Goal: Task Accomplishment & Management: Complete application form

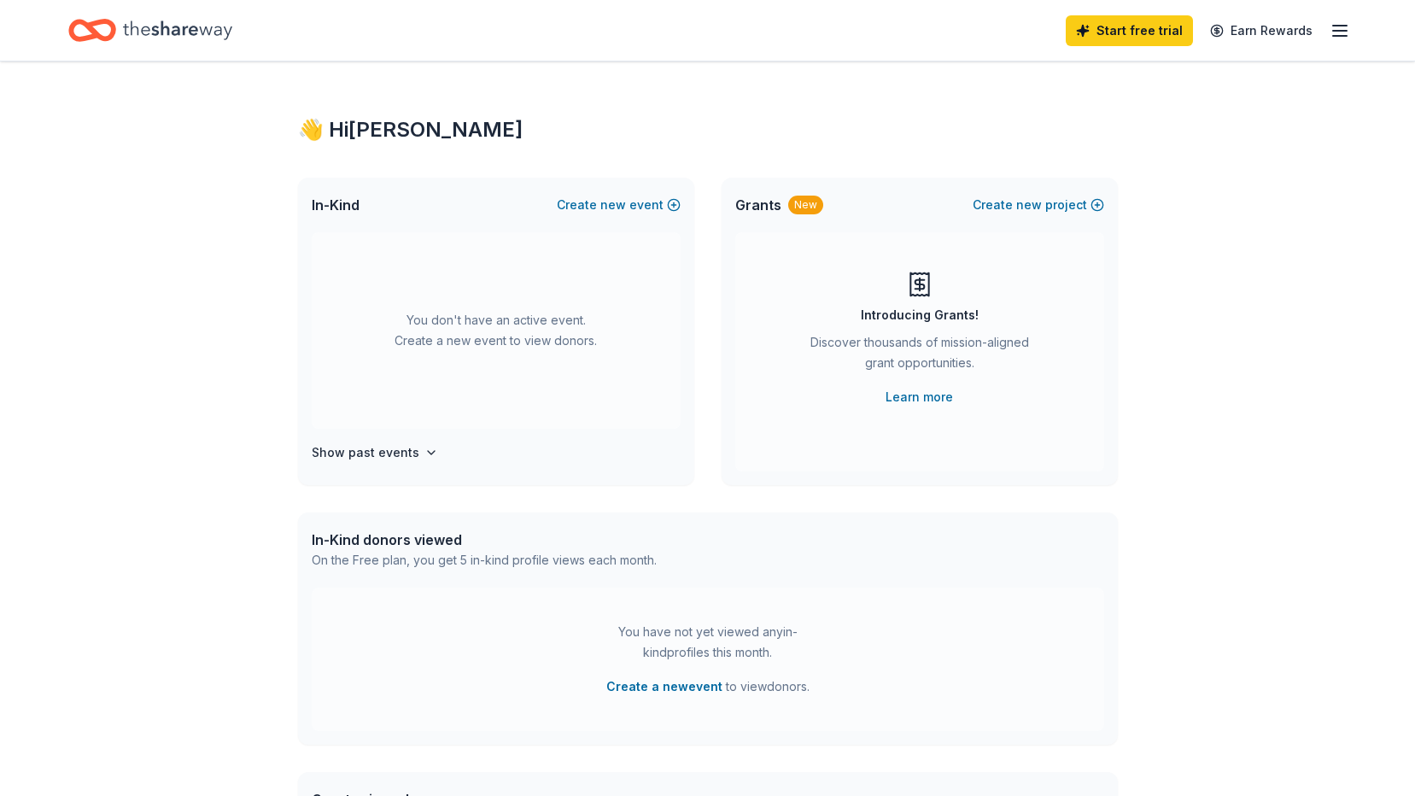
click at [1343, 32] on icon "button" at bounding box center [1340, 31] width 21 height 21
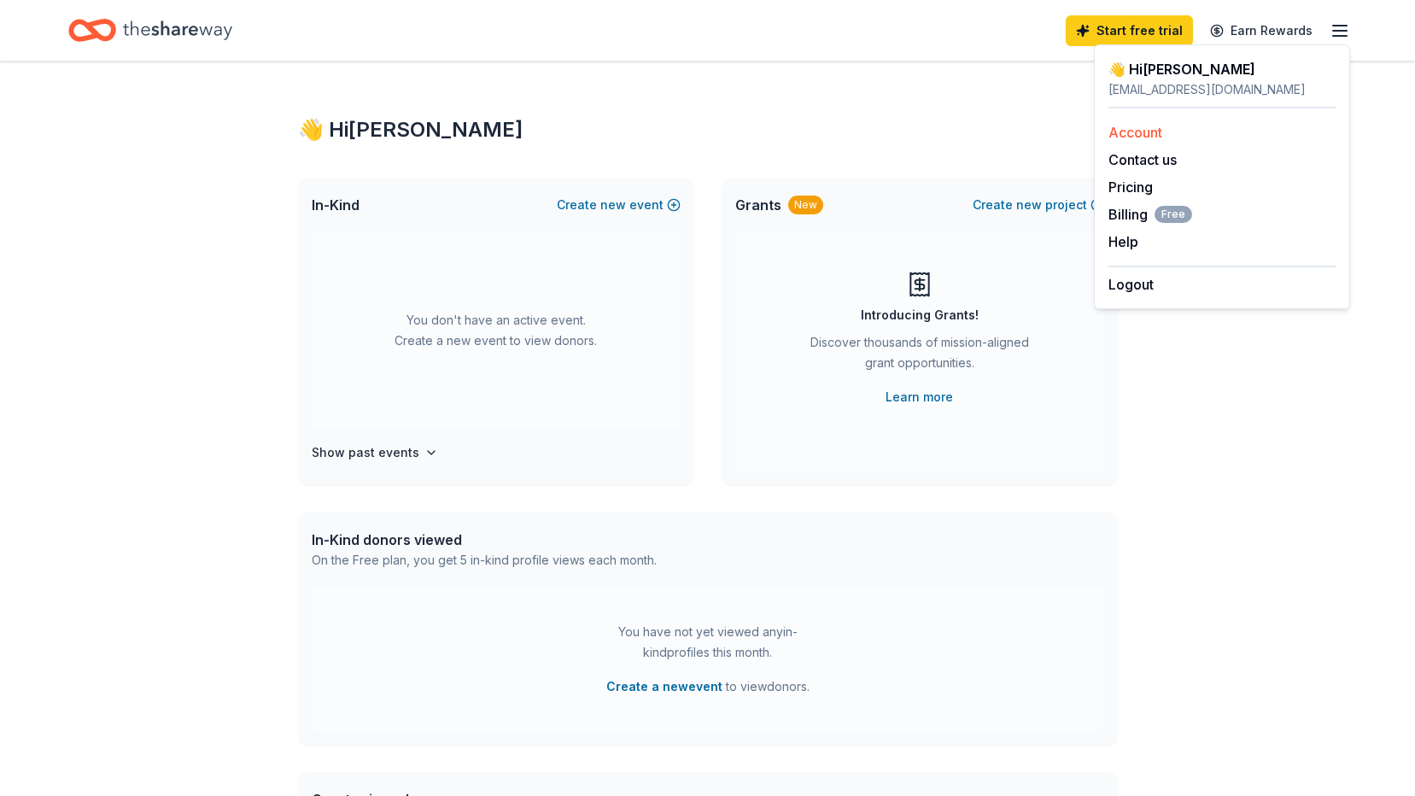
click at [1136, 131] on link "Account" at bounding box center [1136, 132] width 54 height 17
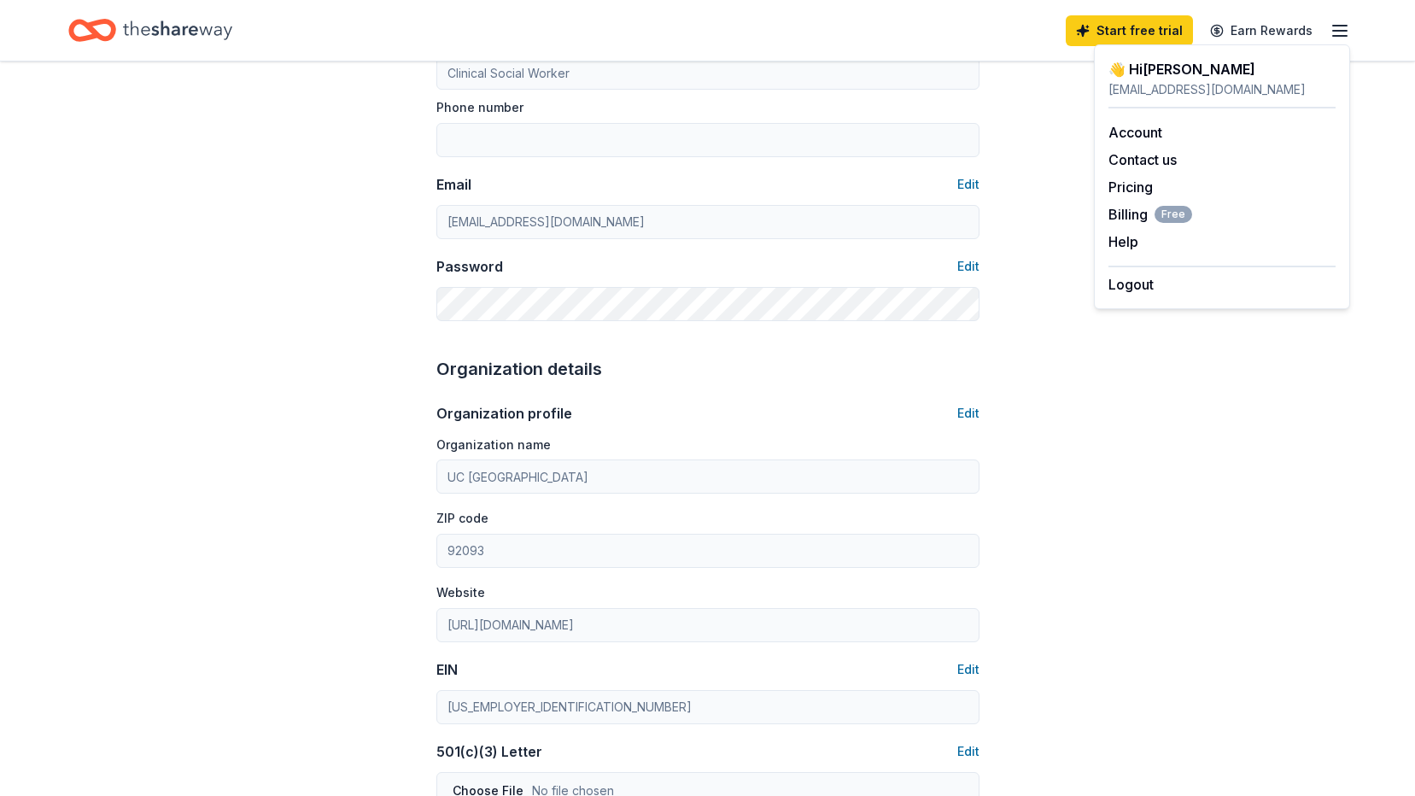
scroll to position [342, 0]
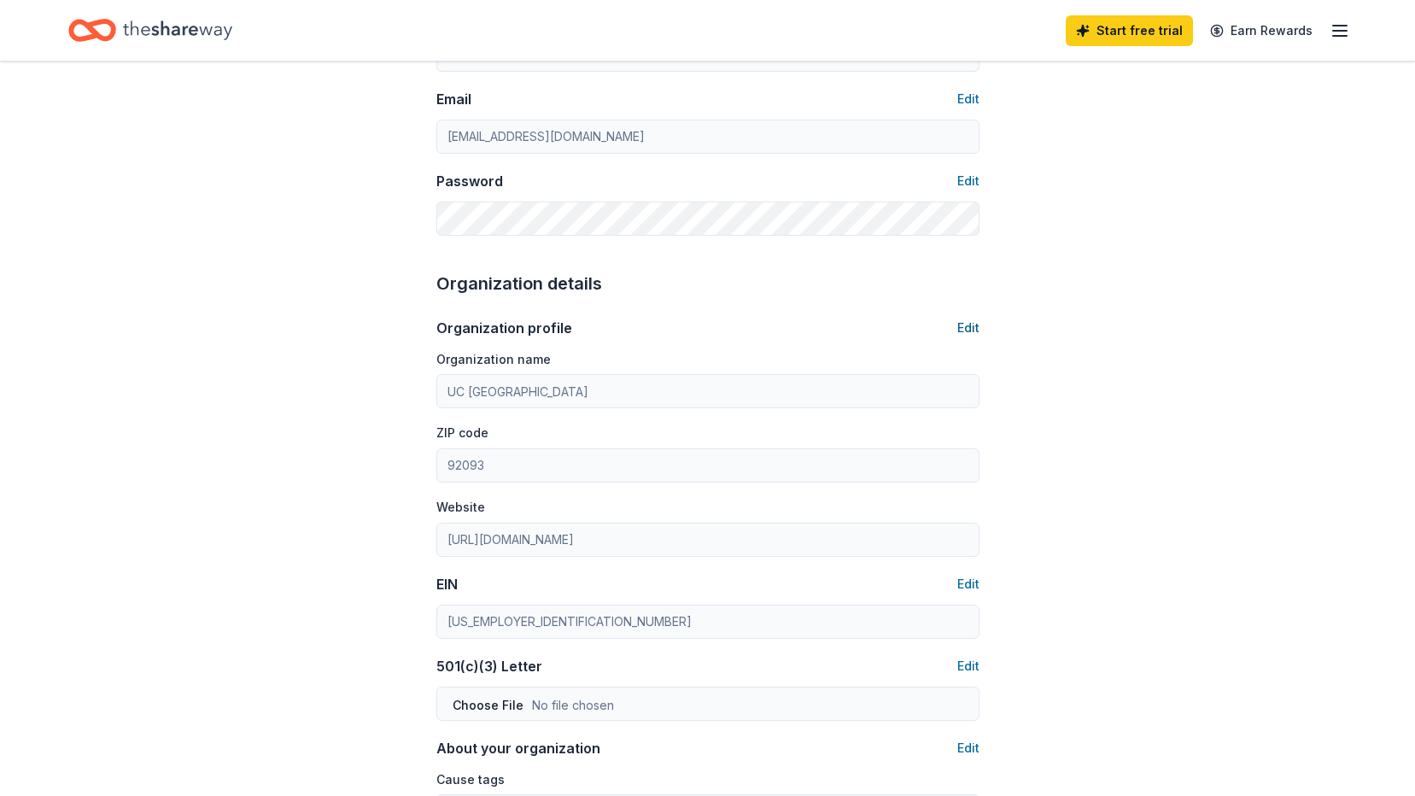
click at [973, 325] on button "Edit" at bounding box center [969, 328] width 22 height 21
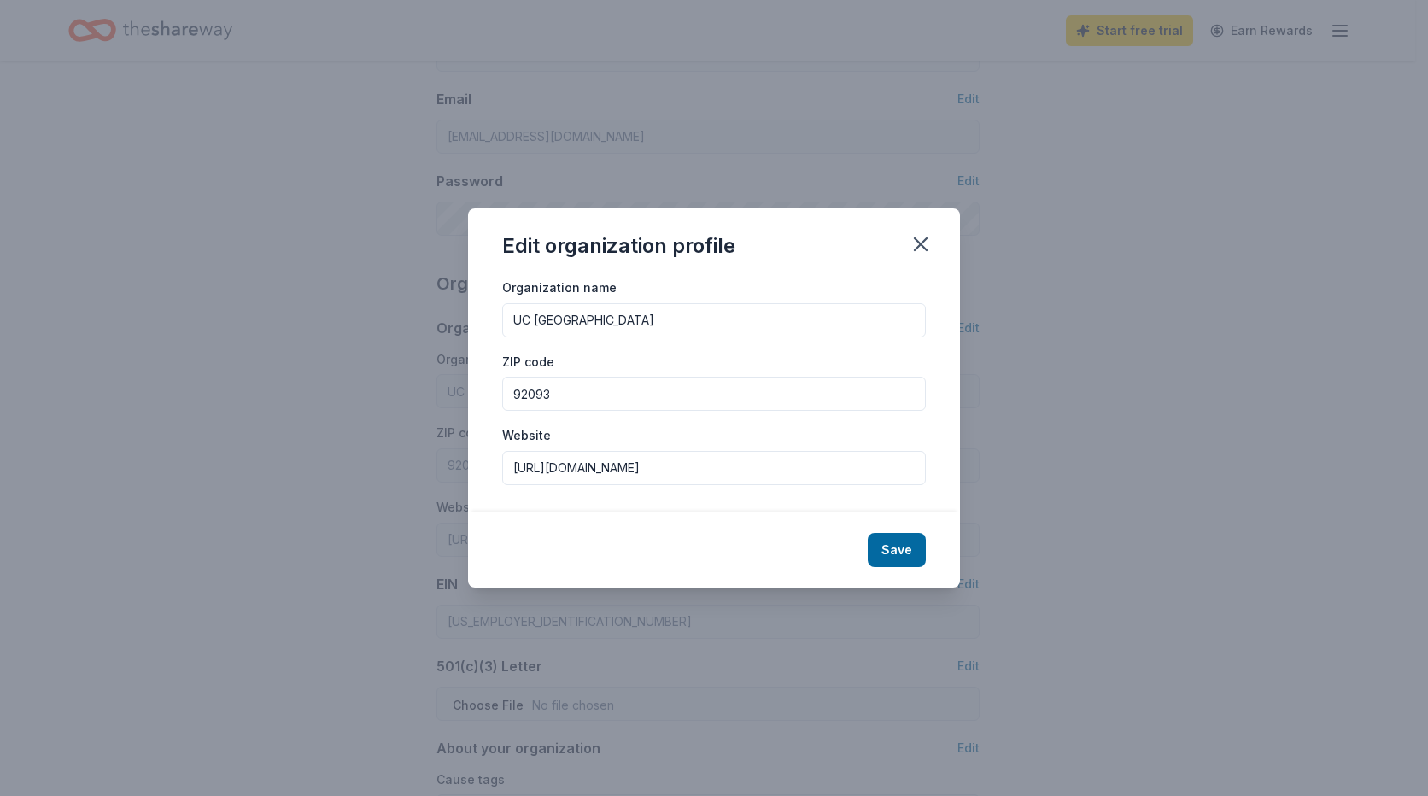
click at [642, 322] on input "UC [GEOGRAPHIC_DATA]" at bounding box center [714, 320] width 424 height 34
type input "UC San Diego Mother Child Adolescent [MEDICAL_DATA] Program"
click at [643, 396] on input "92093" at bounding box center [714, 394] width 424 height 34
type input "92103"
drag, startPoint x: 697, startPoint y: 464, endPoint x: 443, endPoint y: 501, distance: 256.3
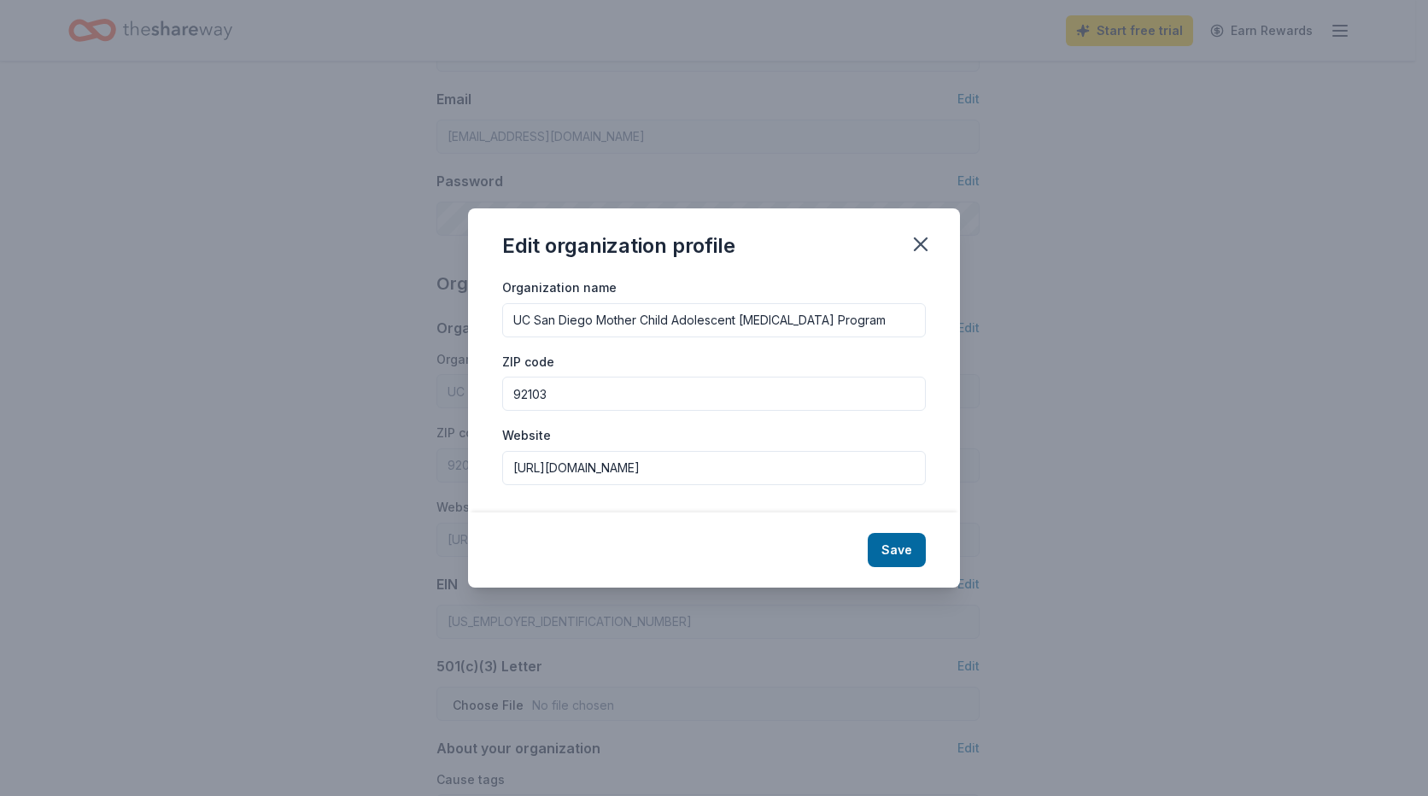
click at [443, 501] on div "Edit organization profile Organization name UC San Diego Mother Child Adolescen…" at bounding box center [714, 398] width 1428 height 796
click at [912, 545] on button "Save" at bounding box center [897, 550] width 58 height 34
type input "UC San Diego Mother Child Adolescent [MEDICAL_DATA] Program"
type input "92103"
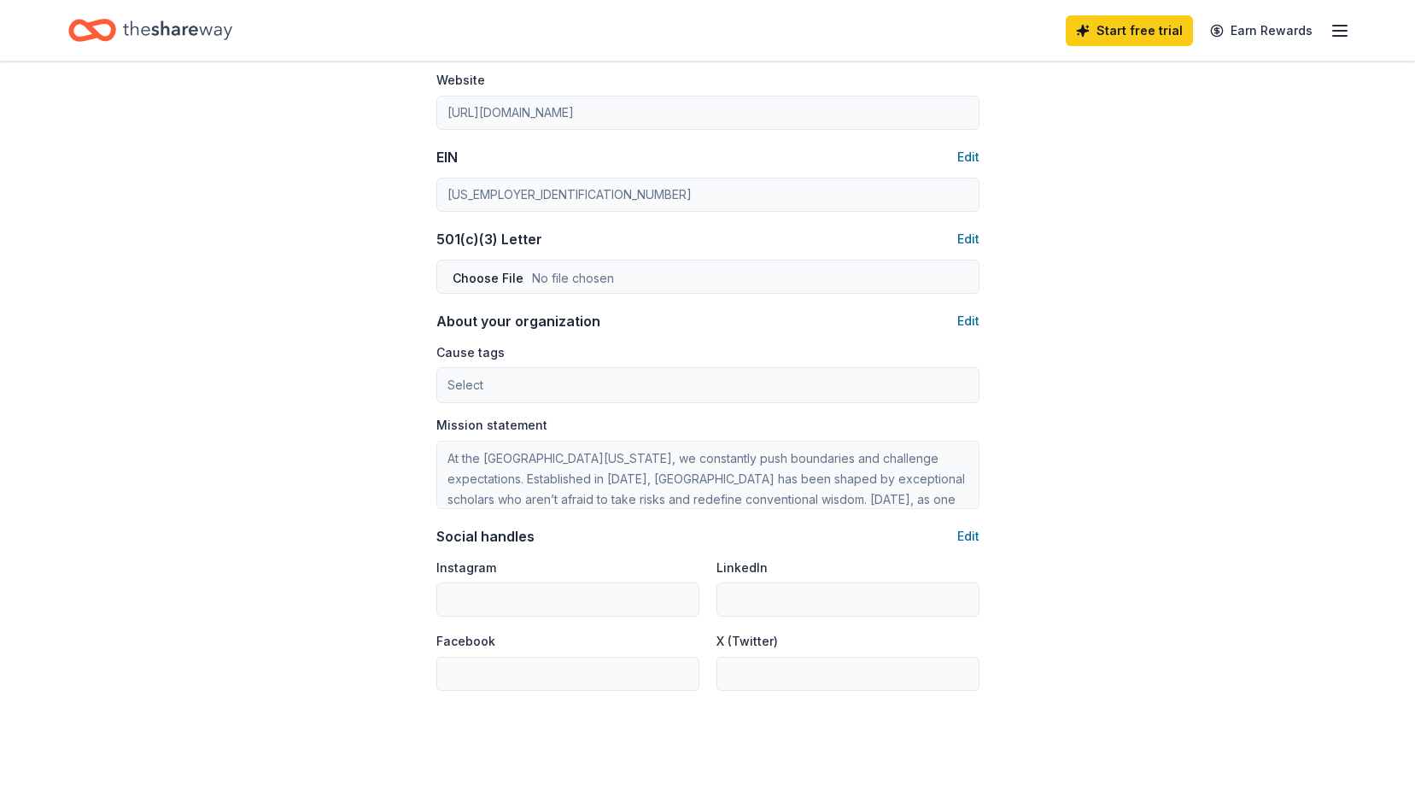
scroll to position [854, 0]
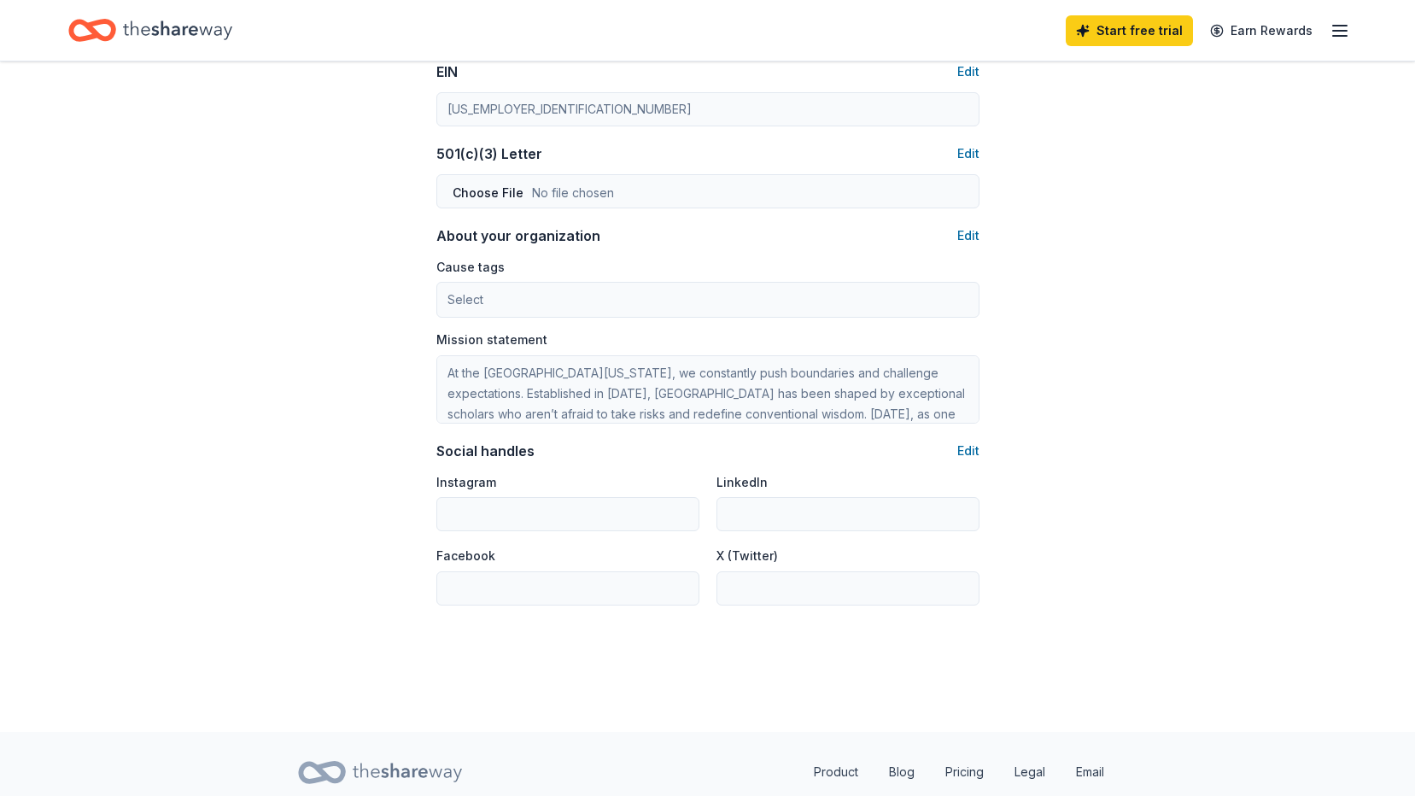
click at [1345, 31] on line "button" at bounding box center [1340, 31] width 14 height 0
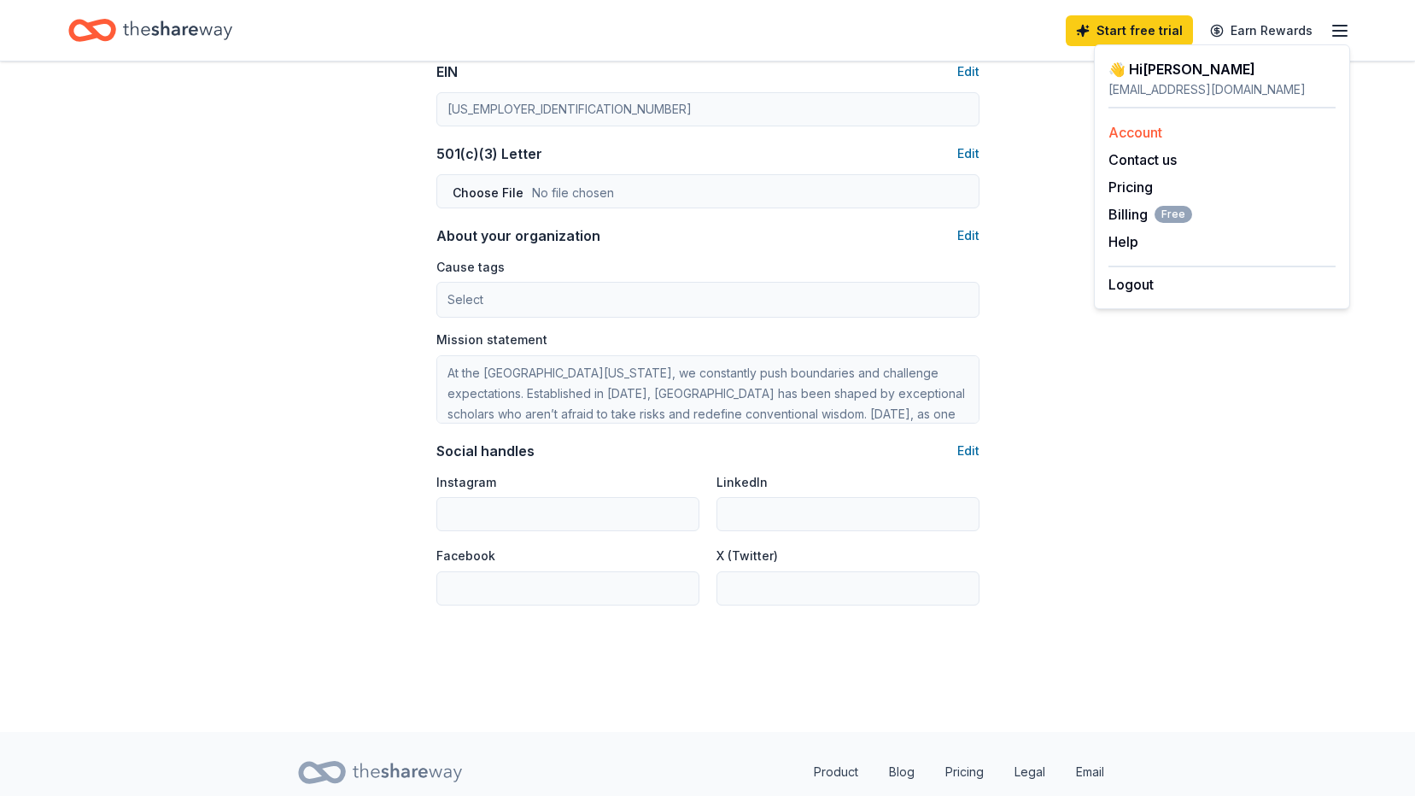
click at [1126, 129] on link "Account" at bounding box center [1136, 132] width 54 height 17
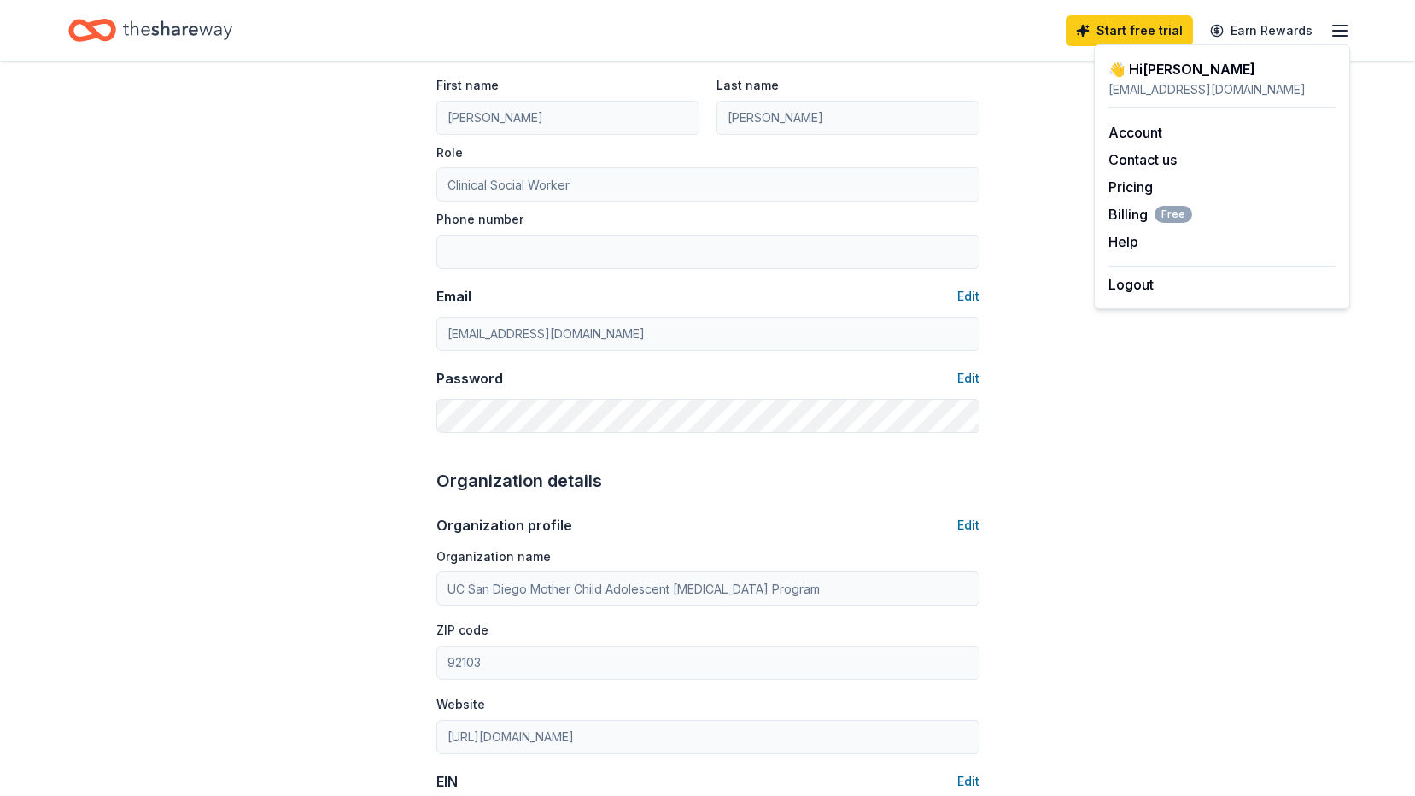
scroll to position [0, 0]
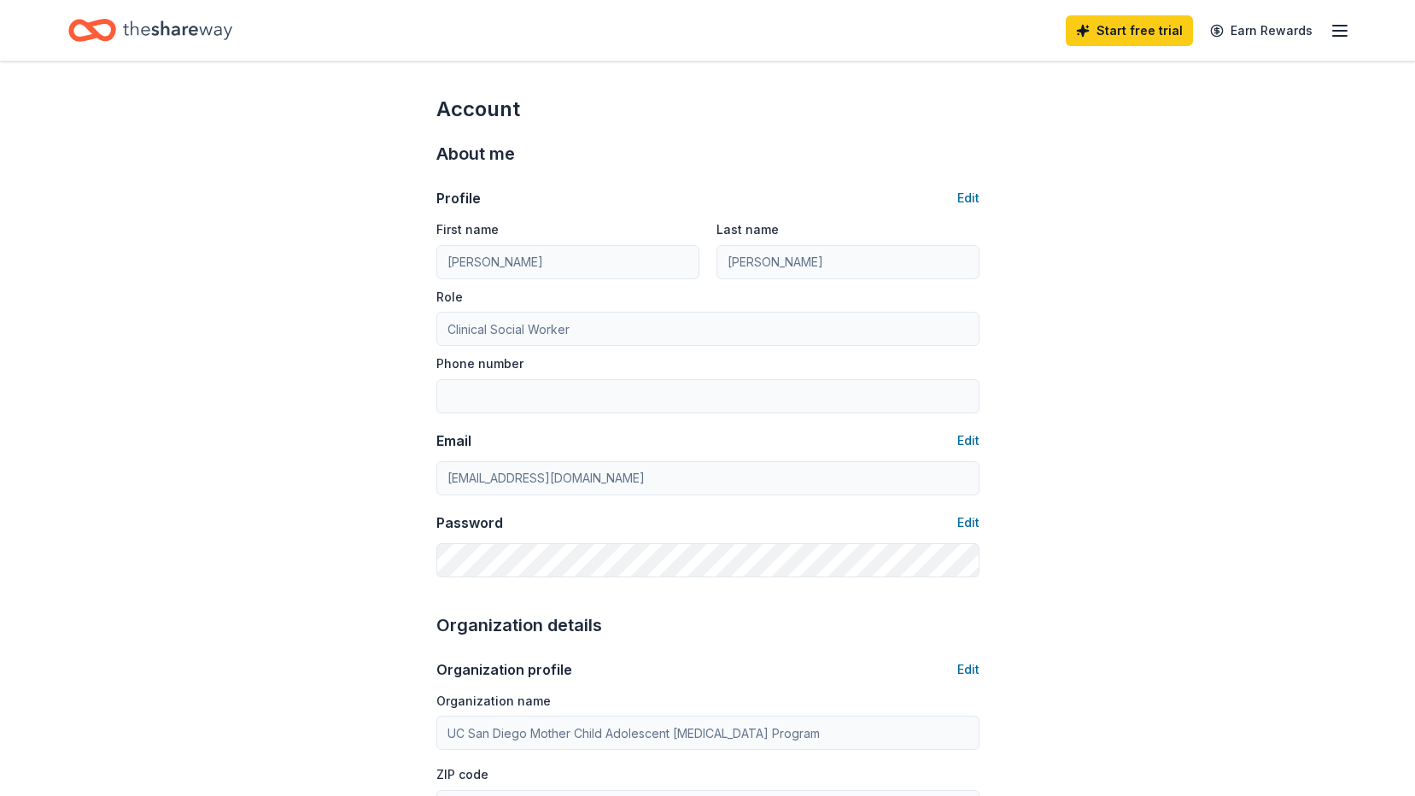
click at [1340, 28] on icon "button" at bounding box center [1340, 31] width 21 height 21
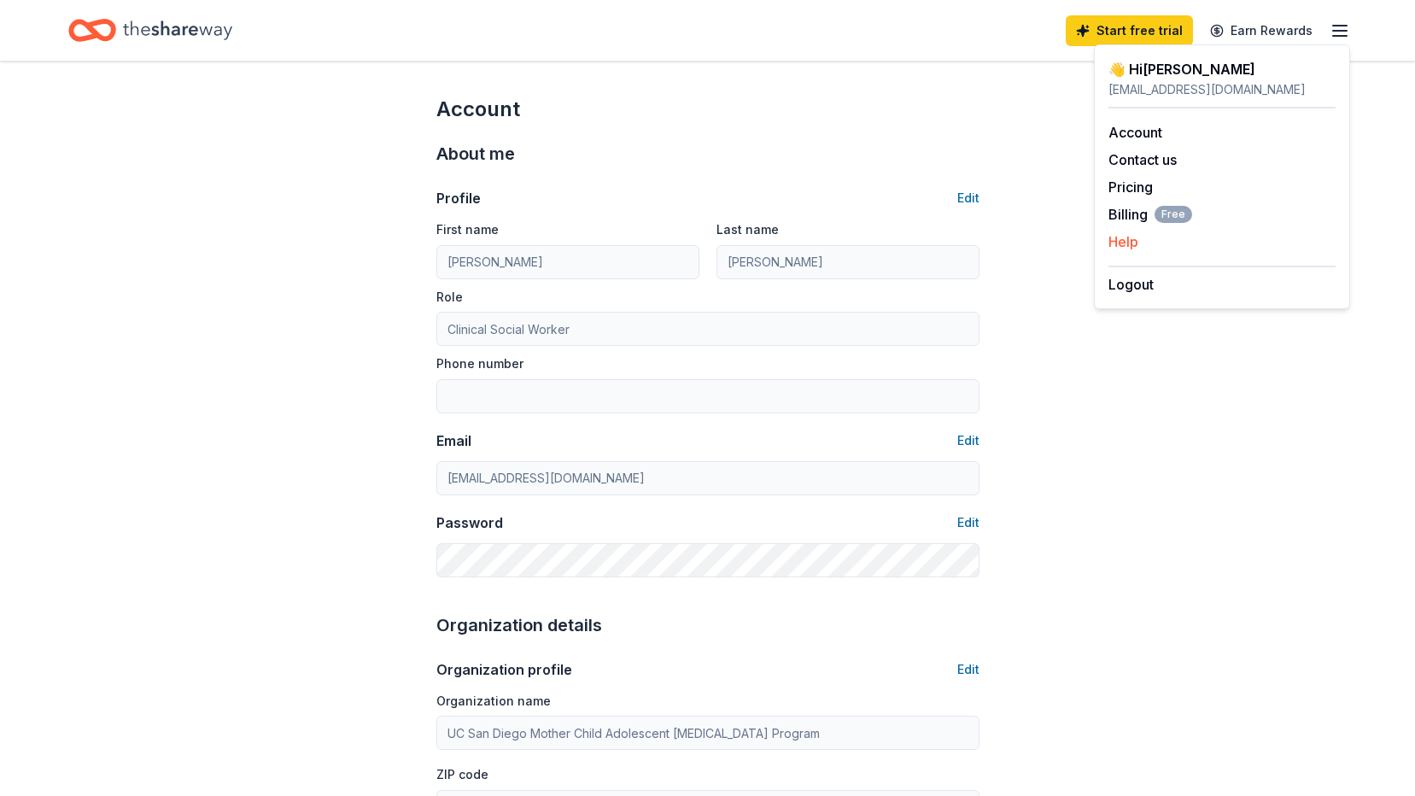
click at [1138, 241] on button "Help" at bounding box center [1124, 241] width 30 height 21
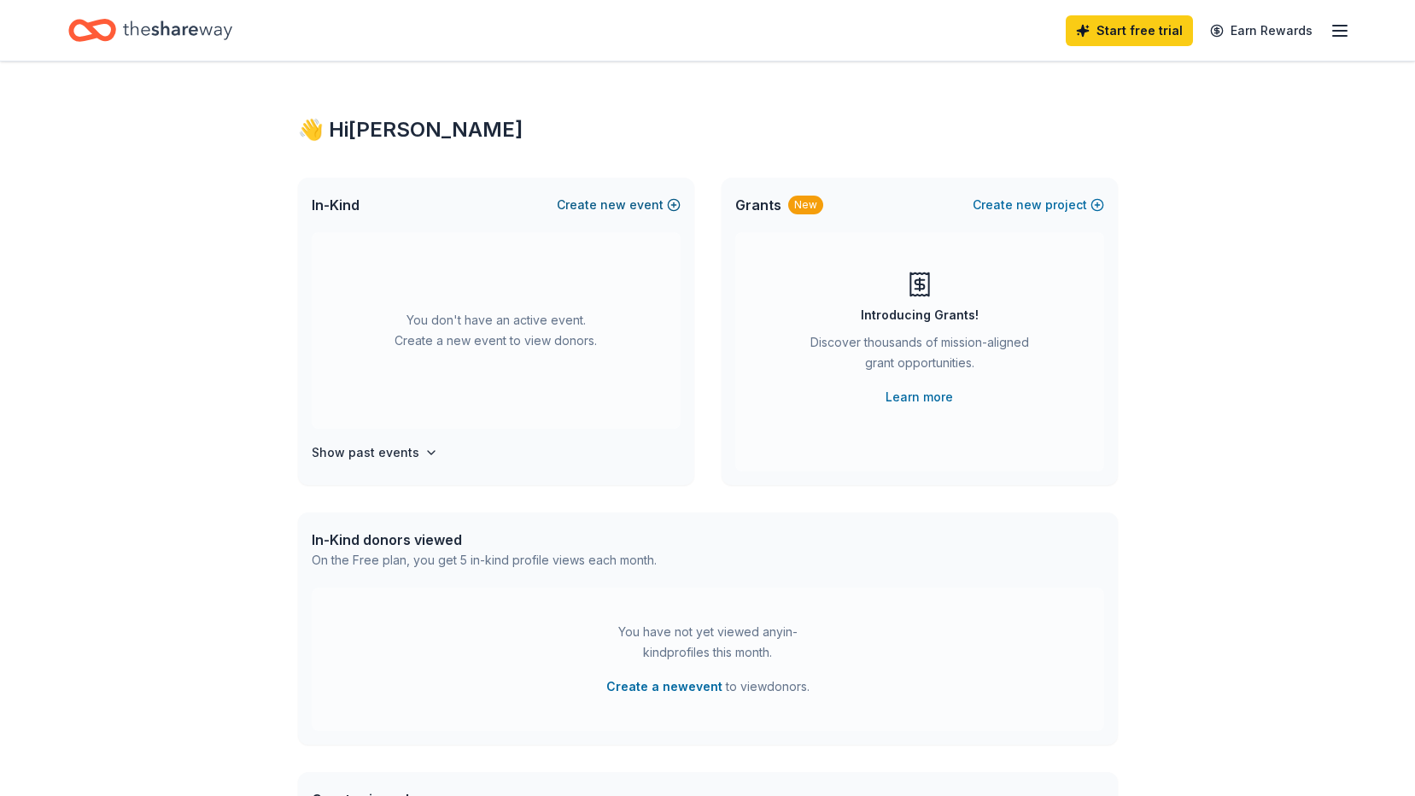
click at [616, 202] on span "new" at bounding box center [614, 205] width 26 height 21
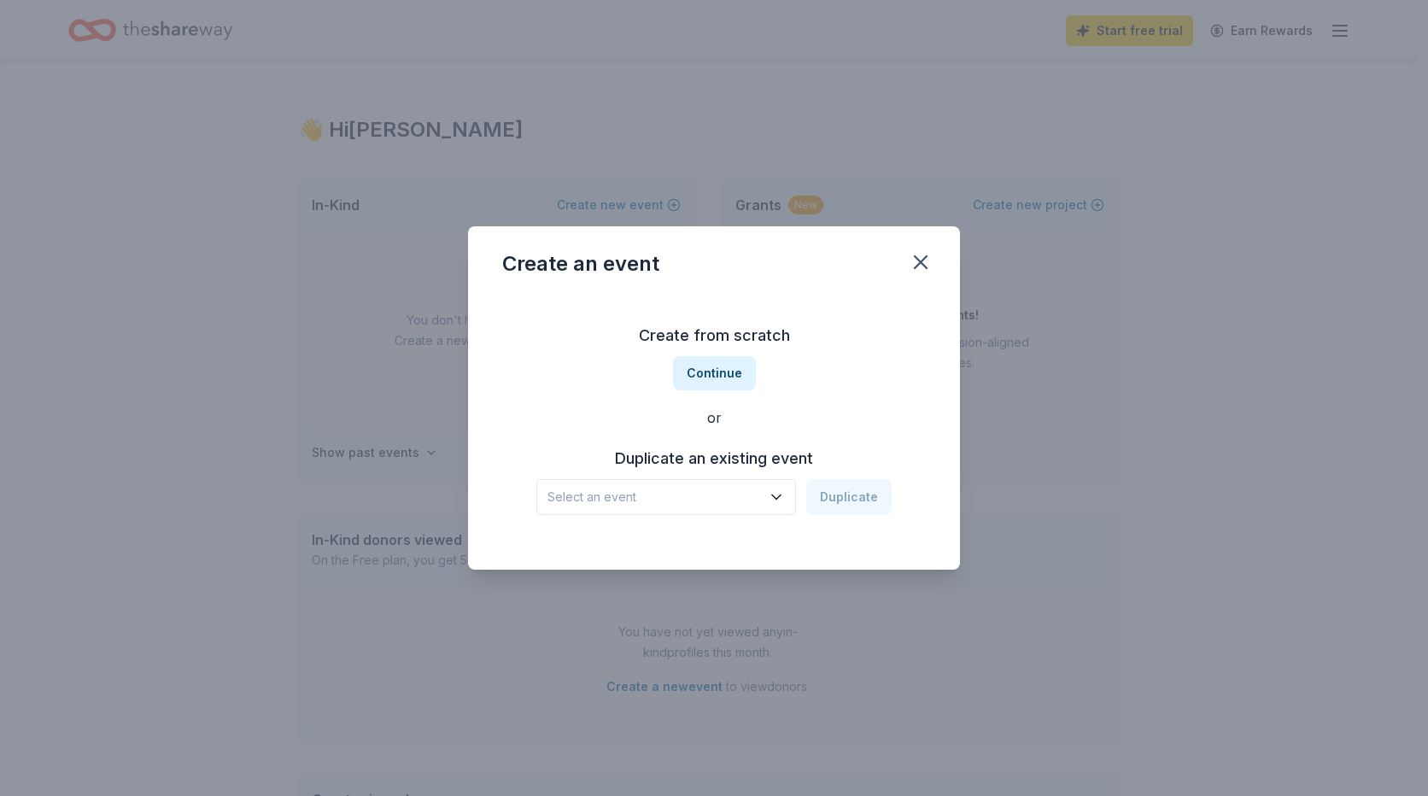
click at [785, 490] on icon "button" at bounding box center [776, 497] width 17 height 17
click at [684, 544] on div "LYF-HAC Launch Party" at bounding box center [620, 543] width 133 height 21
click at [865, 495] on button "Duplicate" at bounding box center [848, 497] width 85 height 36
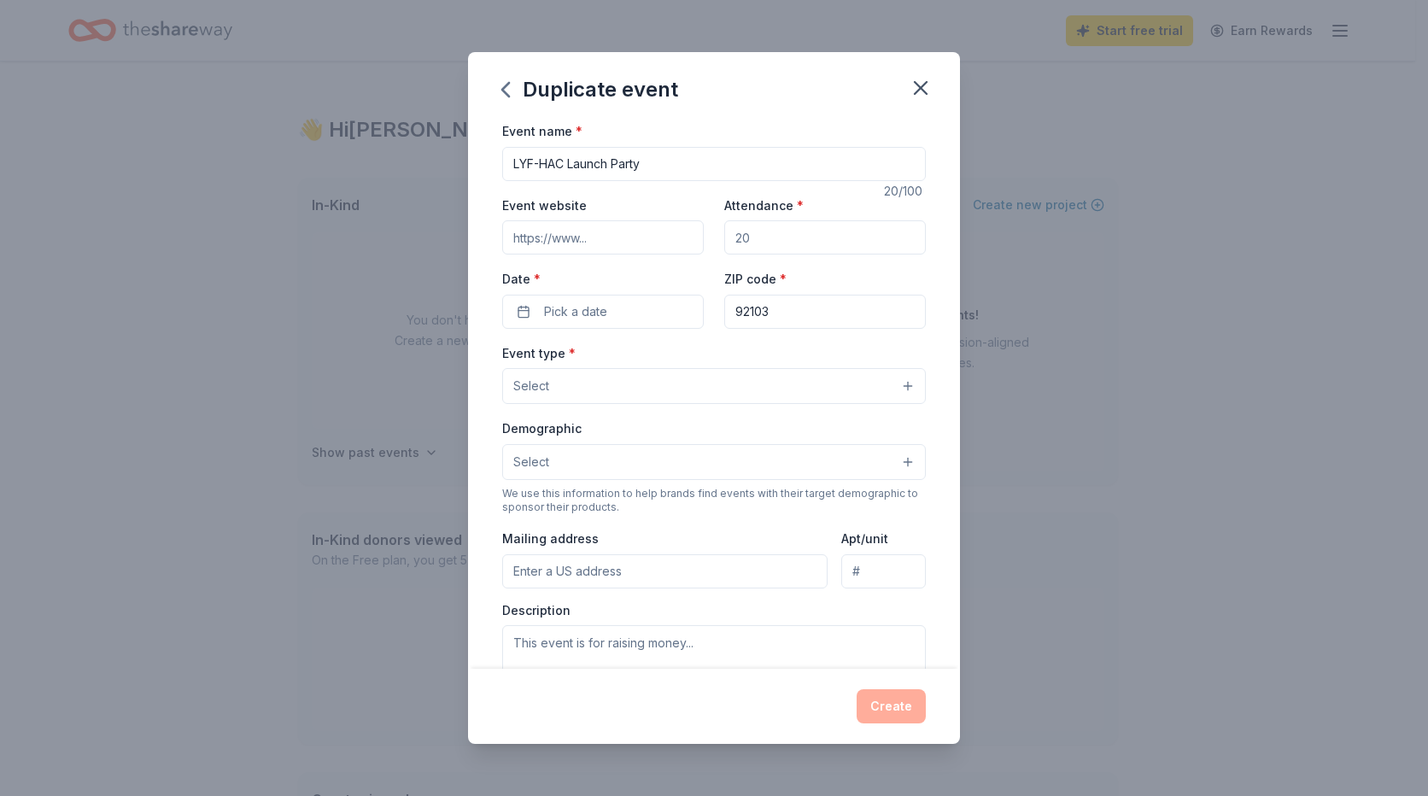
drag, startPoint x: 683, startPoint y: 156, endPoint x: 494, endPoint y: 180, distance: 190.3
click at [494, 180] on div "Event name * LYF-HAC Launch Party 20 /100 Event website Attendance * Date * Pic…" at bounding box center [714, 394] width 492 height 548
type input "Red Ribbon Review Drag Brunch"
click at [560, 235] on input "Event website" at bounding box center [603, 237] width 202 height 34
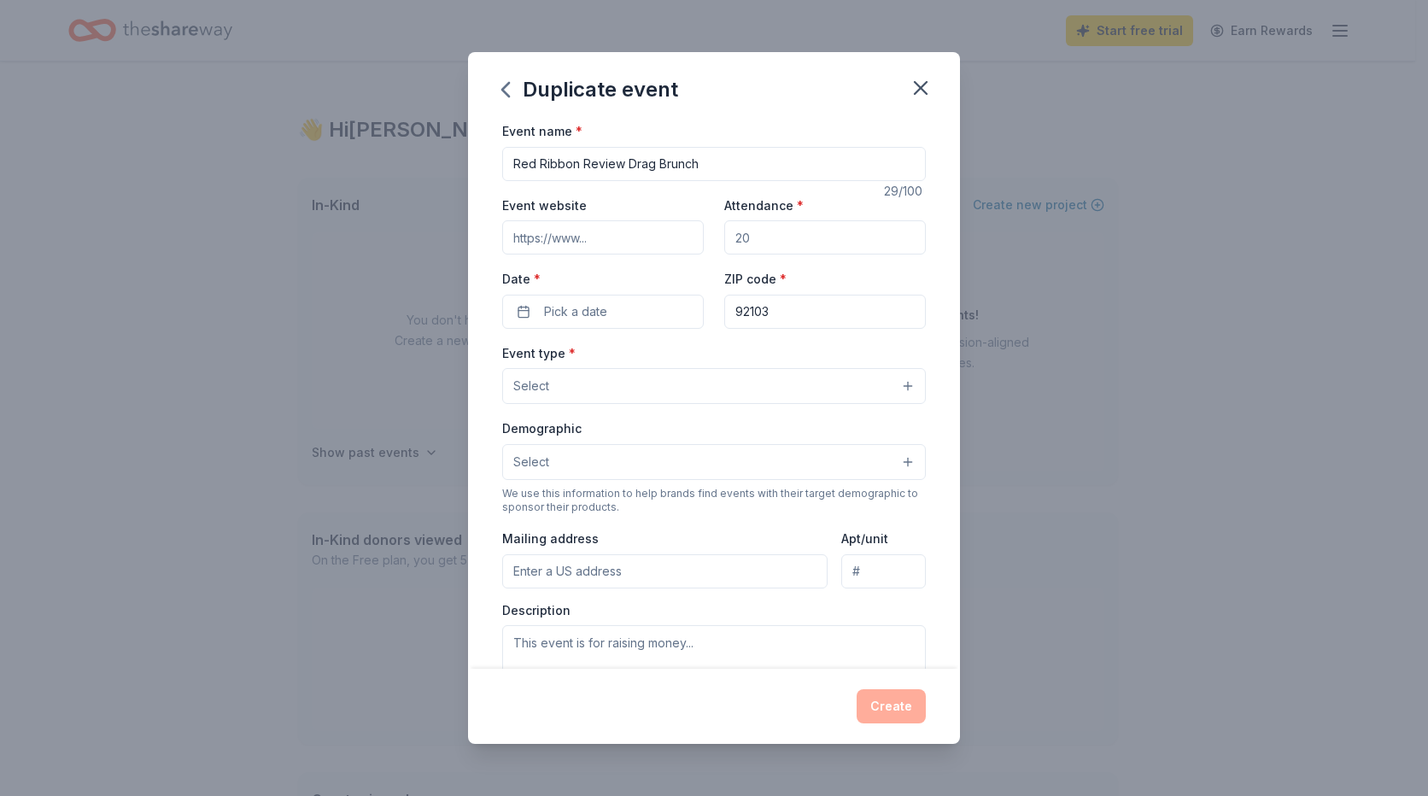
click at [560, 235] on input "Event website" at bounding box center [603, 237] width 202 height 34
click at [620, 239] on input "Event website" at bounding box center [603, 237] width 202 height 34
click at [531, 244] on input "Event website" at bounding box center [603, 237] width 202 height 34
click at [571, 312] on span "Pick a date" at bounding box center [575, 312] width 63 height 21
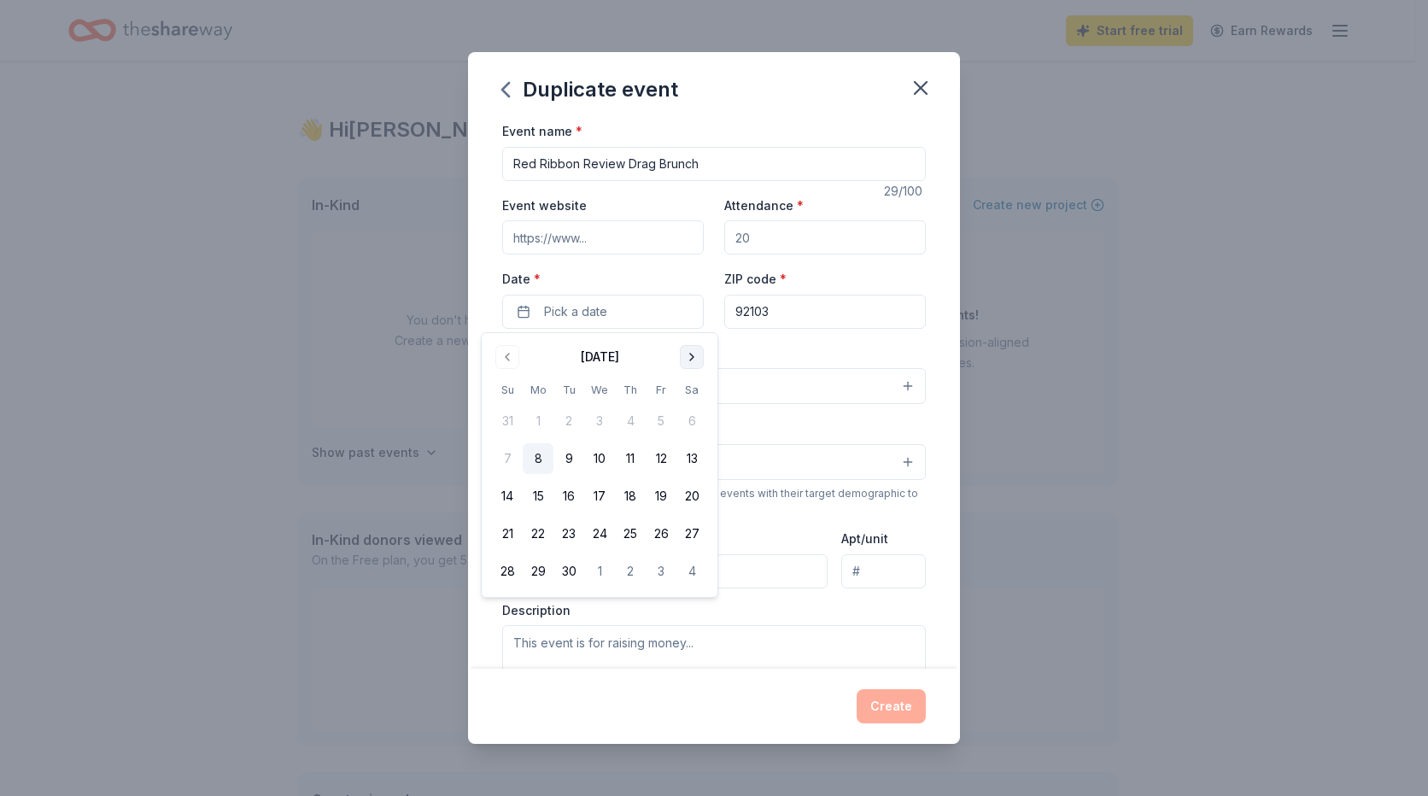
click at [688, 359] on button "Go to next month" at bounding box center [692, 357] width 24 height 24
click at [497, 361] on button "Go to previous month" at bounding box center [507, 357] width 24 height 24
click at [508, 536] on button "19" at bounding box center [507, 534] width 31 height 31
click at [797, 345] on div "Event type * Select" at bounding box center [714, 374] width 424 height 62
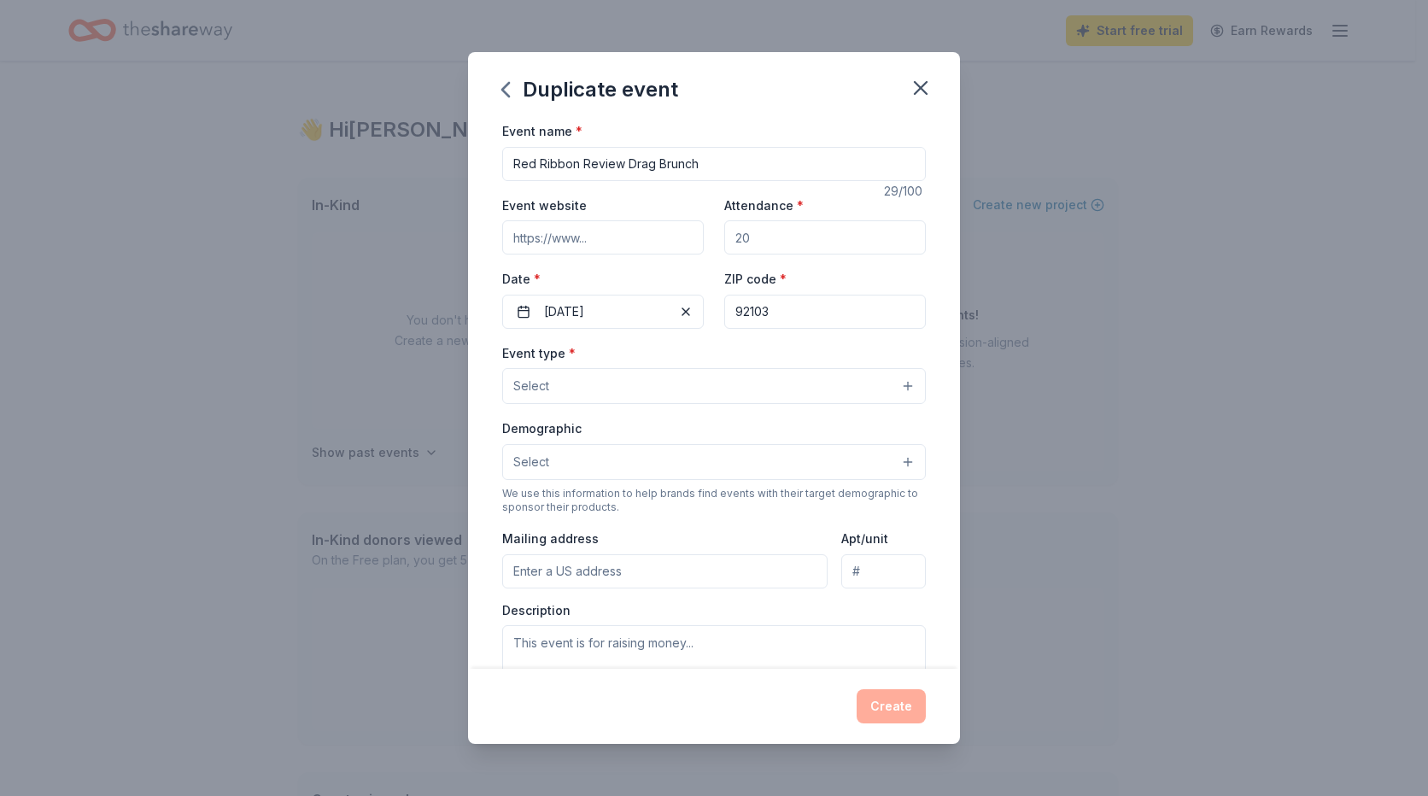
click at [774, 237] on input "Attendance *" at bounding box center [825, 237] width 202 height 34
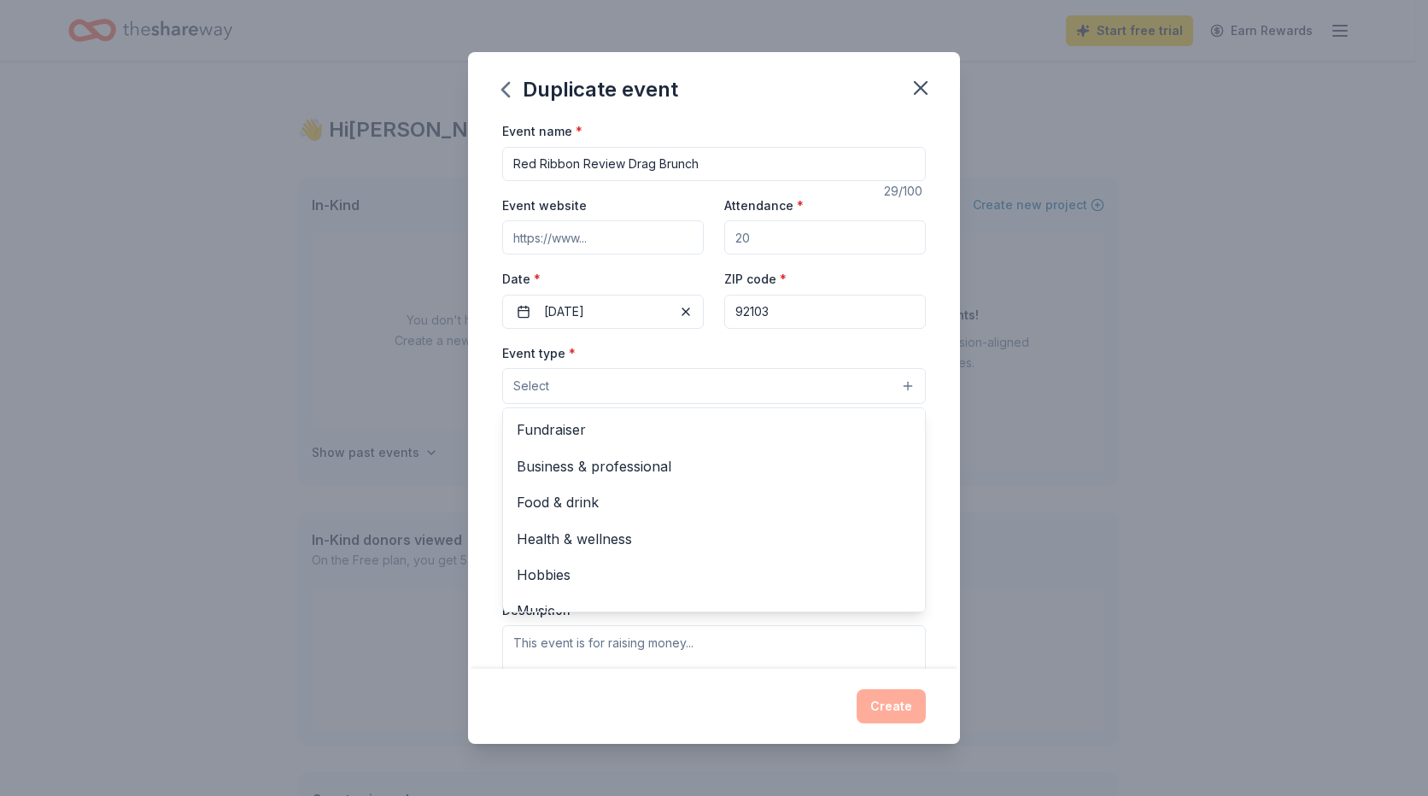
click at [762, 384] on button "Select" at bounding box center [714, 386] width 424 height 36
click at [546, 430] on span "Fundraiser" at bounding box center [714, 430] width 395 height 22
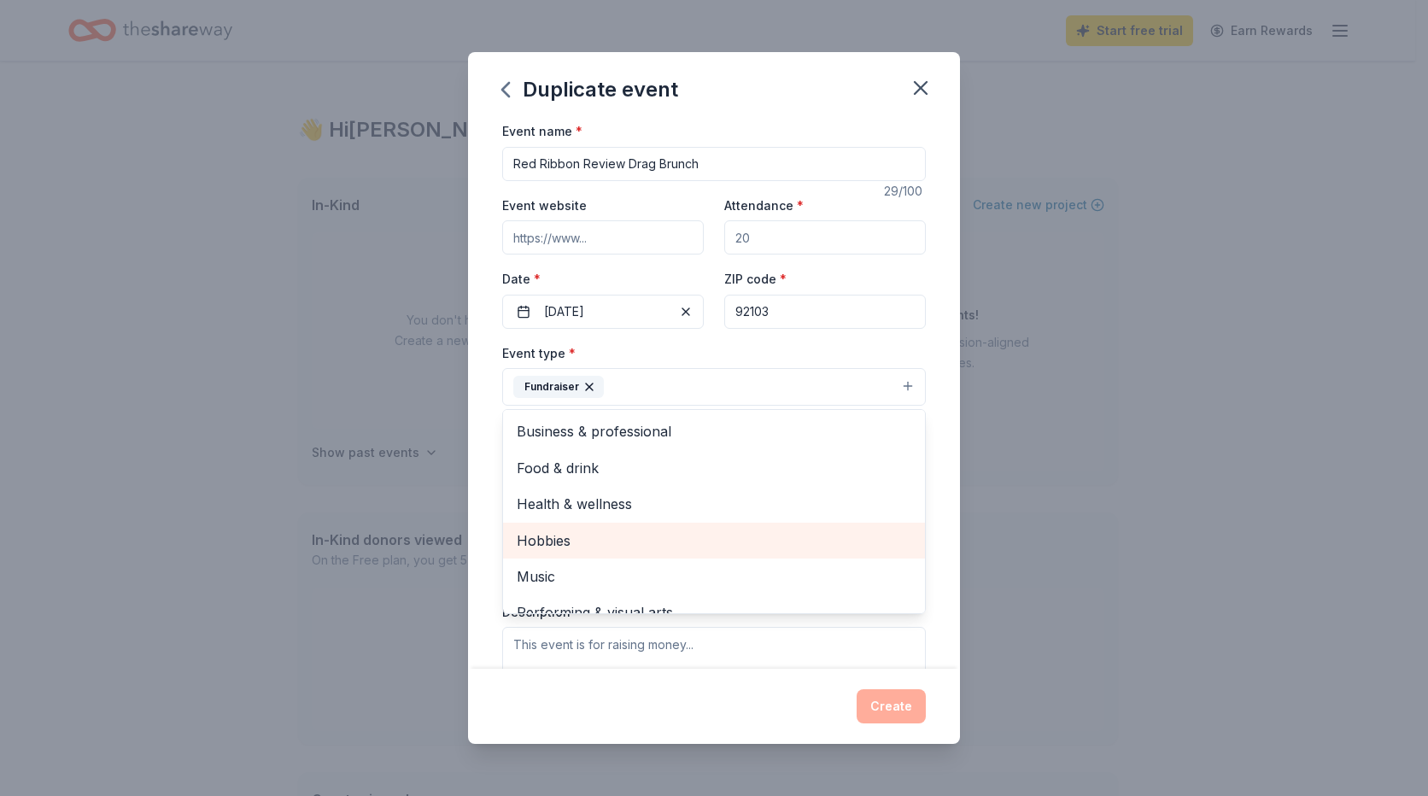
scroll to position [21, 0]
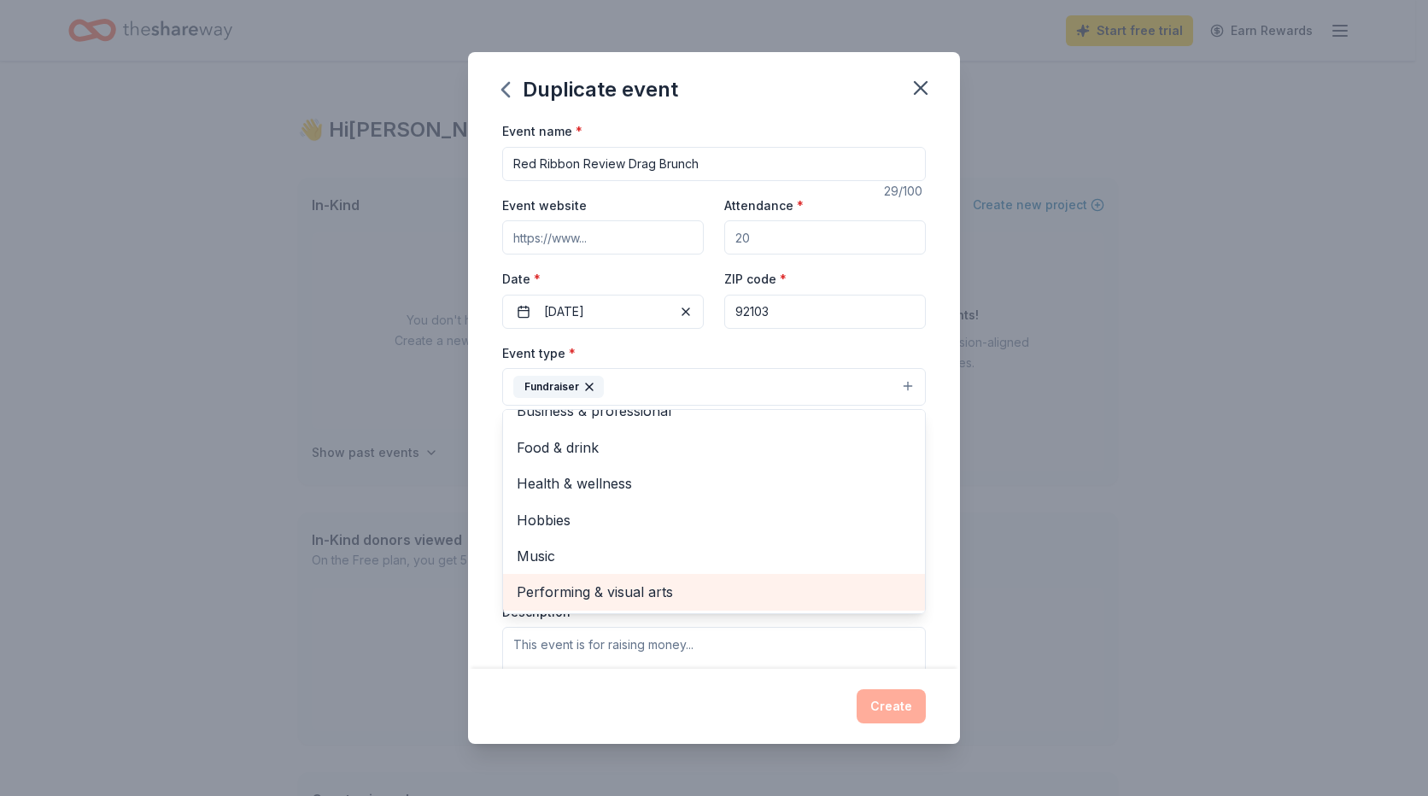
click at [651, 589] on span "Performing & visual arts" at bounding box center [714, 592] width 395 height 22
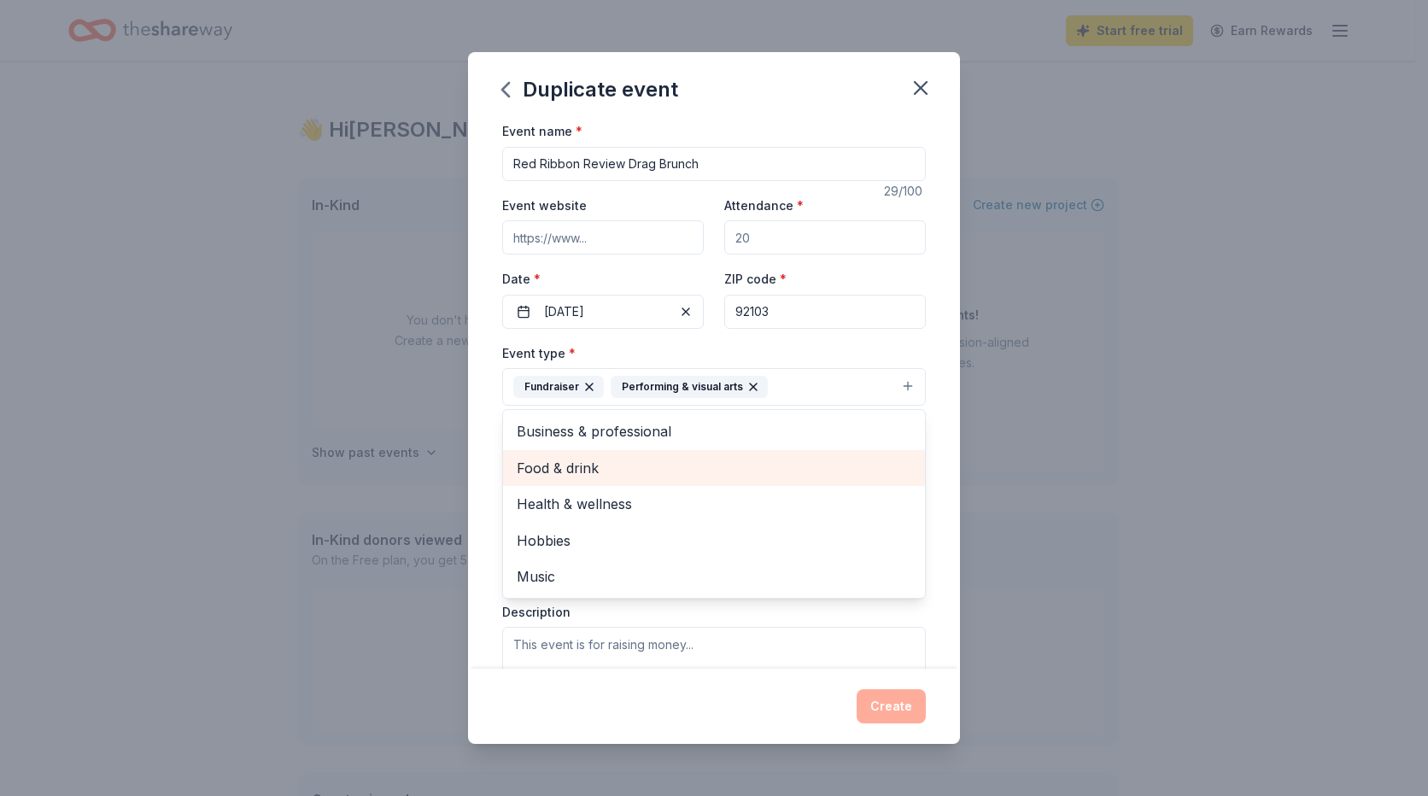
click at [594, 463] on span "Food & drink" at bounding box center [714, 468] width 395 height 22
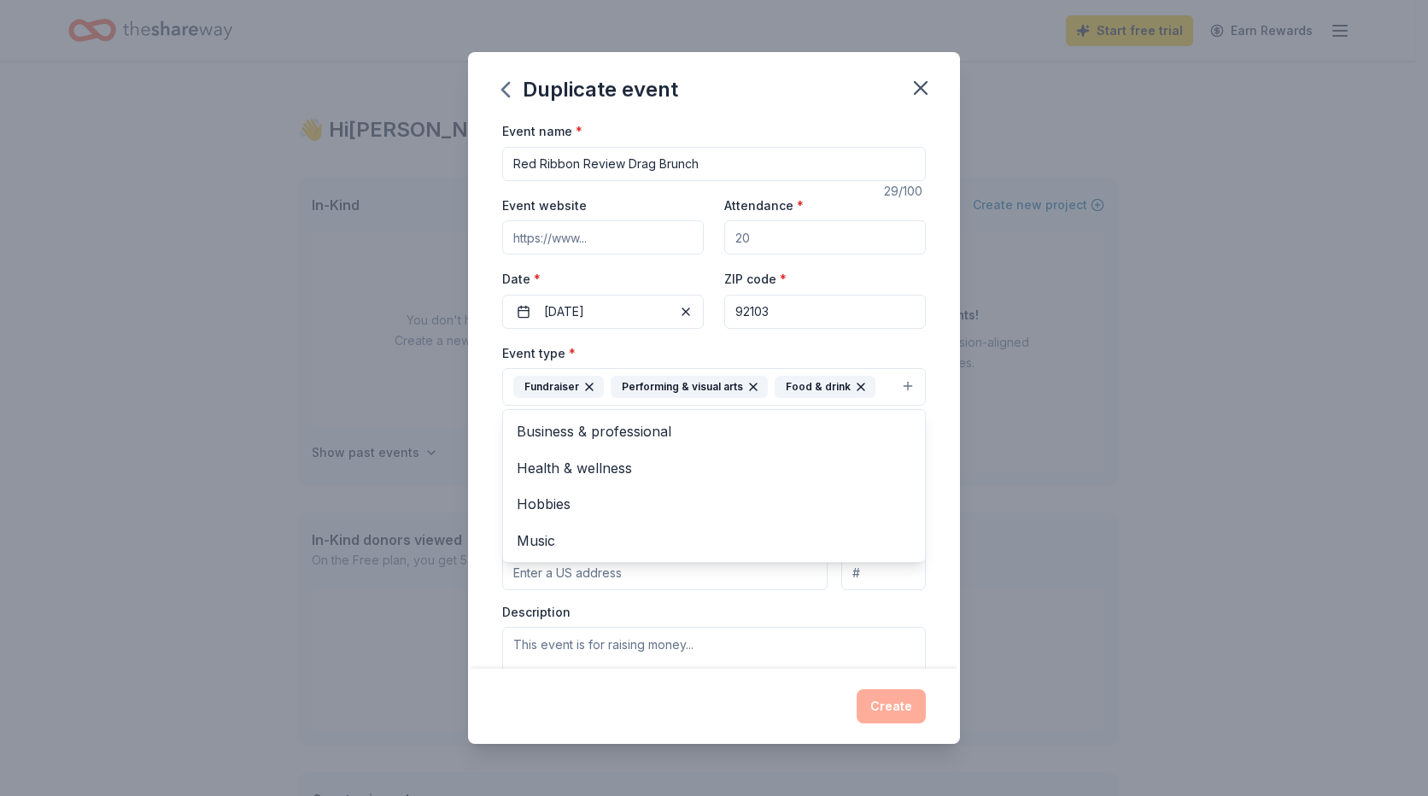
click at [1101, 483] on div "Duplicate event Event name * Red Ribbon Review Drag Brunch 29 /100 Event websit…" at bounding box center [714, 398] width 1428 height 796
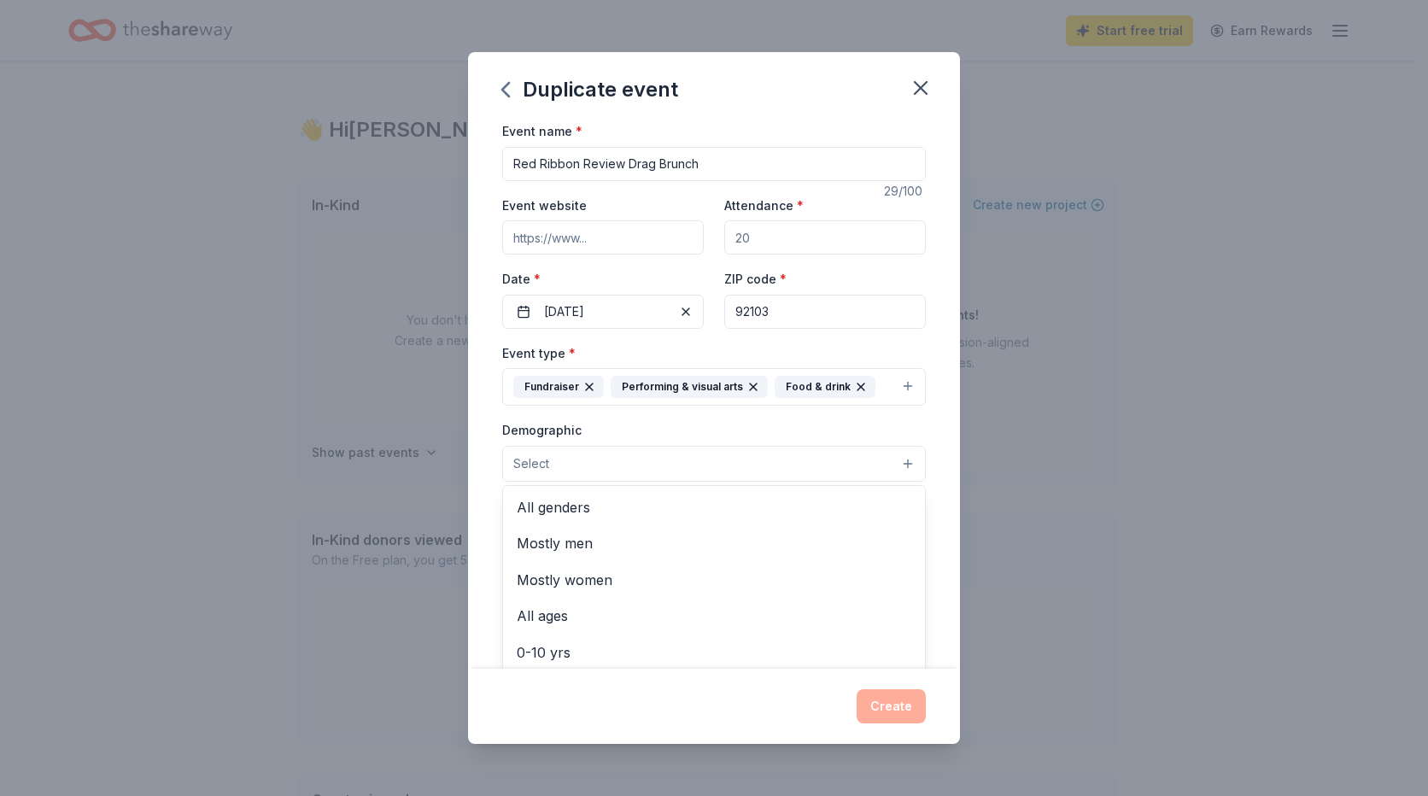
click at [811, 453] on button "Select" at bounding box center [714, 464] width 424 height 36
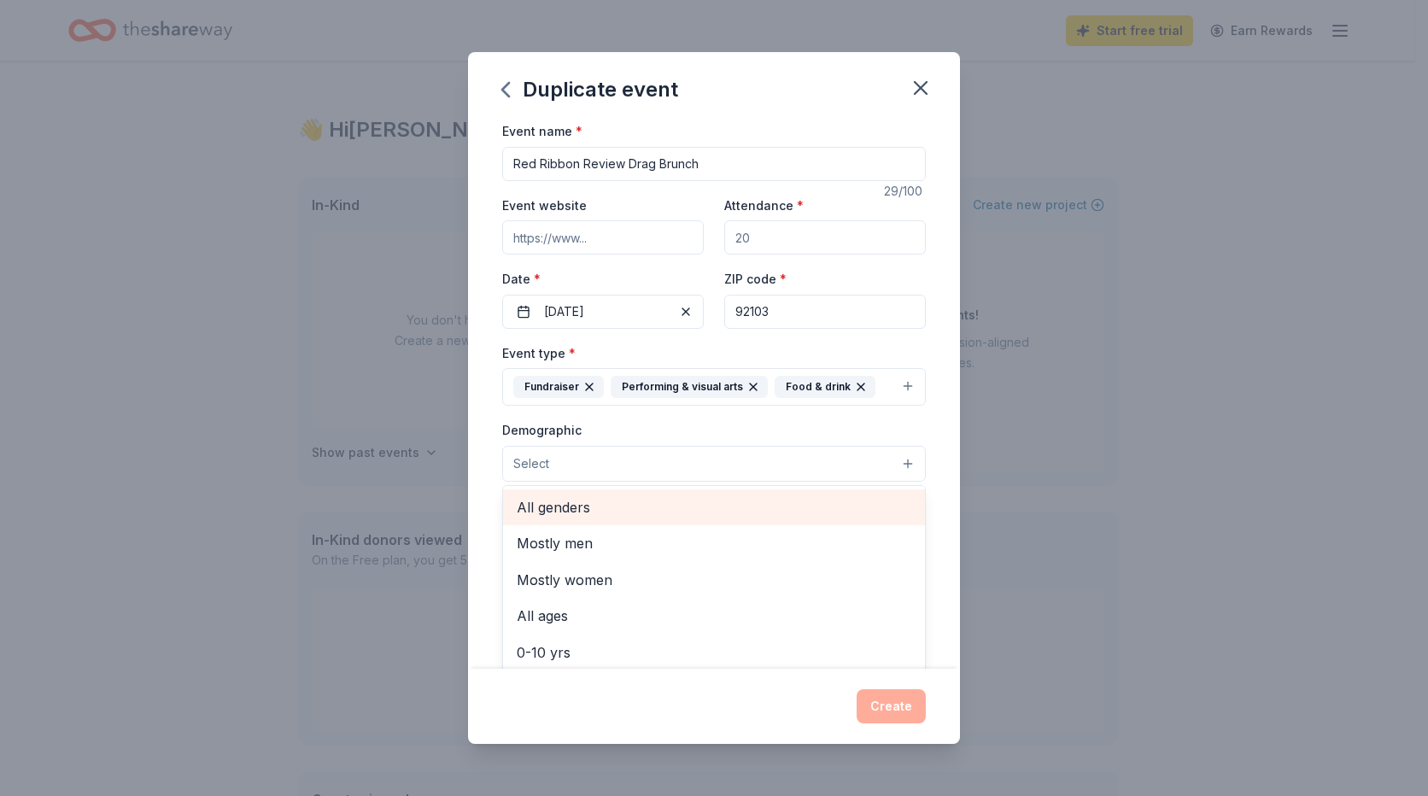
click at [586, 504] on span "All genders" at bounding box center [714, 507] width 395 height 22
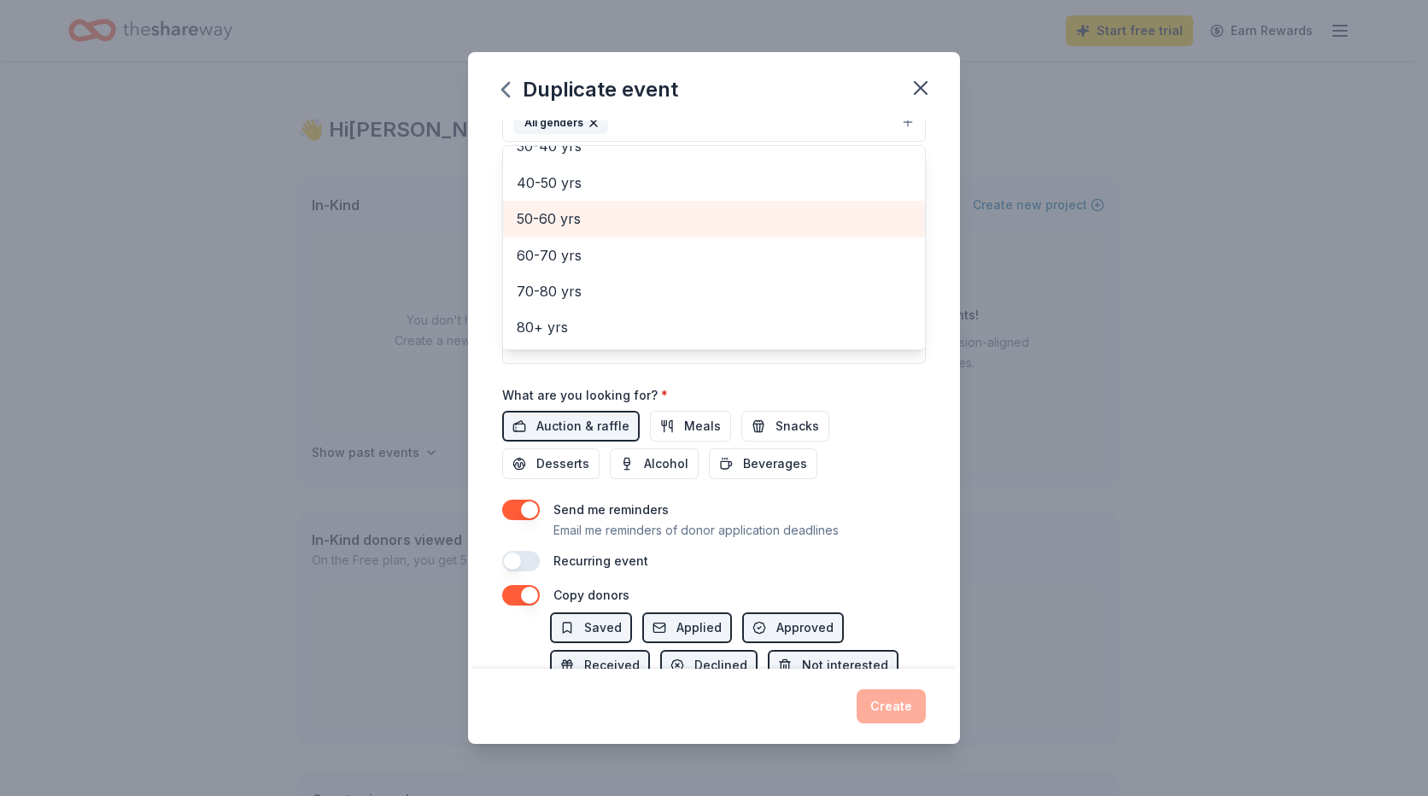
scroll to position [153, 0]
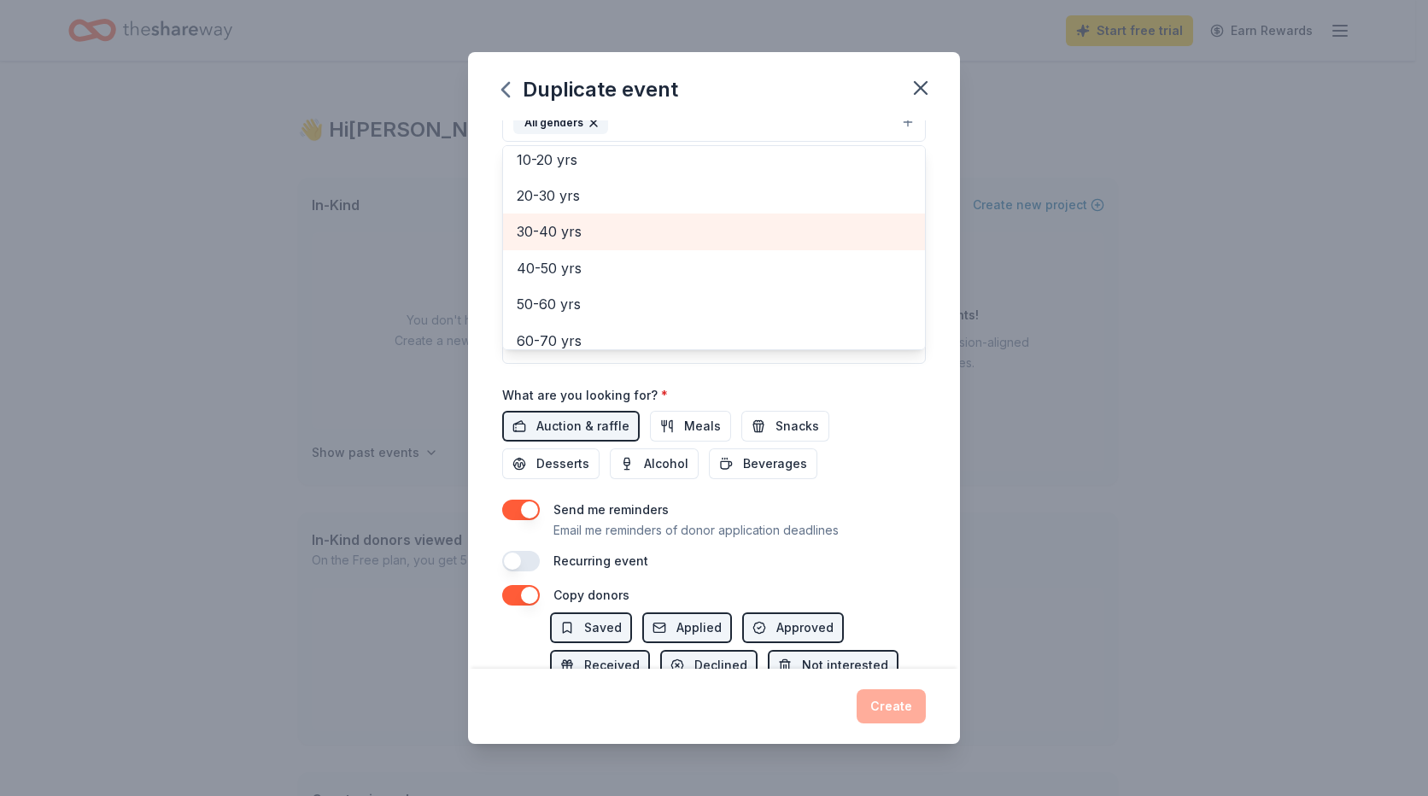
click at [584, 230] on span "30-40 yrs" at bounding box center [714, 231] width 395 height 22
click at [589, 234] on span "40-50 yrs" at bounding box center [714, 231] width 395 height 22
click at [589, 234] on span "50-60 yrs" at bounding box center [714, 231] width 395 height 22
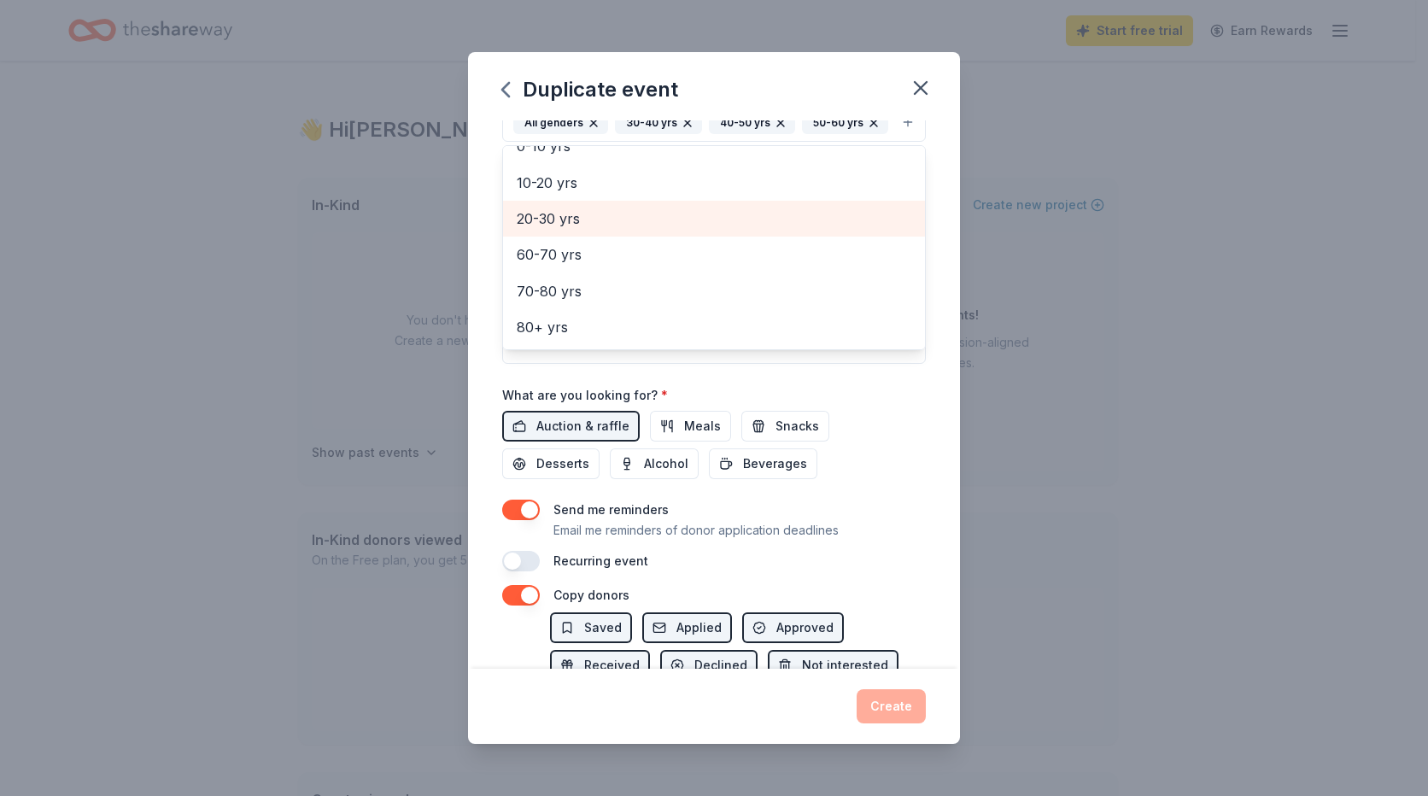
click at [601, 230] on span "20-30 yrs" at bounding box center [714, 219] width 395 height 22
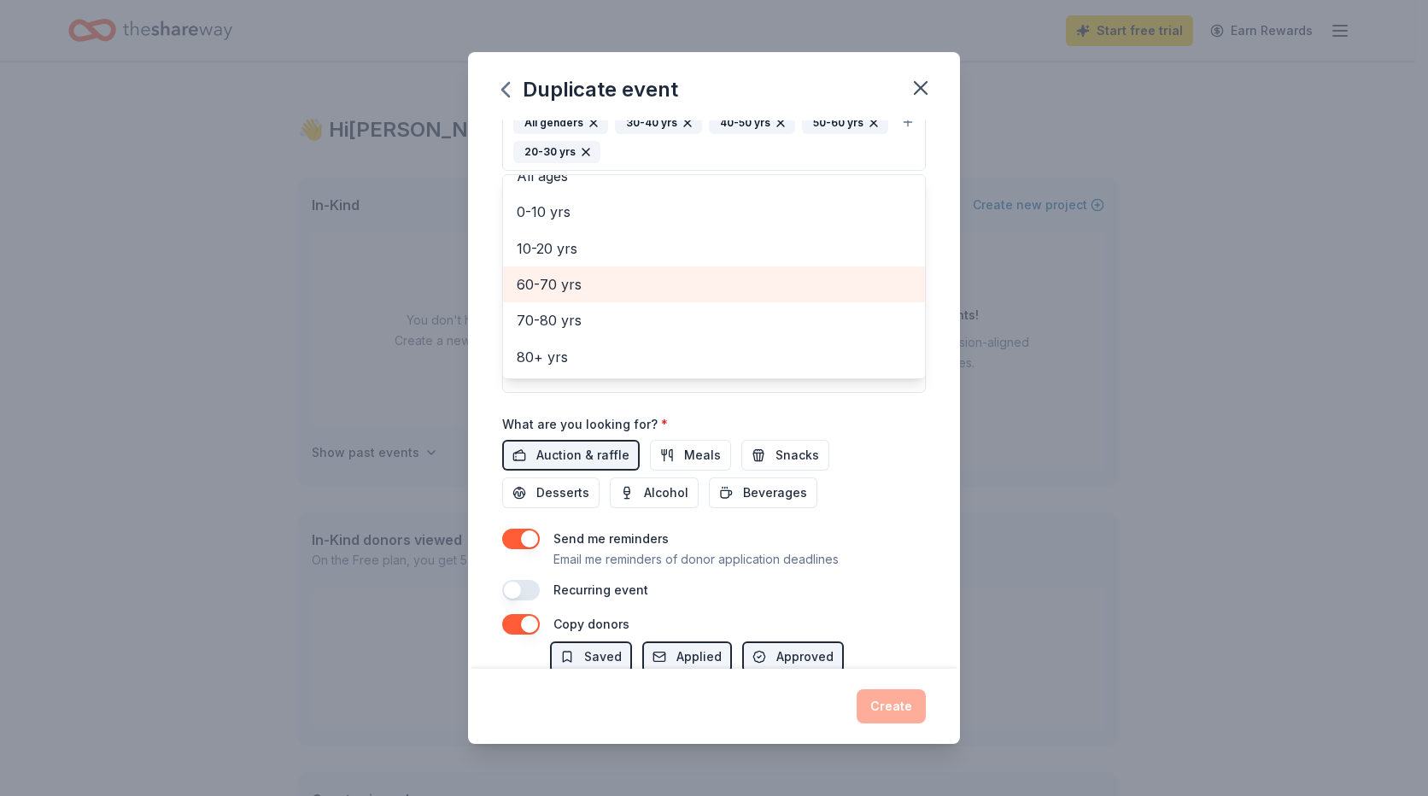
click at [605, 284] on span "60-70 yrs" at bounding box center [714, 284] width 395 height 22
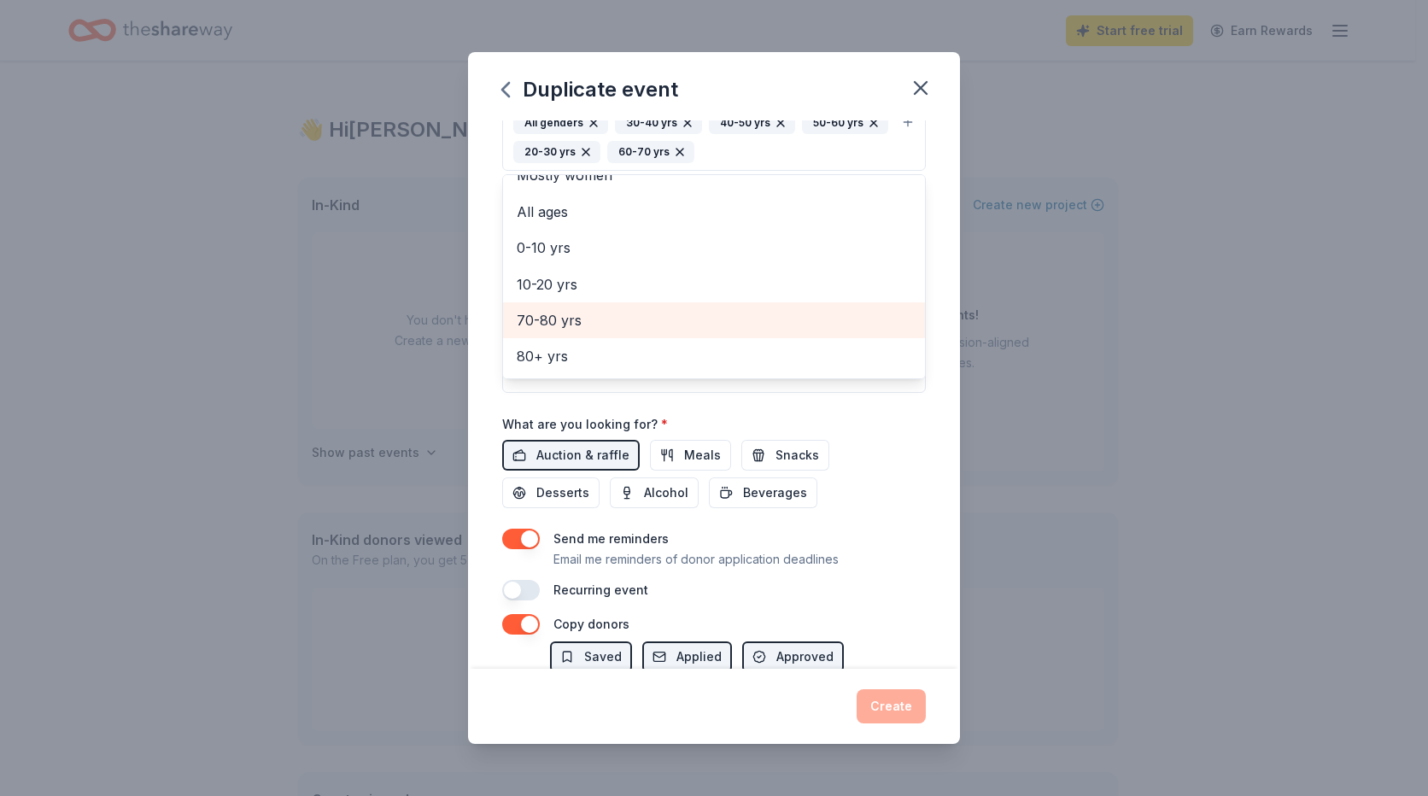
click at [612, 310] on span "70-80 yrs" at bounding box center [714, 320] width 395 height 22
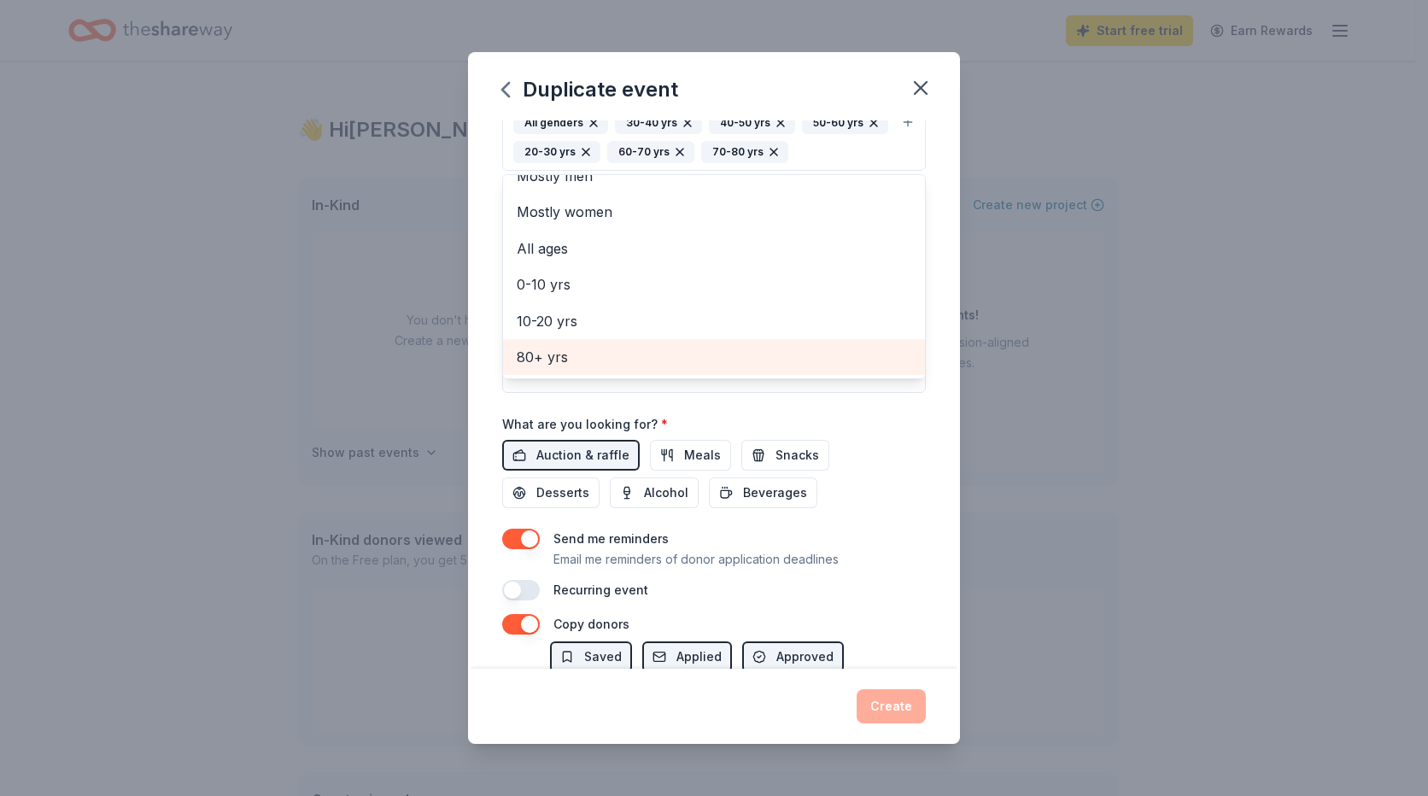
click at [607, 359] on span "80+ yrs" at bounding box center [714, 357] width 395 height 22
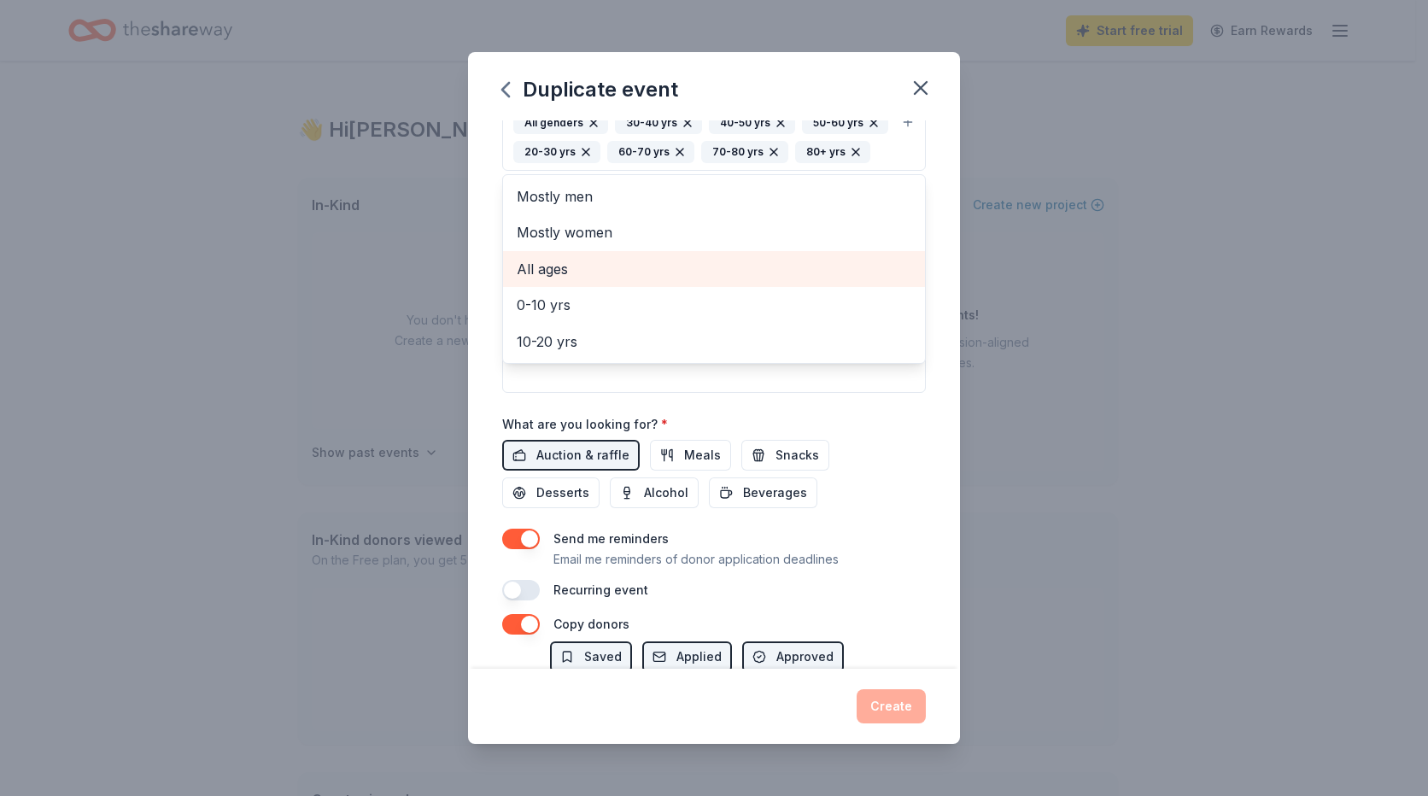
click at [629, 280] on span "All ages" at bounding box center [714, 269] width 395 height 22
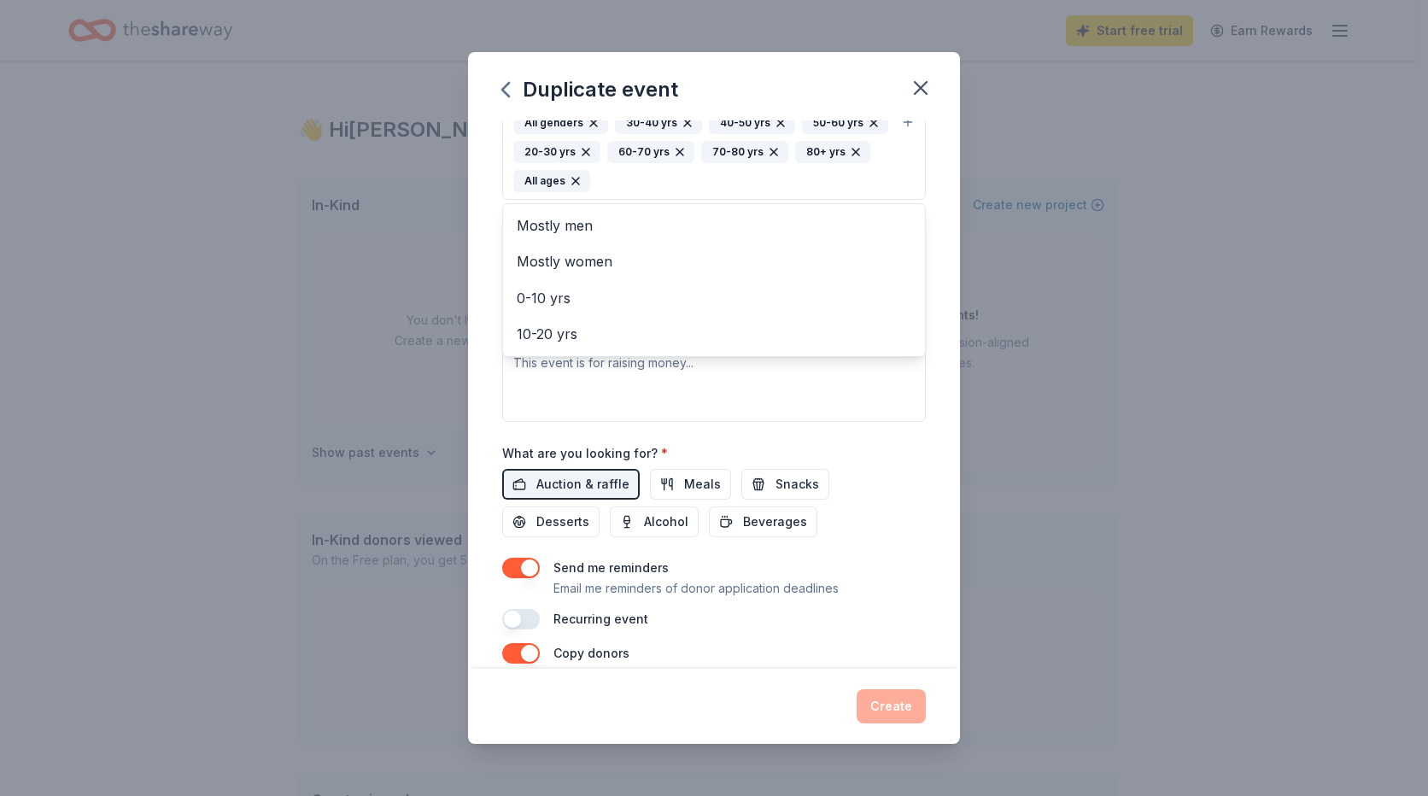
click at [579, 179] on icon "button" at bounding box center [575, 181] width 7 height 7
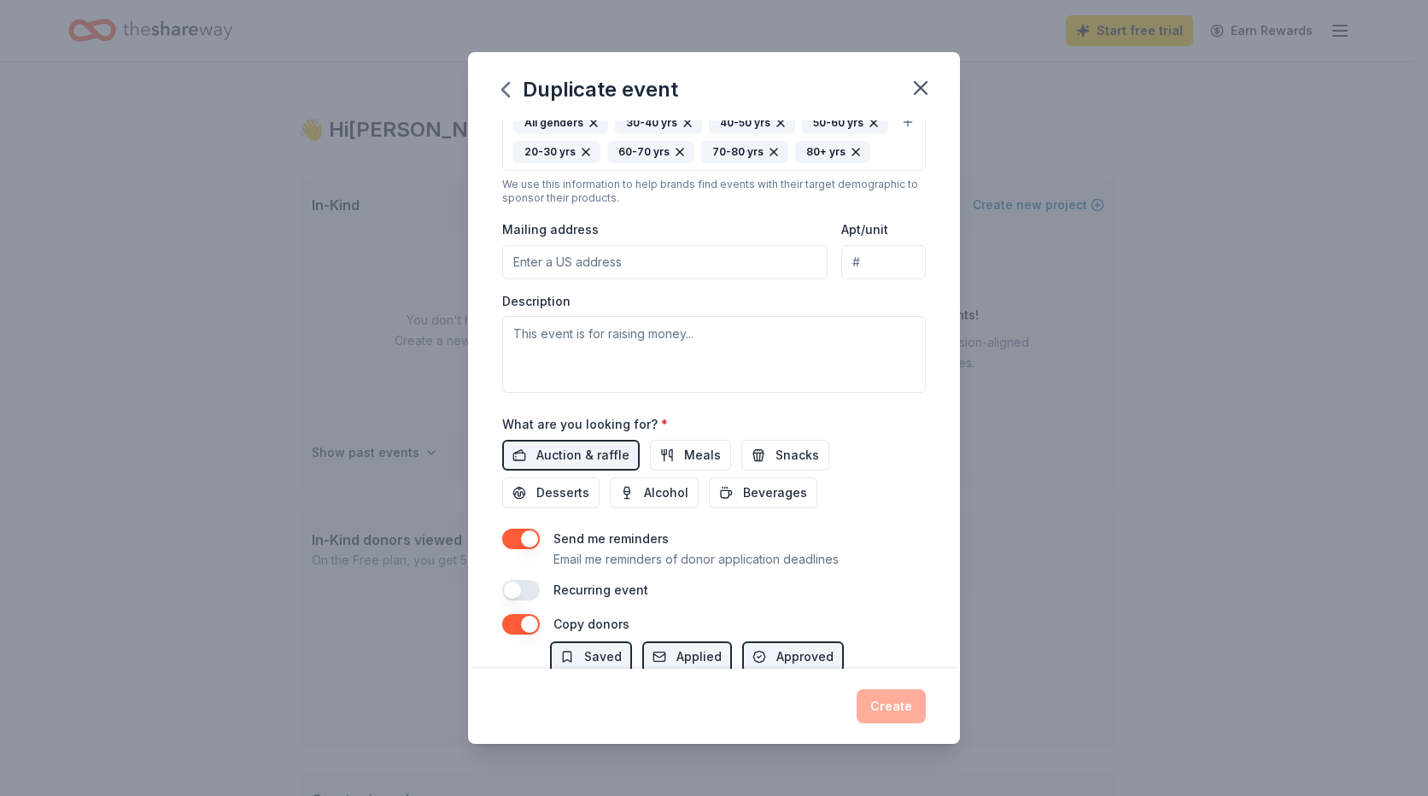
click at [635, 279] on input "Mailing address" at bounding box center [664, 262] width 325 height 34
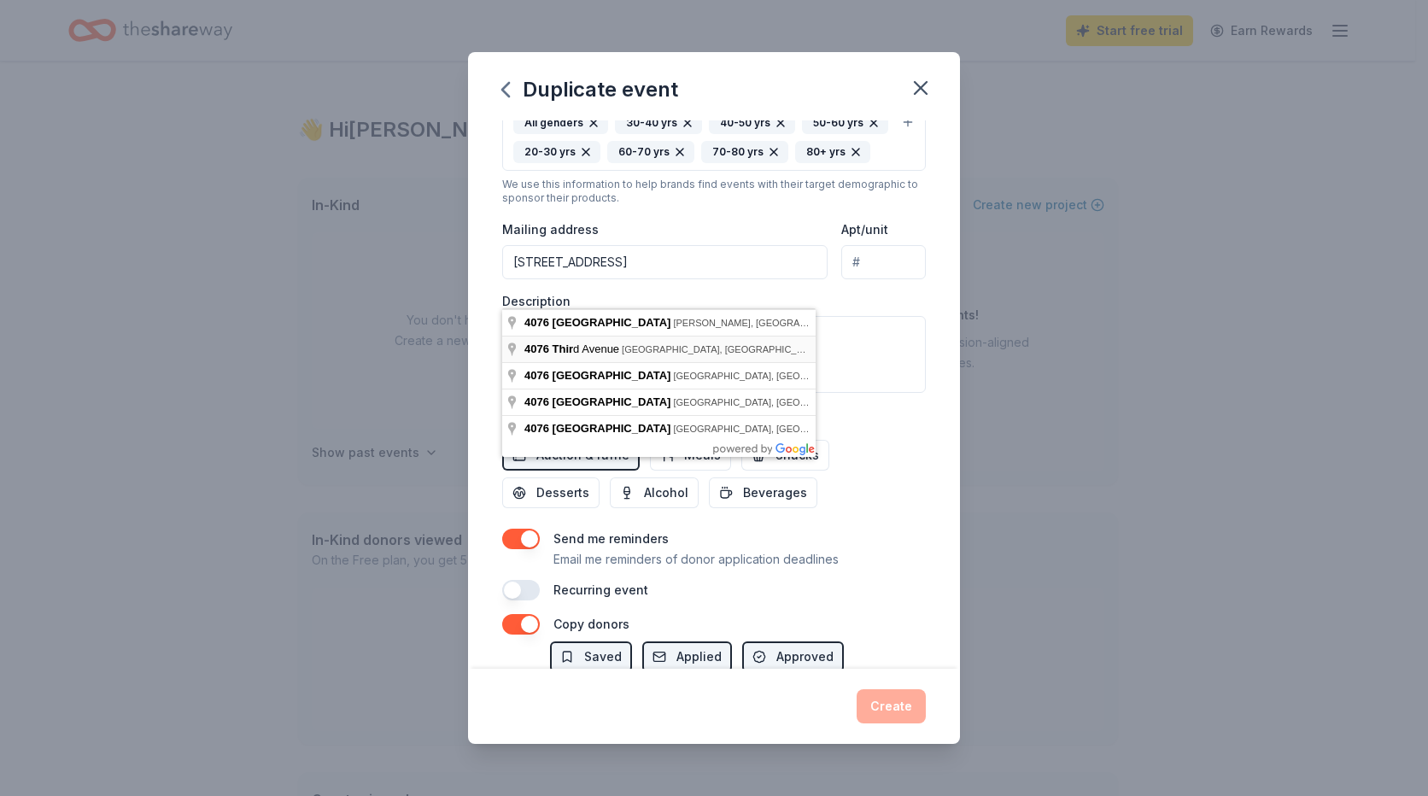
type input "4076 Third Avenue, San Diego, CA, 92103"
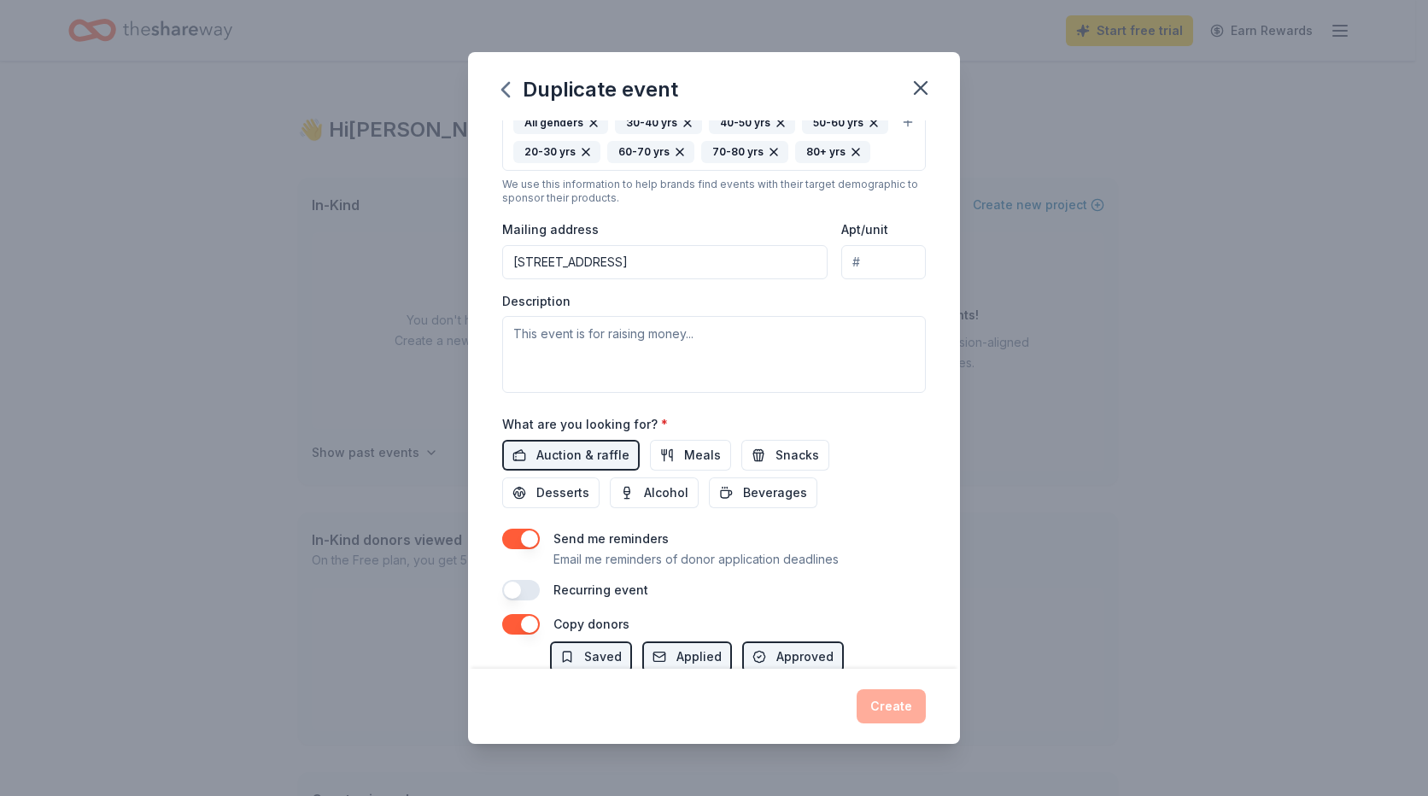
click at [845, 279] on input "Apt/unit" at bounding box center [883, 262] width 85 height 34
type input "301"
click at [571, 365] on textarea at bounding box center [714, 354] width 424 height 77
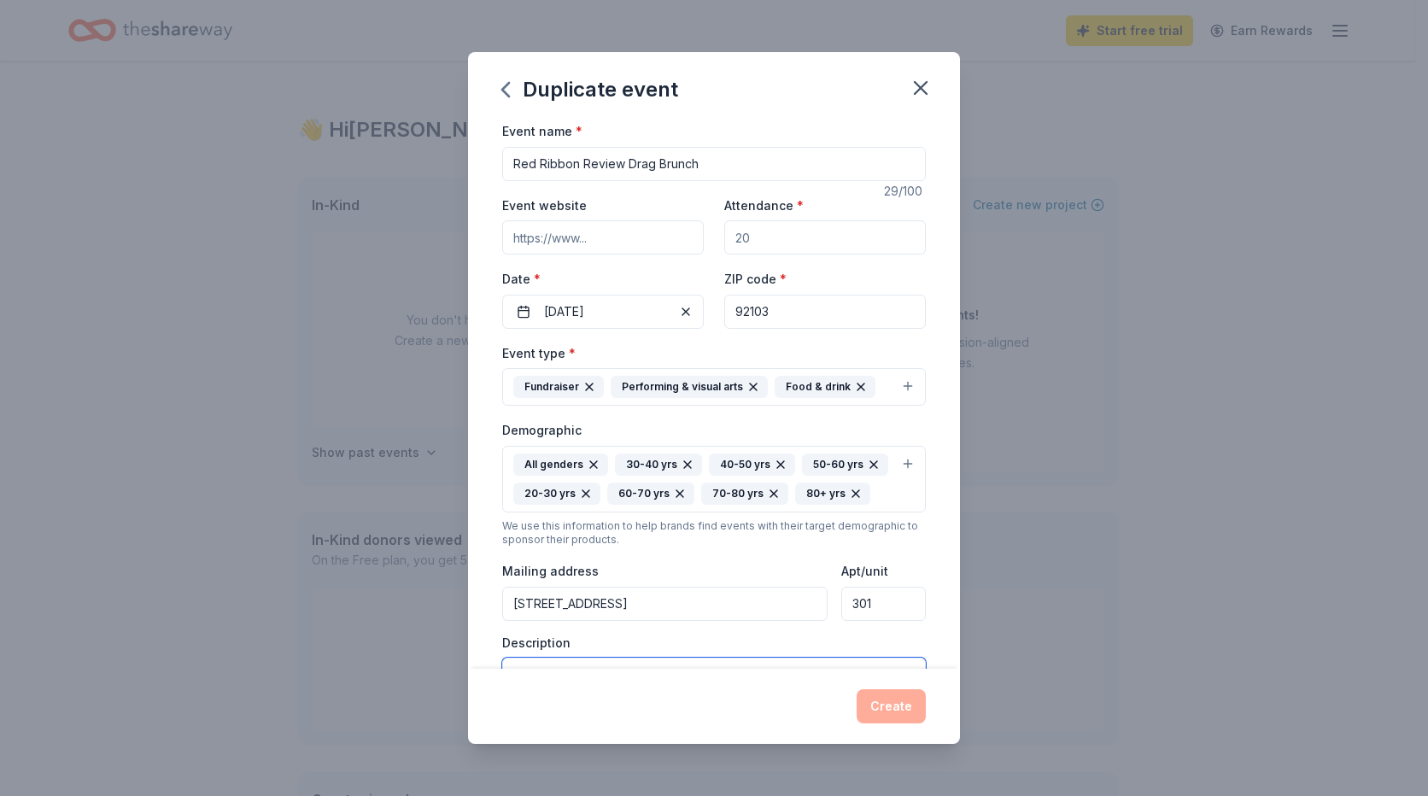
type textarea "This event is a fundraiser for UCSD Mother Child Adolescent HIV Program"
click at [759, 226] on input "Attendance *" at bounding box center [825, 237] width 202 height 34
type input "200"
click at [569, 242] on input "Event website" at bounding box center [603, 237] width 202 height 34
click at [651, 218] on div "Event website" at bounding box center [603, 225] width 202 height 61
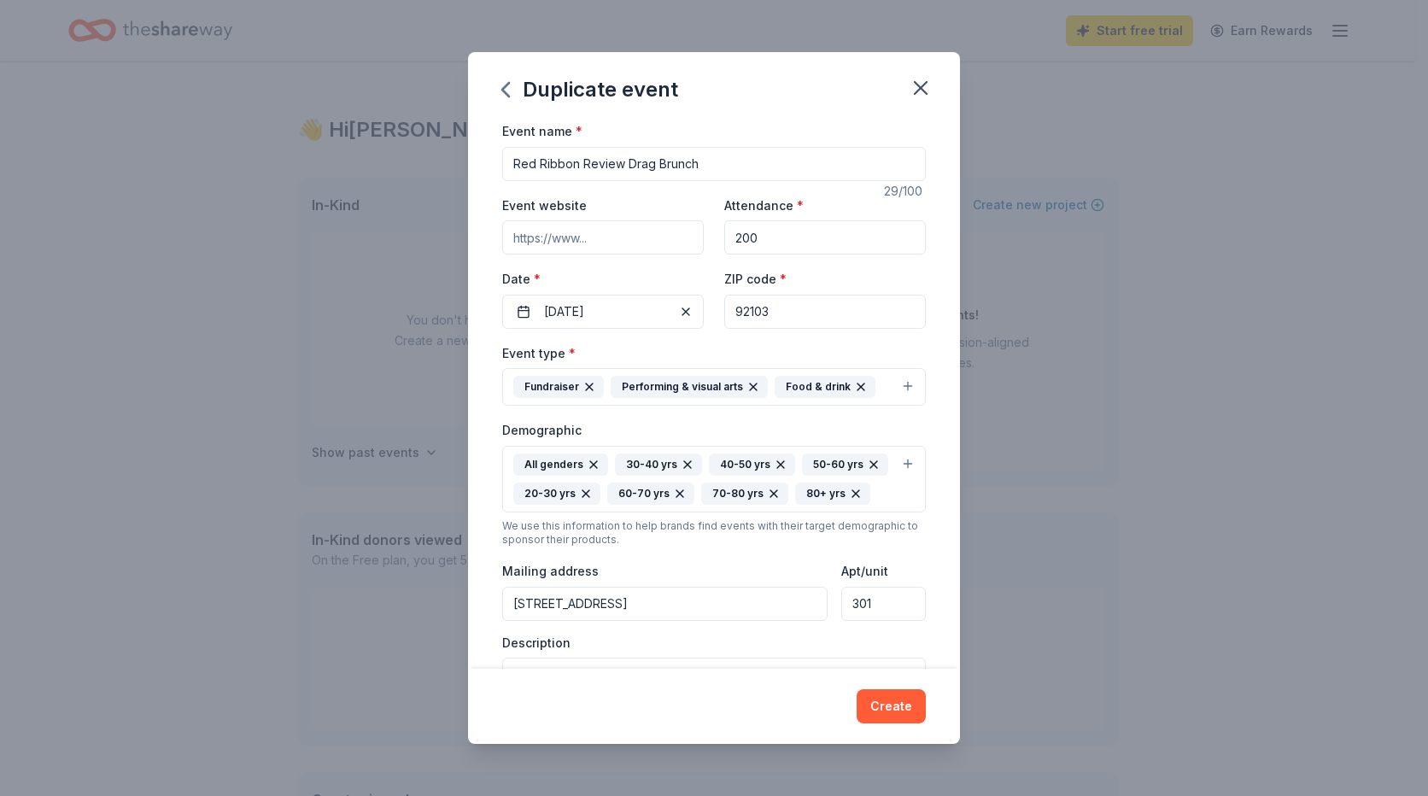
click at [591, 237] on input "Event website" at bounding box center [603, 237] width 202 height 34
click at [909, 711] on button "Create" at bounding box center [891, 706] width 69 height 34
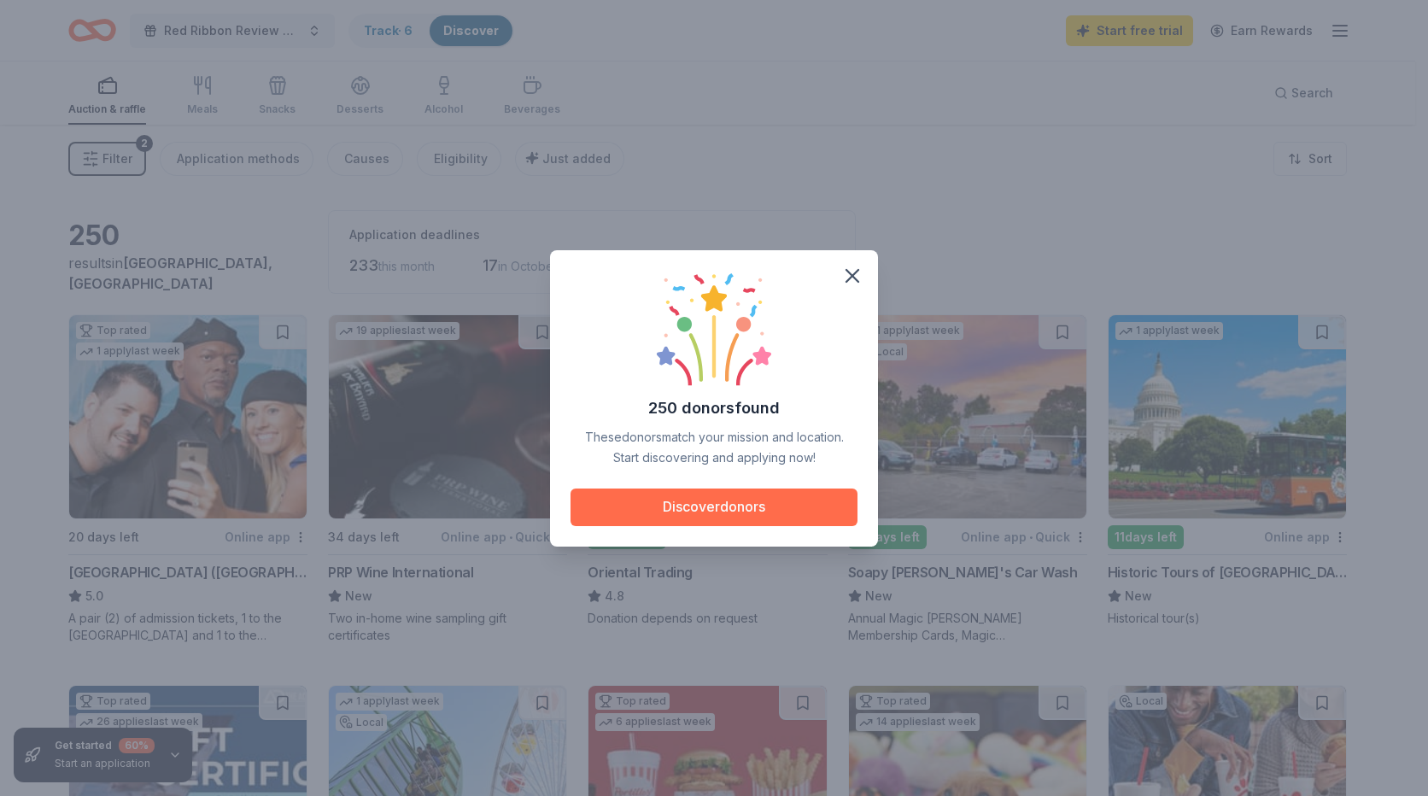
click at [735, 498] on button "Discover donors" at bounding box center [714, 508] width 287 height 38
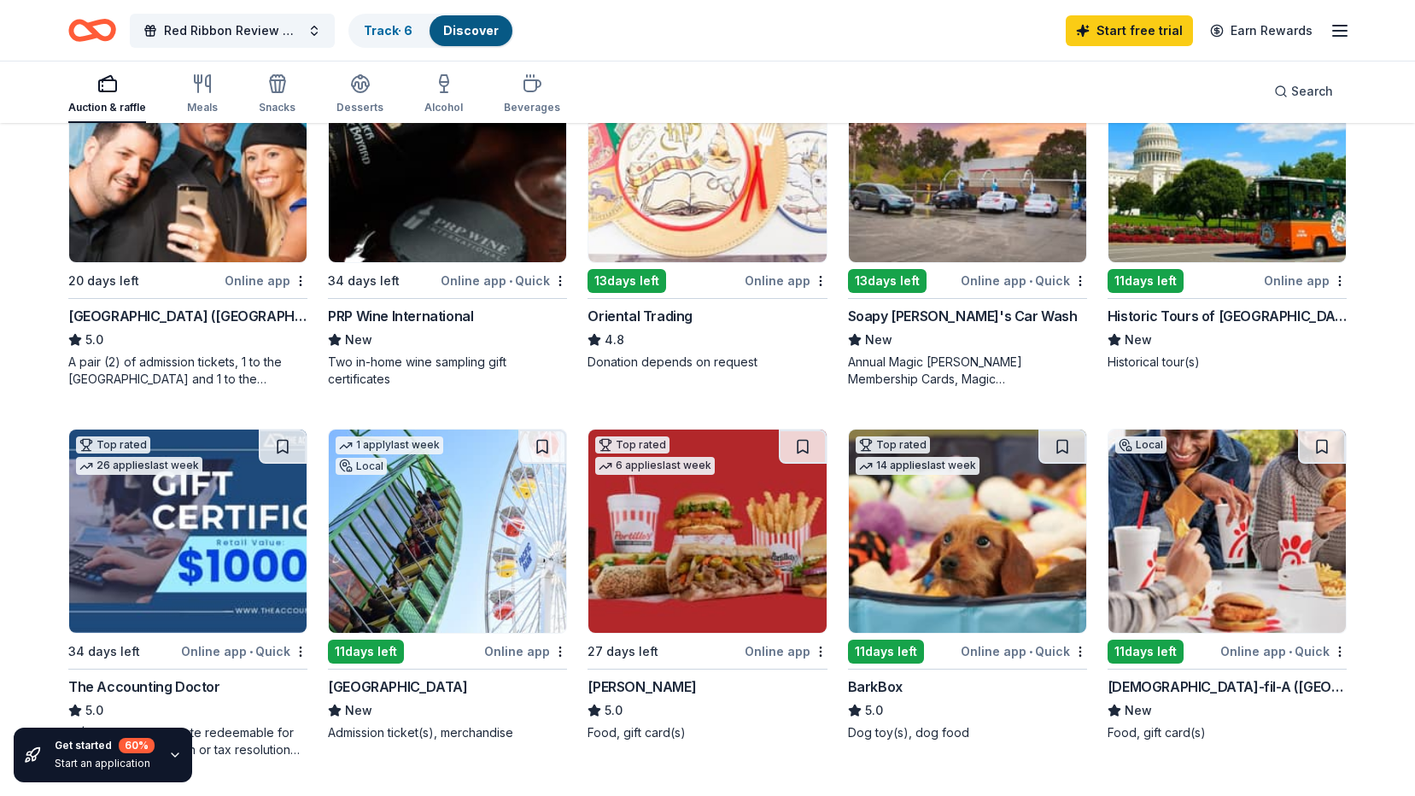
scroll to position [513, 0]
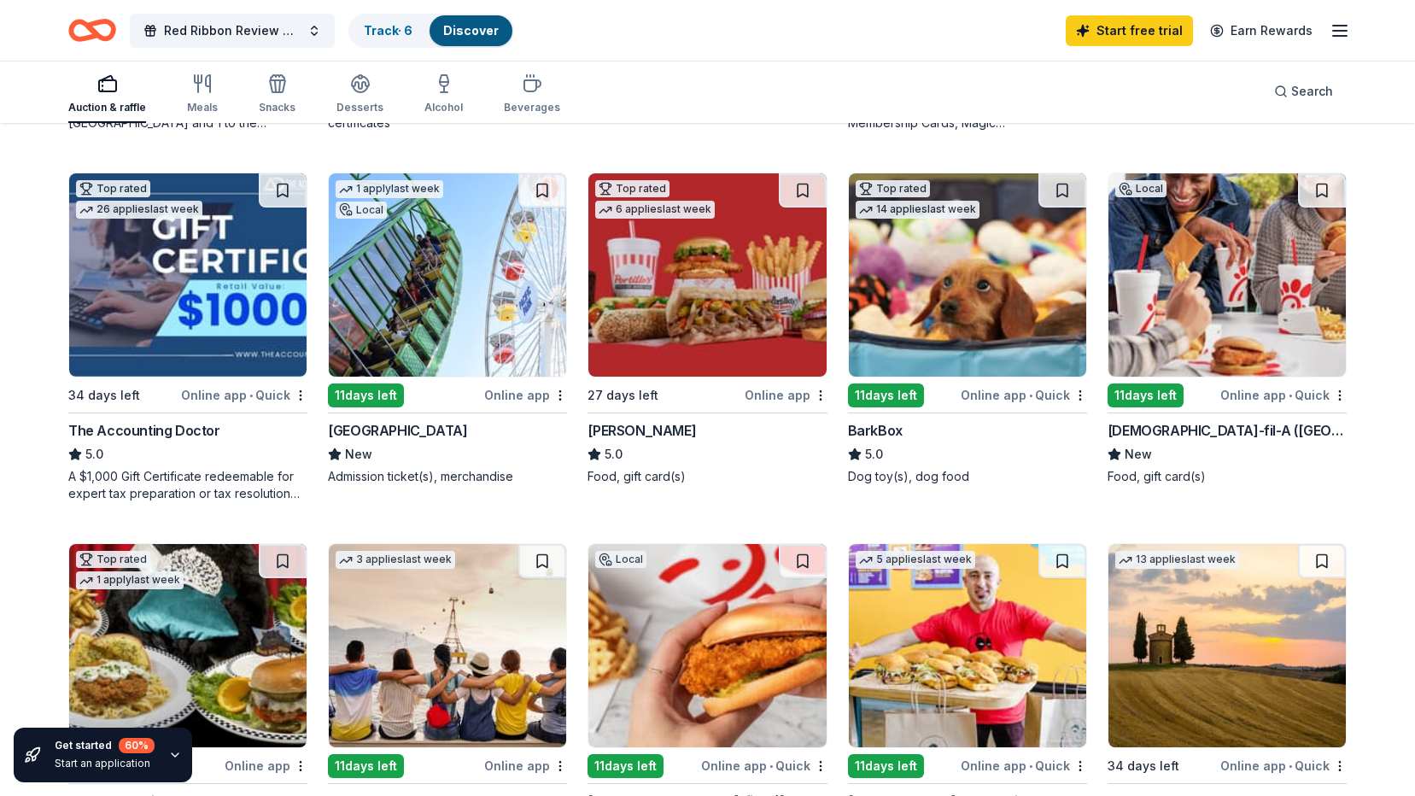
click at [175, 753] on icon "button" at bounding box center [175, 755] width 14 height 14
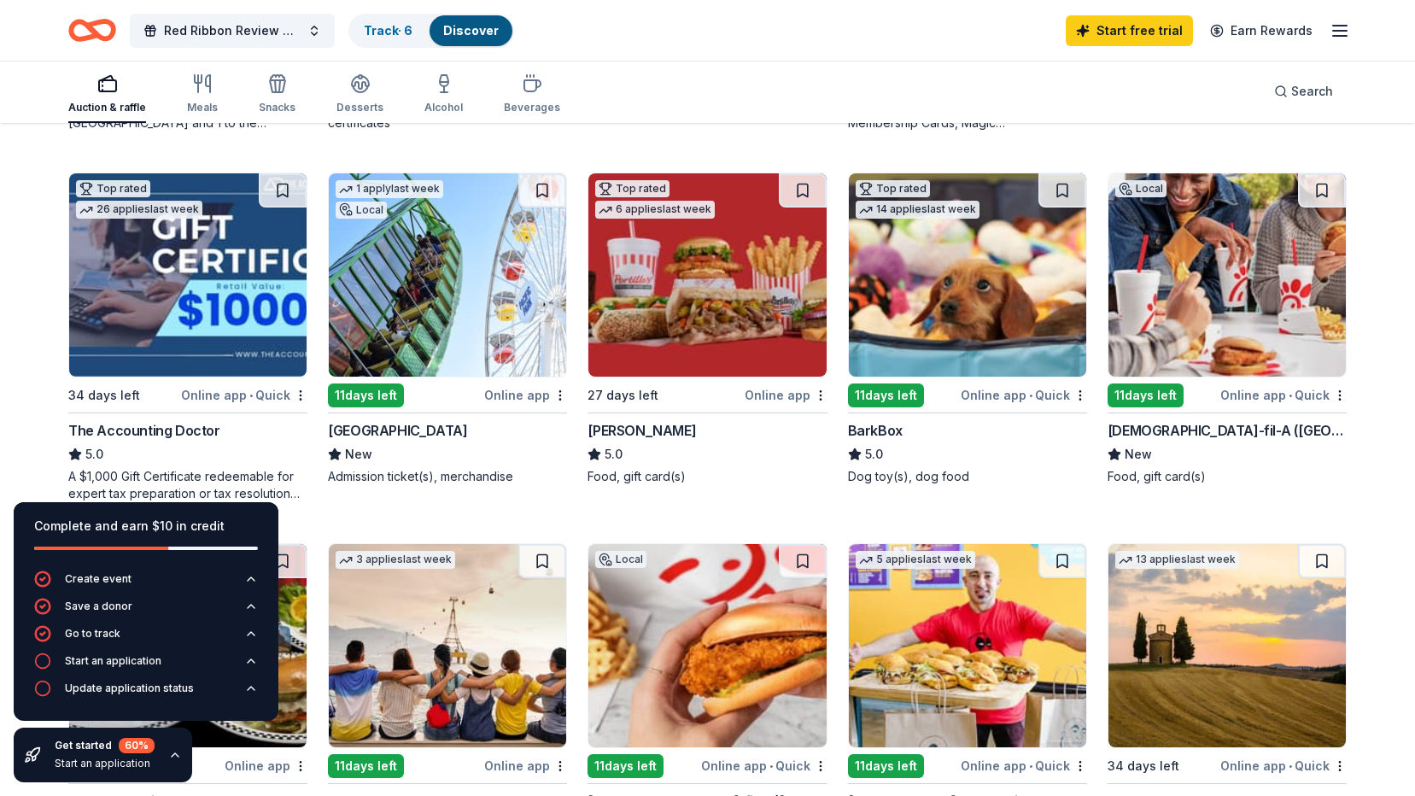
click at [435, 497] on div "1 apply last week Local 11 days left Online app Pacific Park New Admission tick…" at bounding box center [447, 338] width 239 height 330
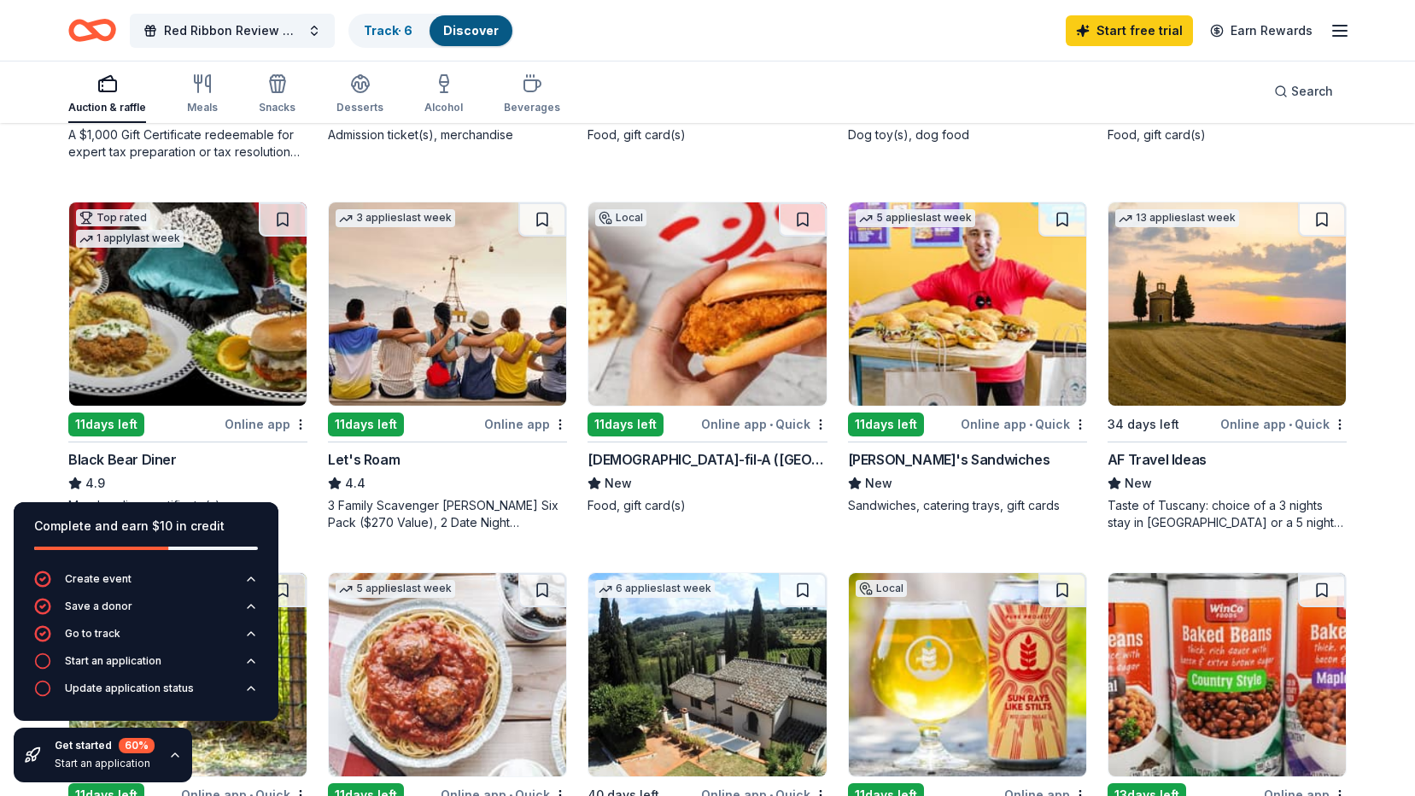
scroll to position [1025, 0]
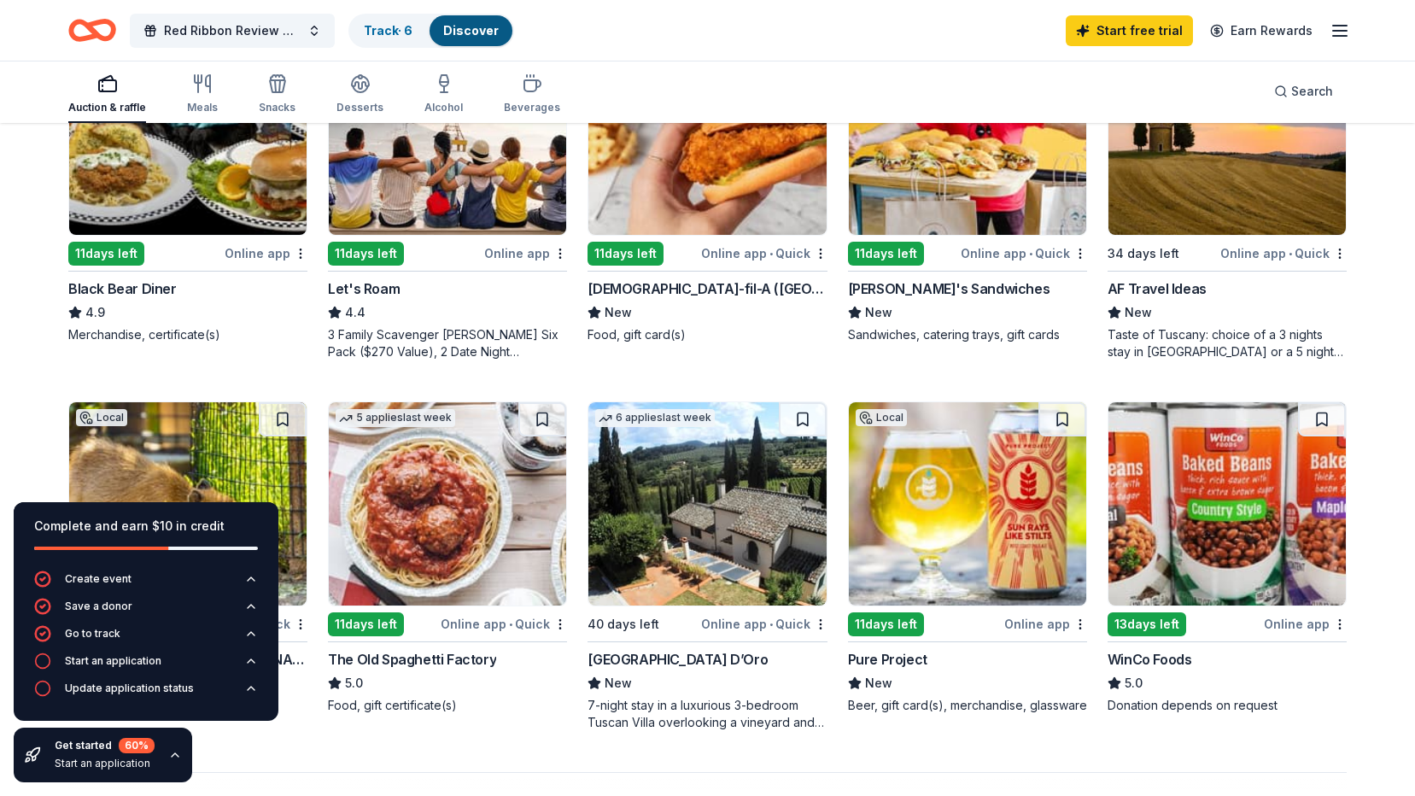
click at [26, 391] on div "250 results in San Diego, CA Application deadlines 233 this month 17 in October…" at bounding box center [707, 279] width 1415 height 2358
click at [255, 632] on icon "button" at bounding box center [251, 634] width 14 height 14
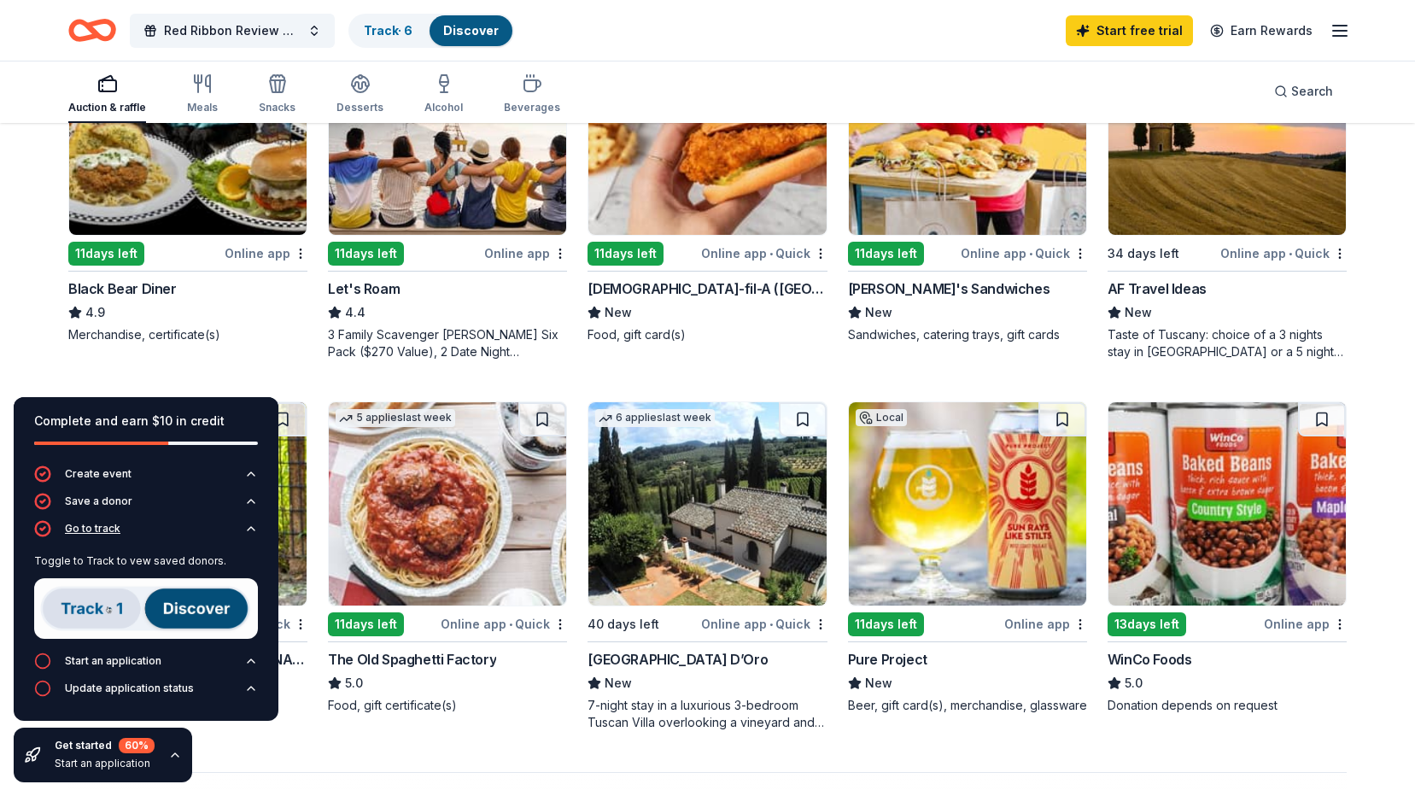
click at [245, 527] on icon "button" at bounding box center [251, 529] width 14 height 14
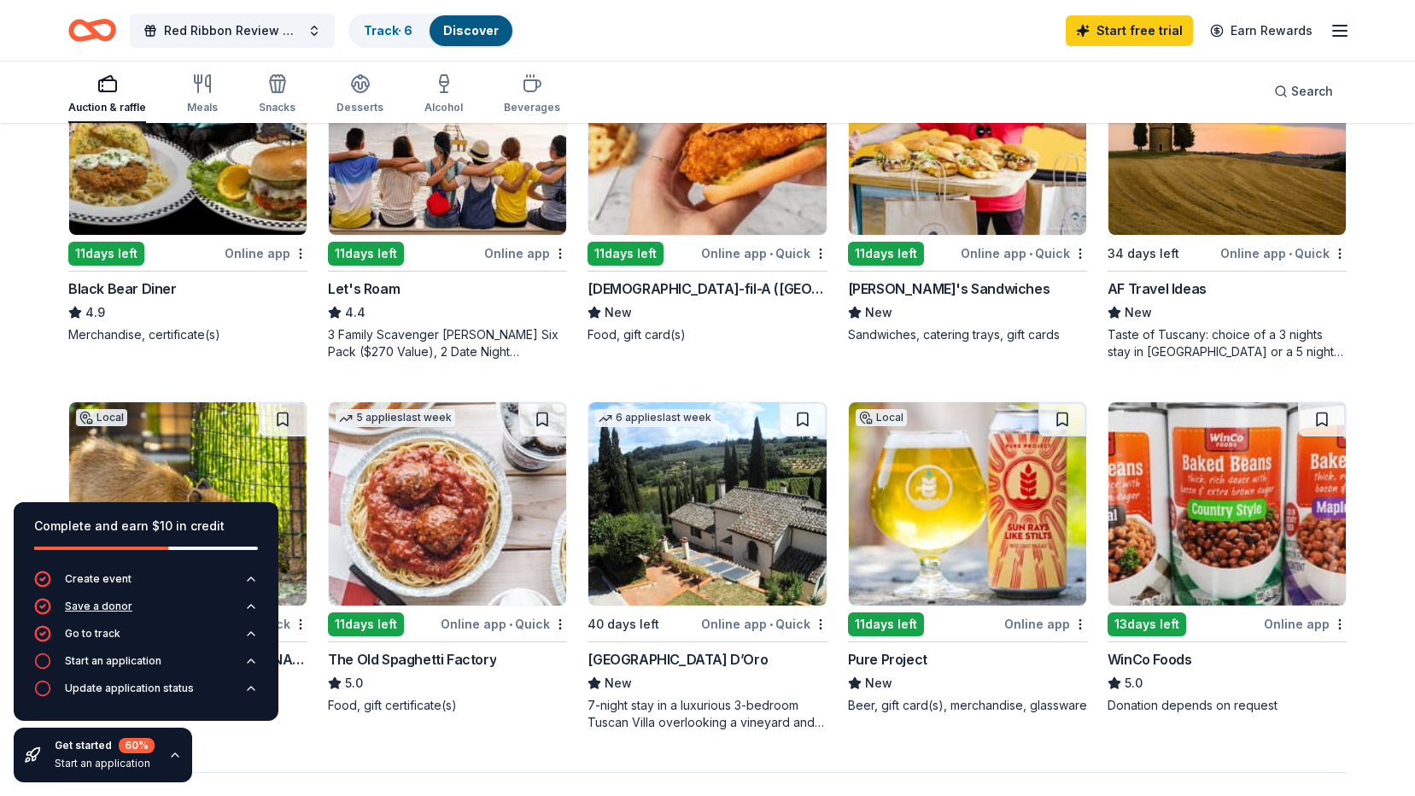
click at [251, 604] on icon "button" at bounding box center [251, 607] width 14 height 14
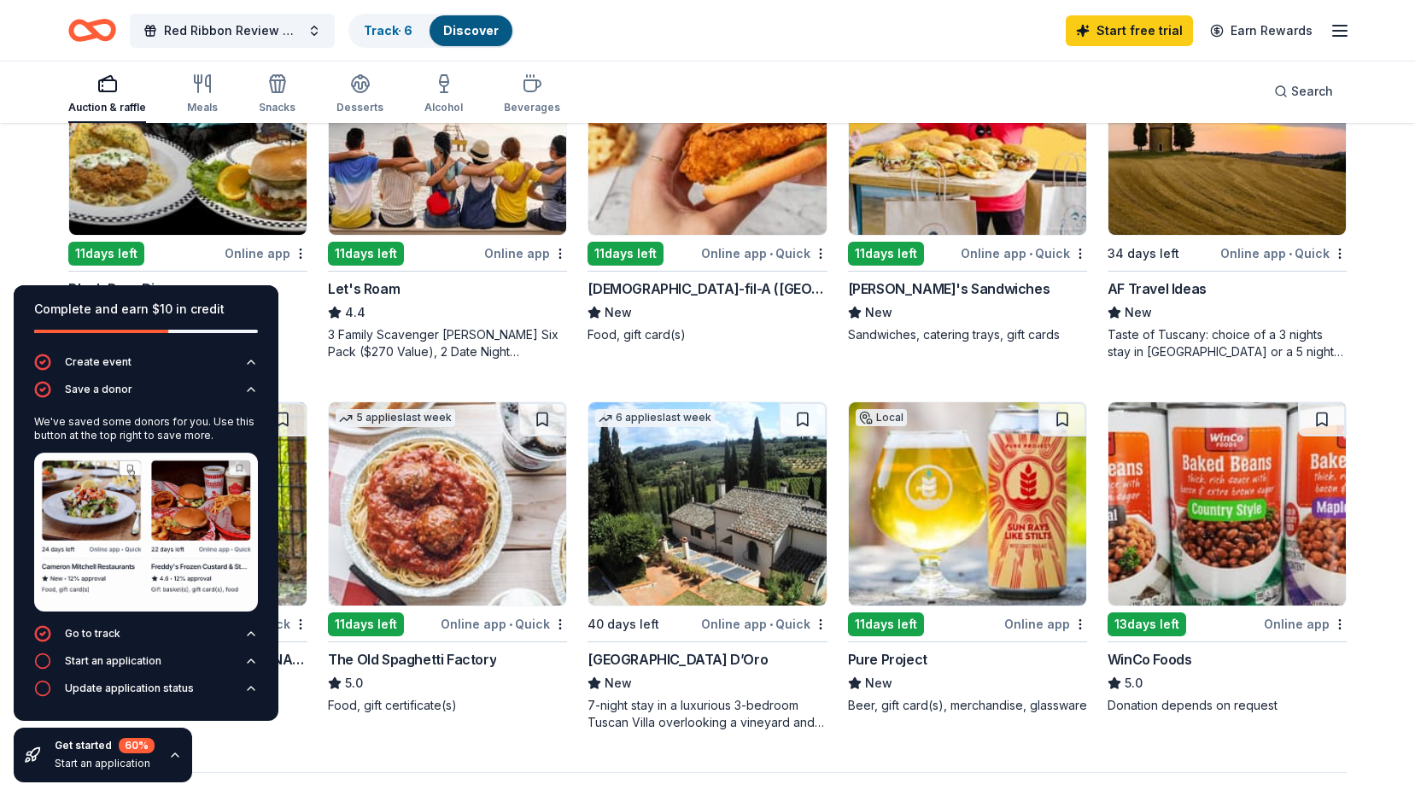
scroll to position [513, 0]
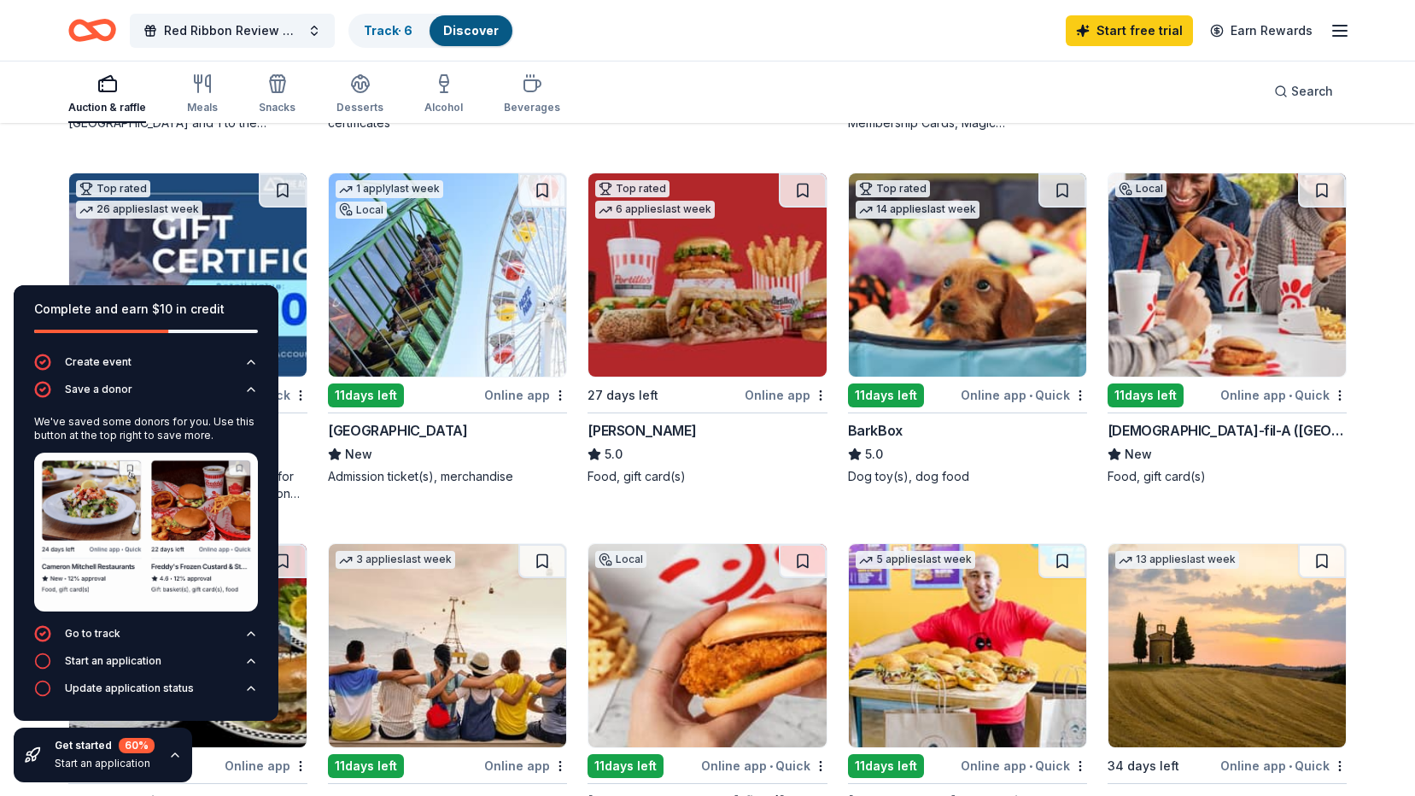
click at [174, 752] on icon "button" at bounding box center [175, 755] width 14 height 14
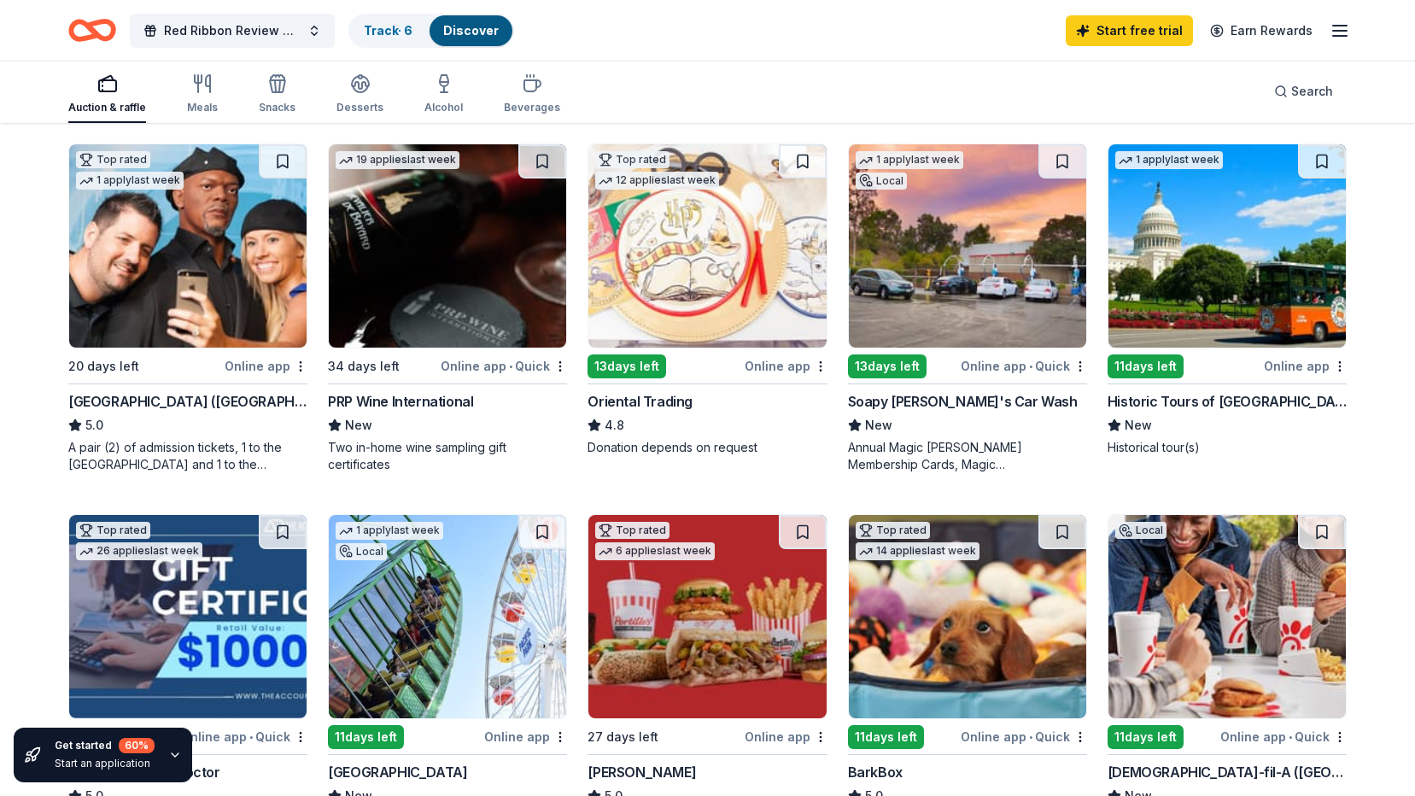
scroll to position [0, 0]
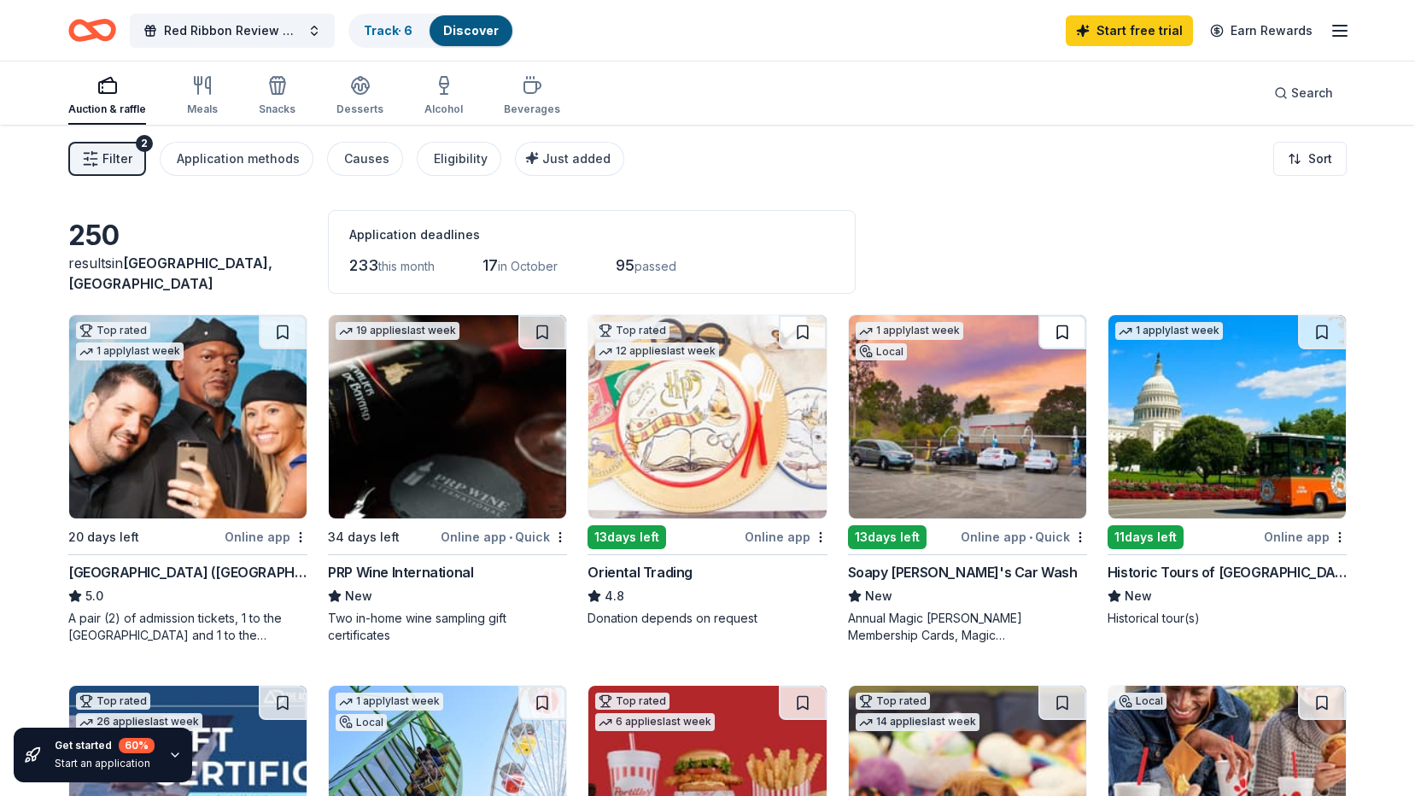
click at [1067, 325] on button at bounding box center [1063, 332] width 48 height 34
click at [383, 30] on link "Track · 7" at bounding box center [388, 30] width 48 height 15
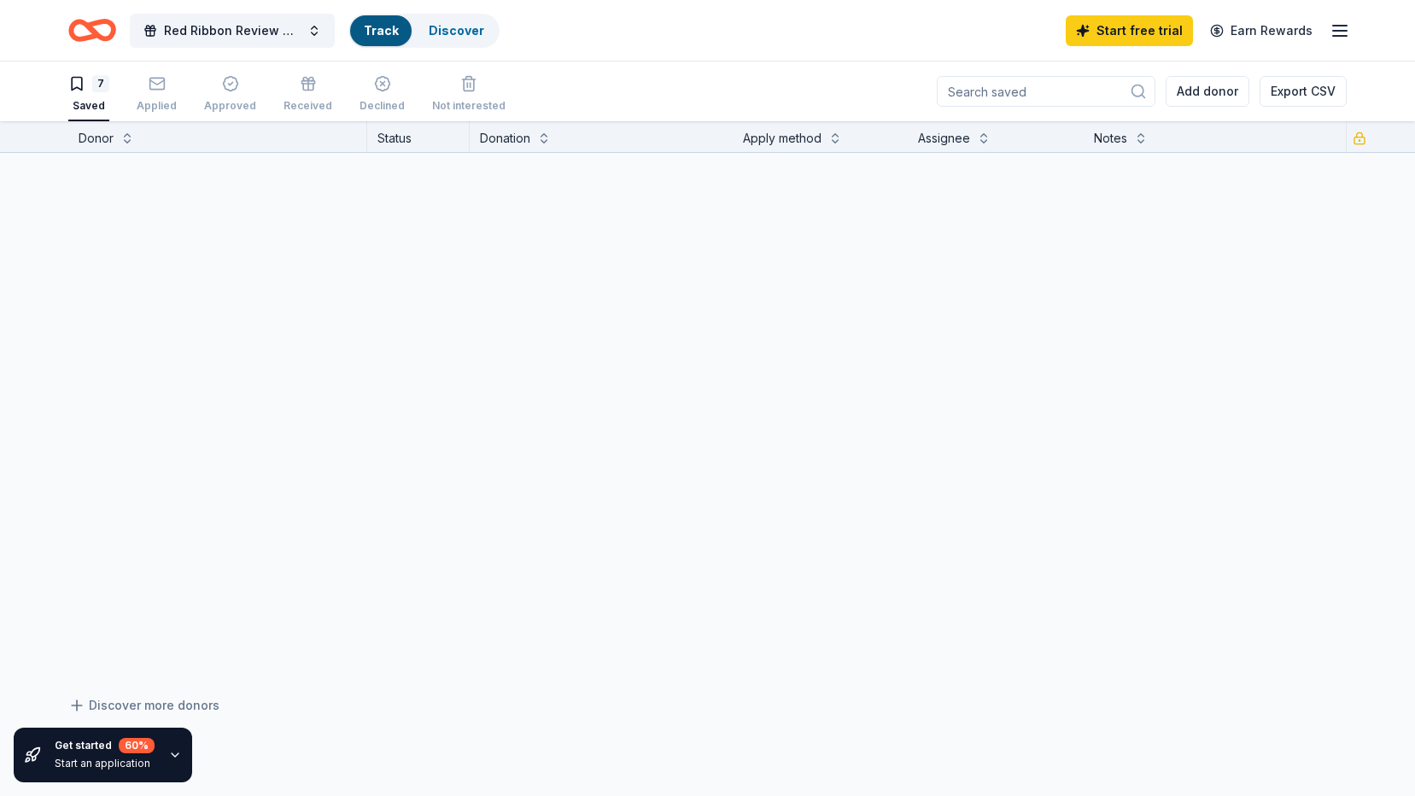
scroll to position [1, 0]
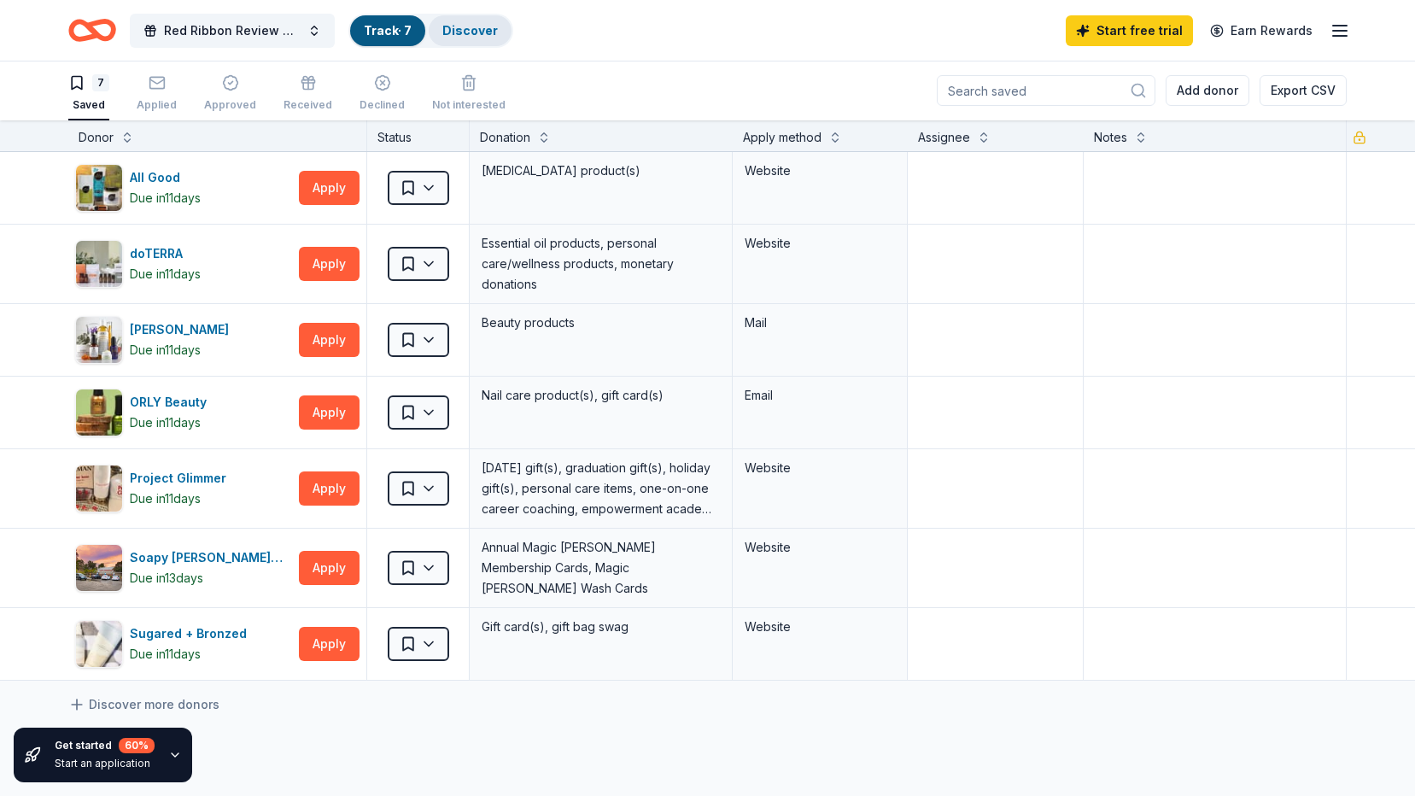
click at [460, 31] on link "Discover" at bounding box center [470, 30] width 56 height 15
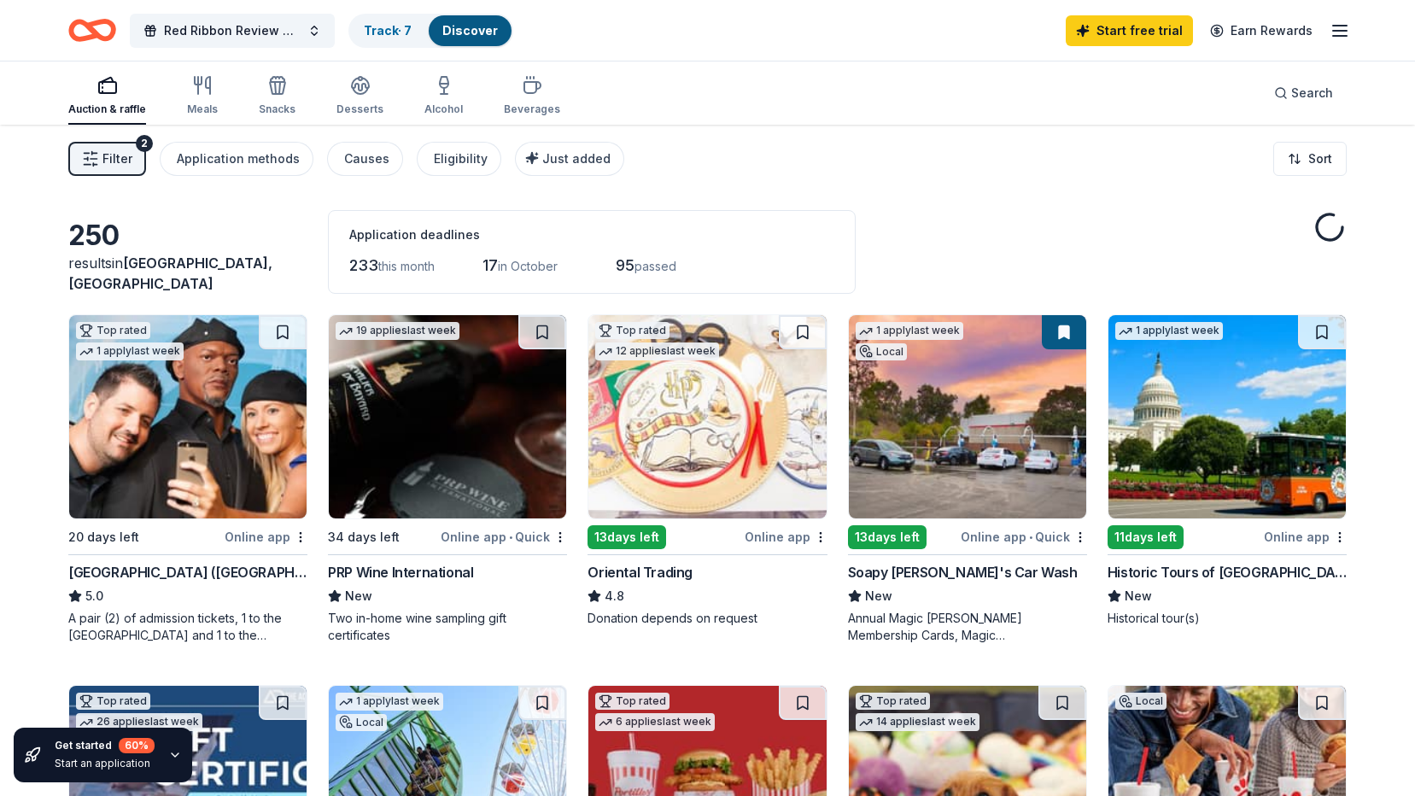
click at [461, 26] on link "Discover" at bounding box center [470, 30] width 56 height 15
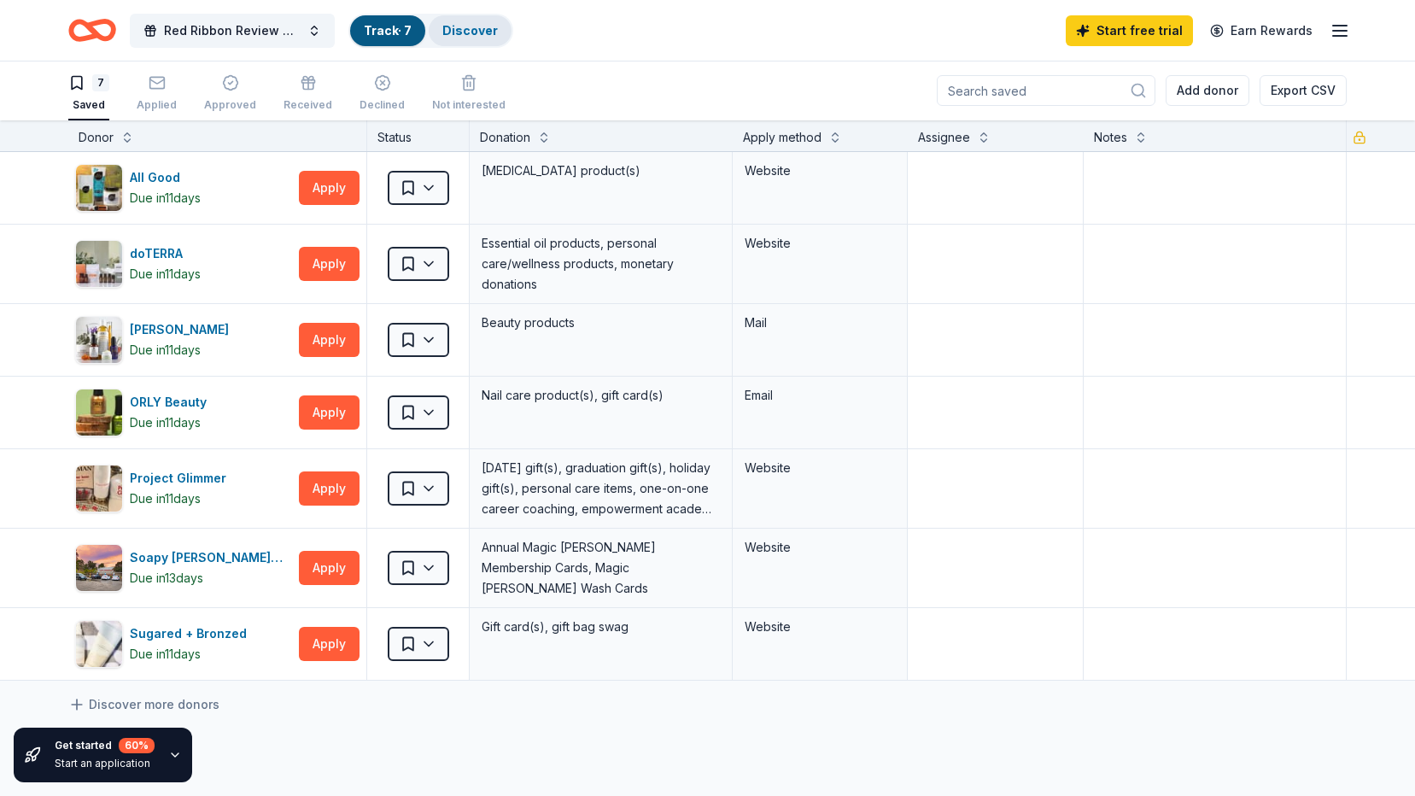
click at [466, 32] on link "Discover" at bounding box center [470, 30] width 56 height 15
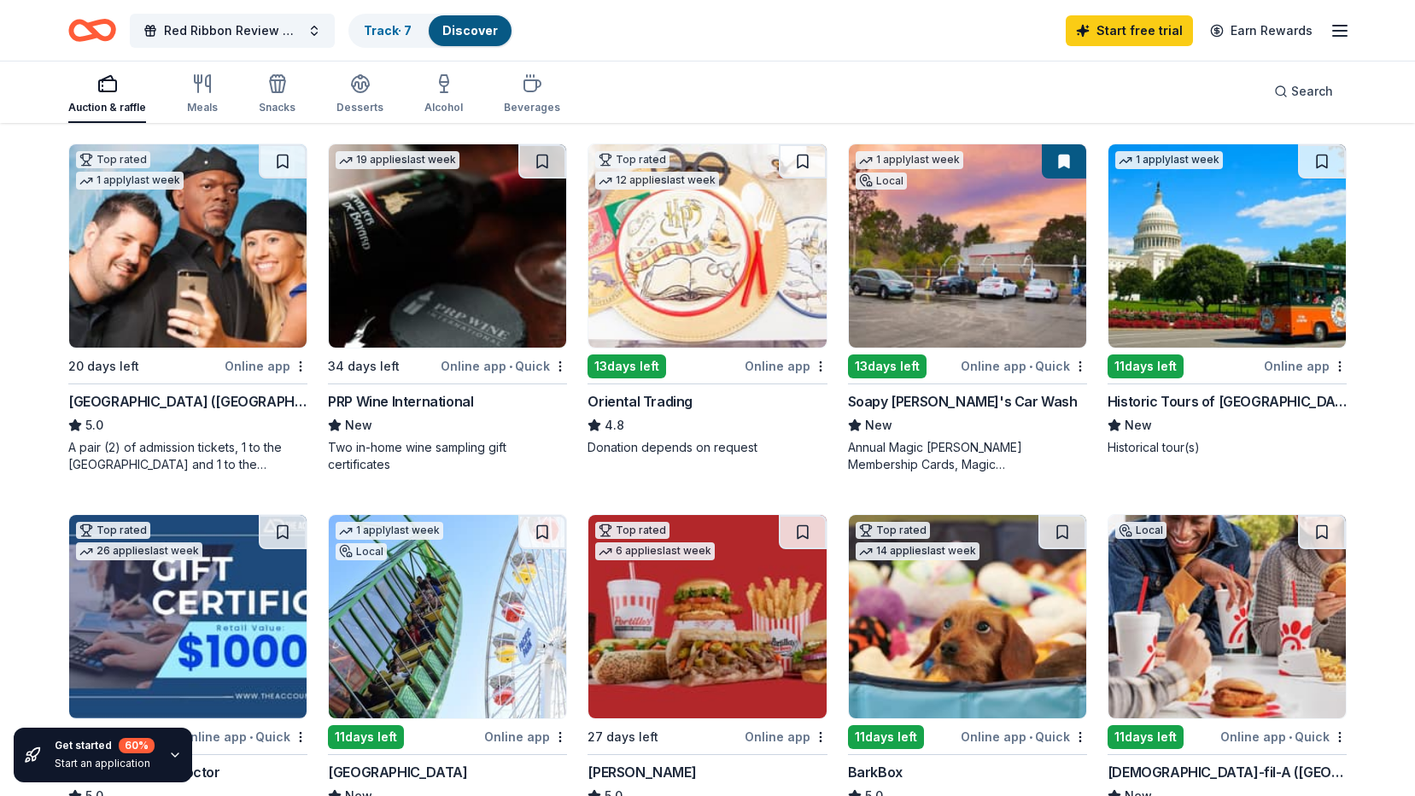
scroll to position [256, 0]
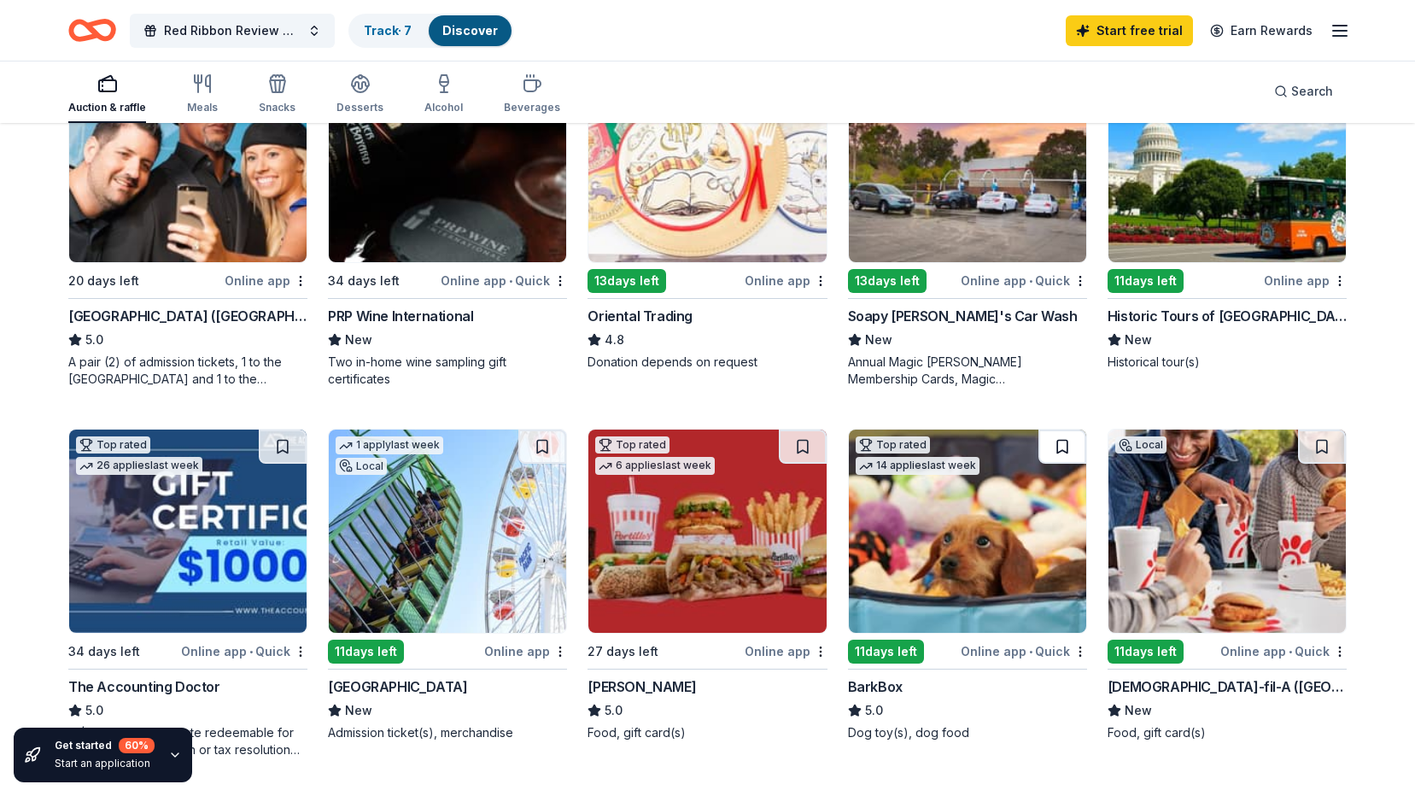
click at [1064, 446] on button at bounding box center [1063, 447] width 48 height 34
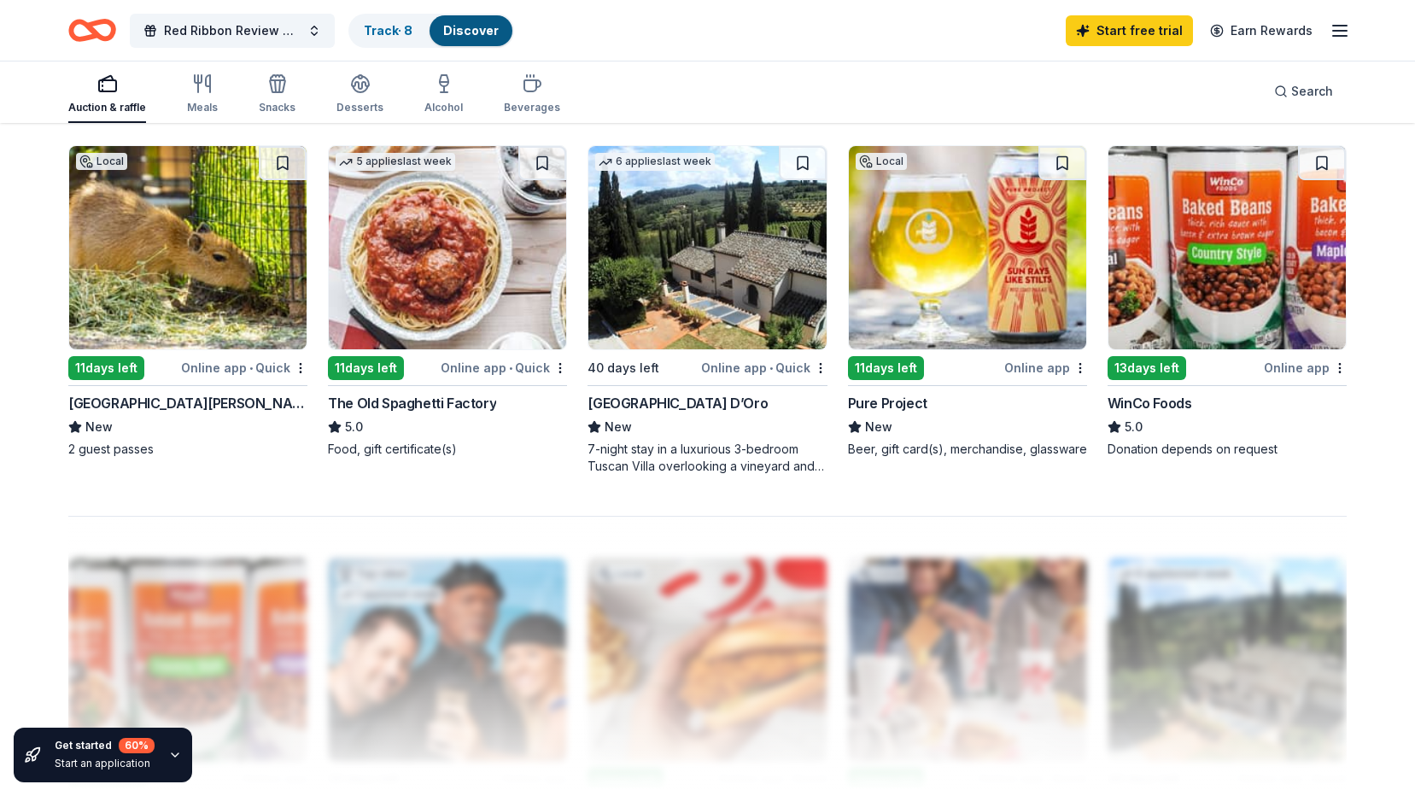
scroll to position [1538, 0]
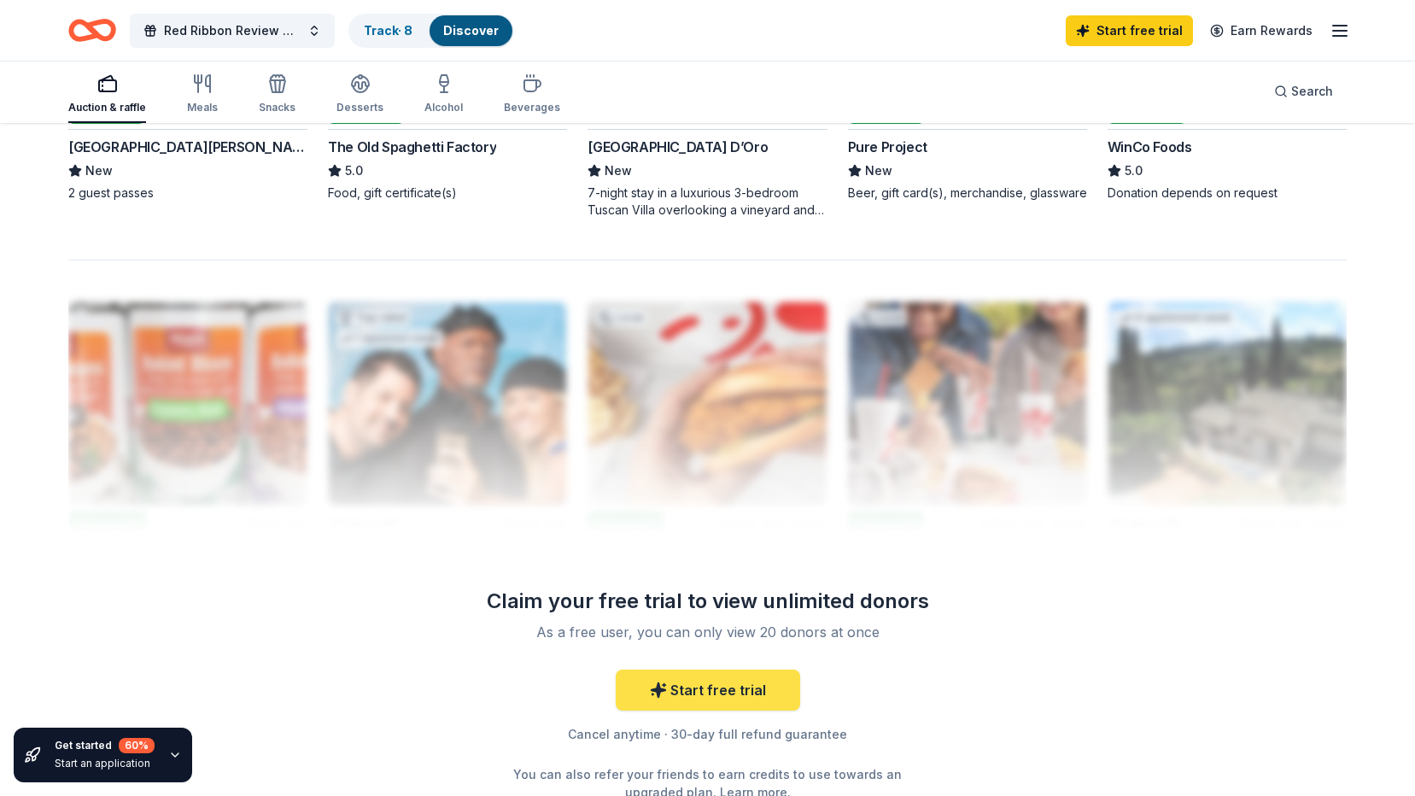
click at [722, 694] on link "Start free trial" at bounding box center [708, 690] width 185 height 41
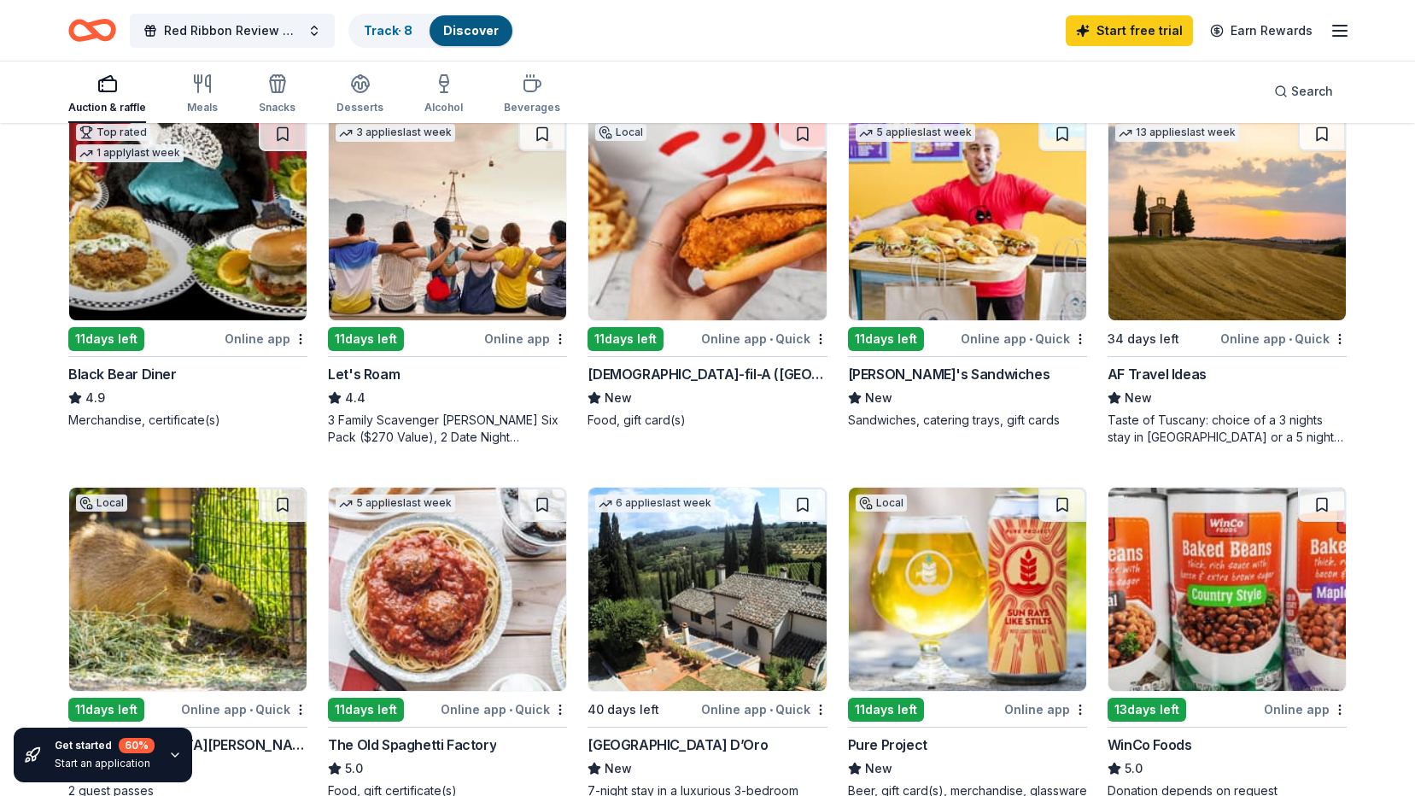
scroll to position [1196, 0]
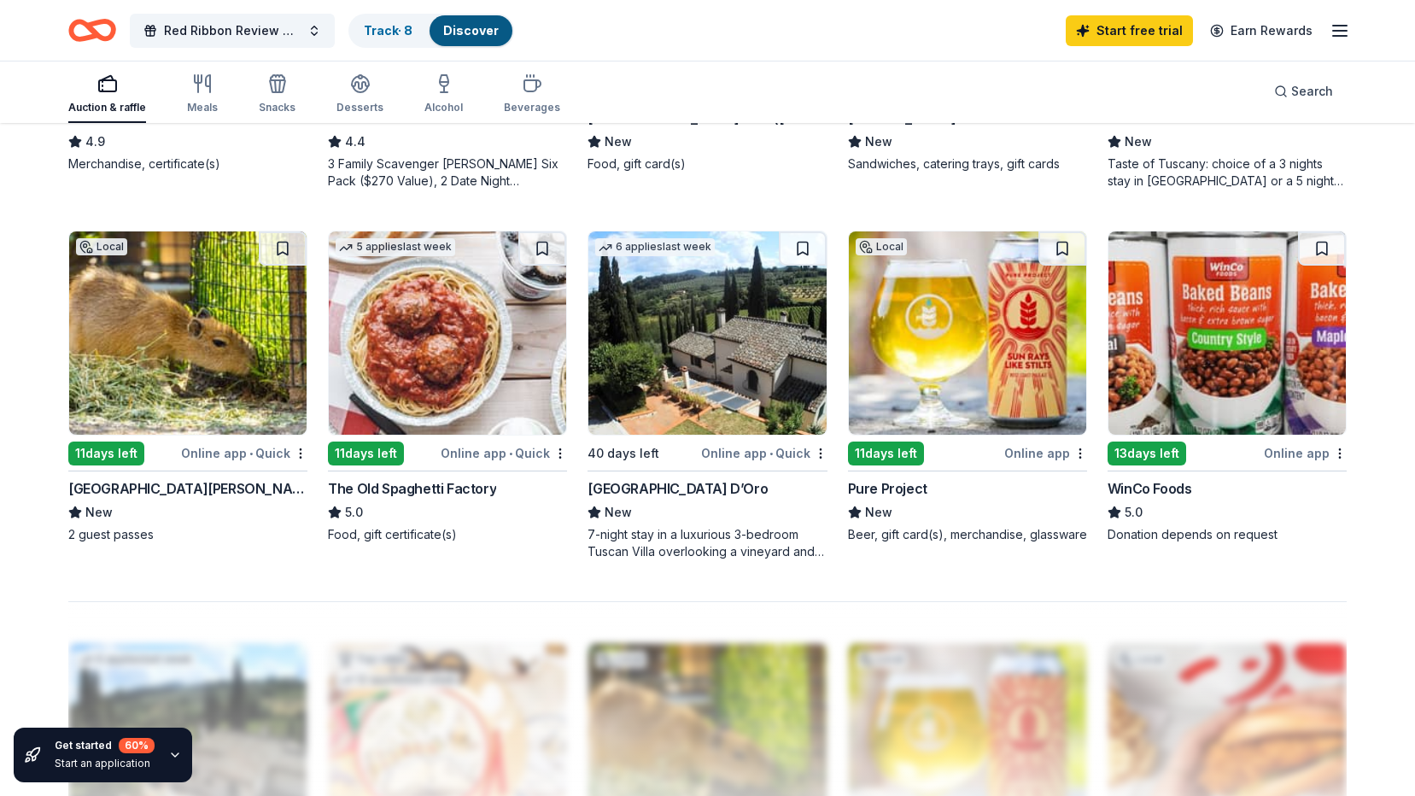
click at [954, 687] on div at bounding box center [707, 737] width 1279 height 273
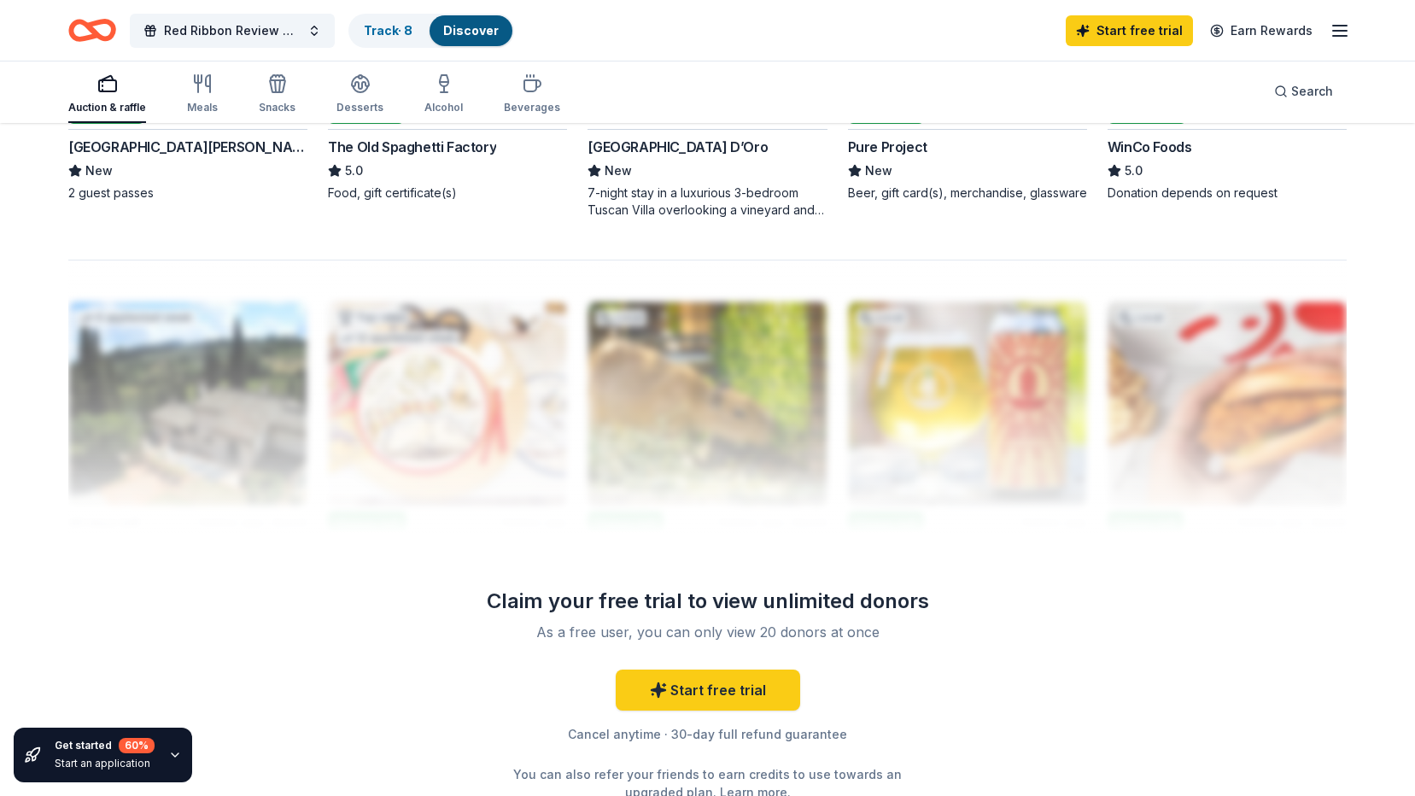
scroll to position [1623, 0]
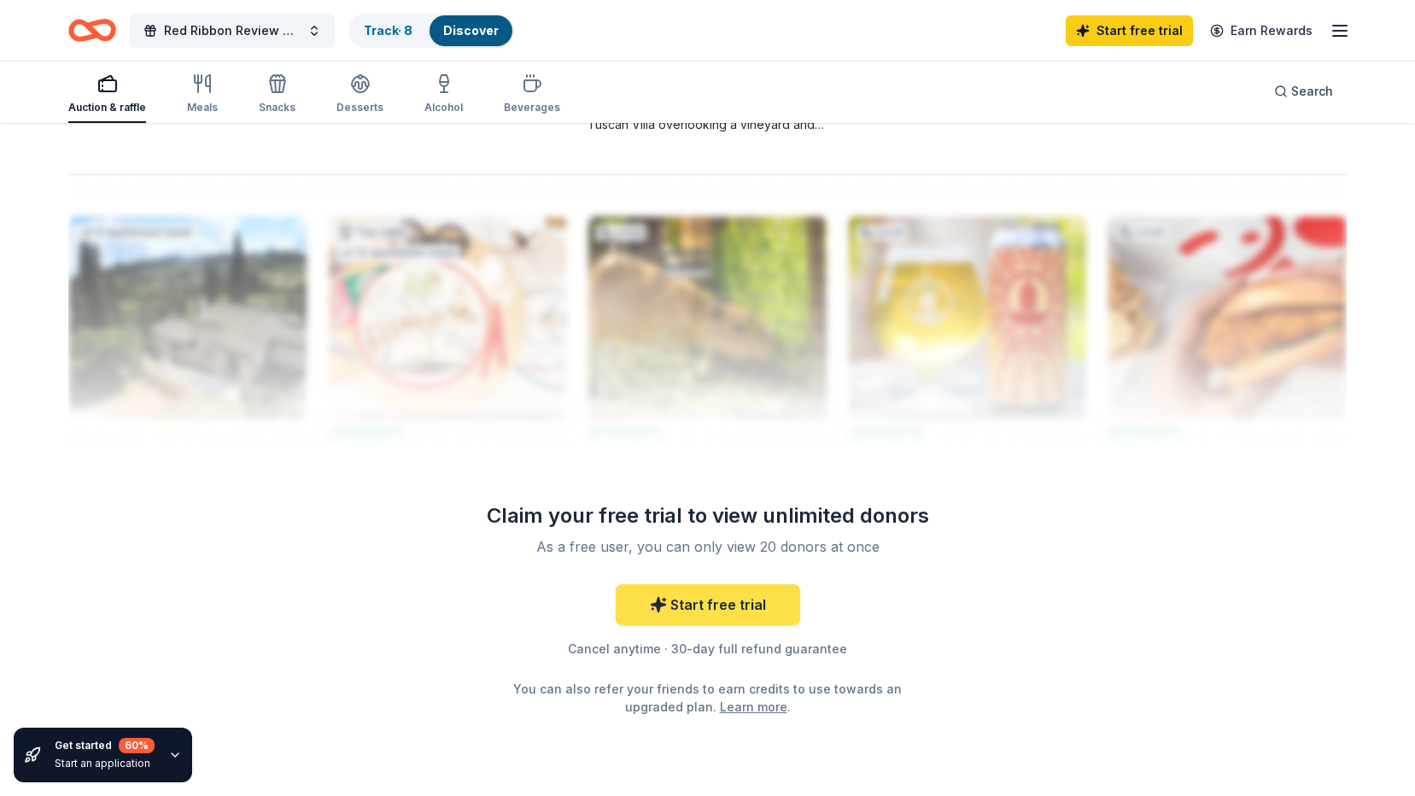
click at [719, 610] on link "Start free trial" at bounding box center [708, 604] width 185 height 41
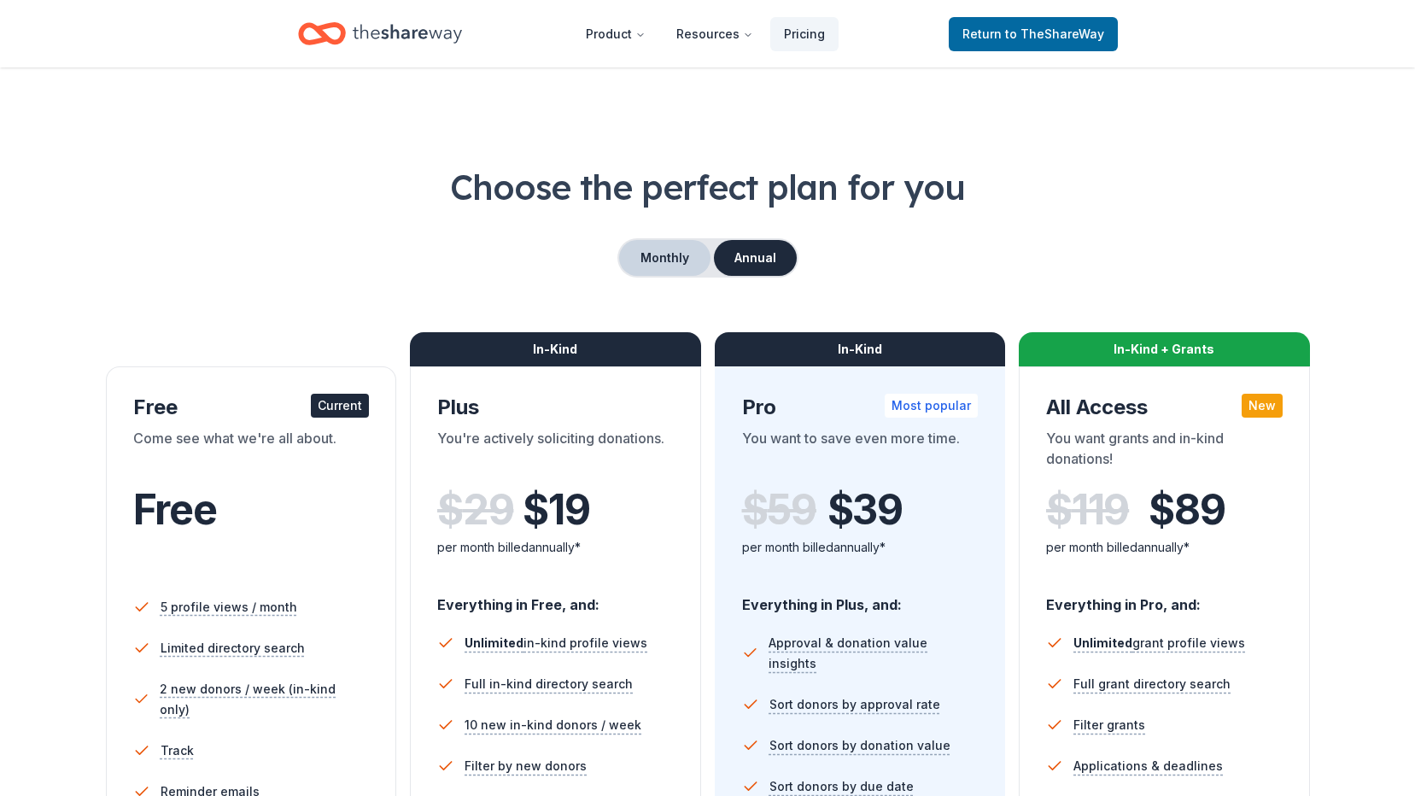
click at [659, 257] on button "Monthly" at bounding box center [664, 258] width 91 height 36
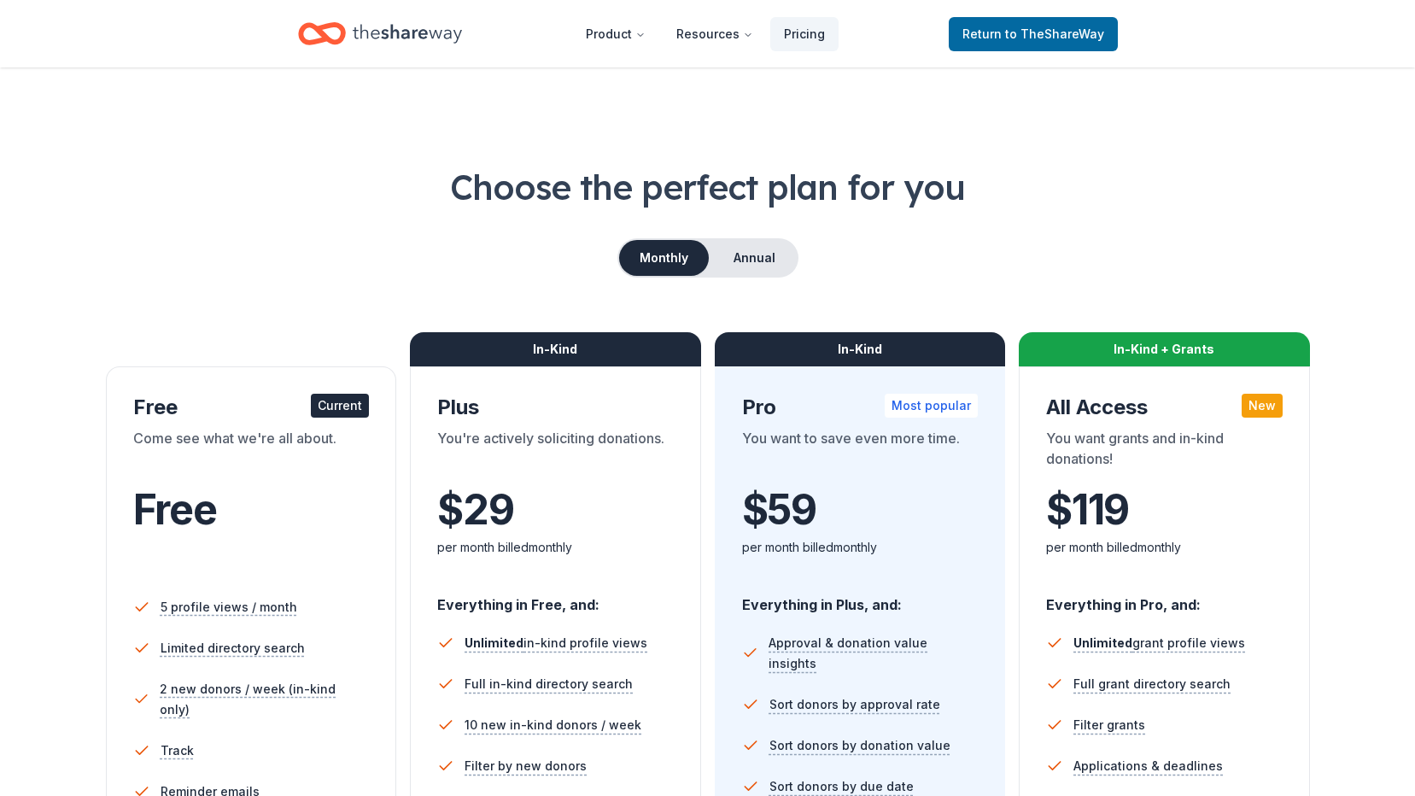
scroll to position [256, 0]
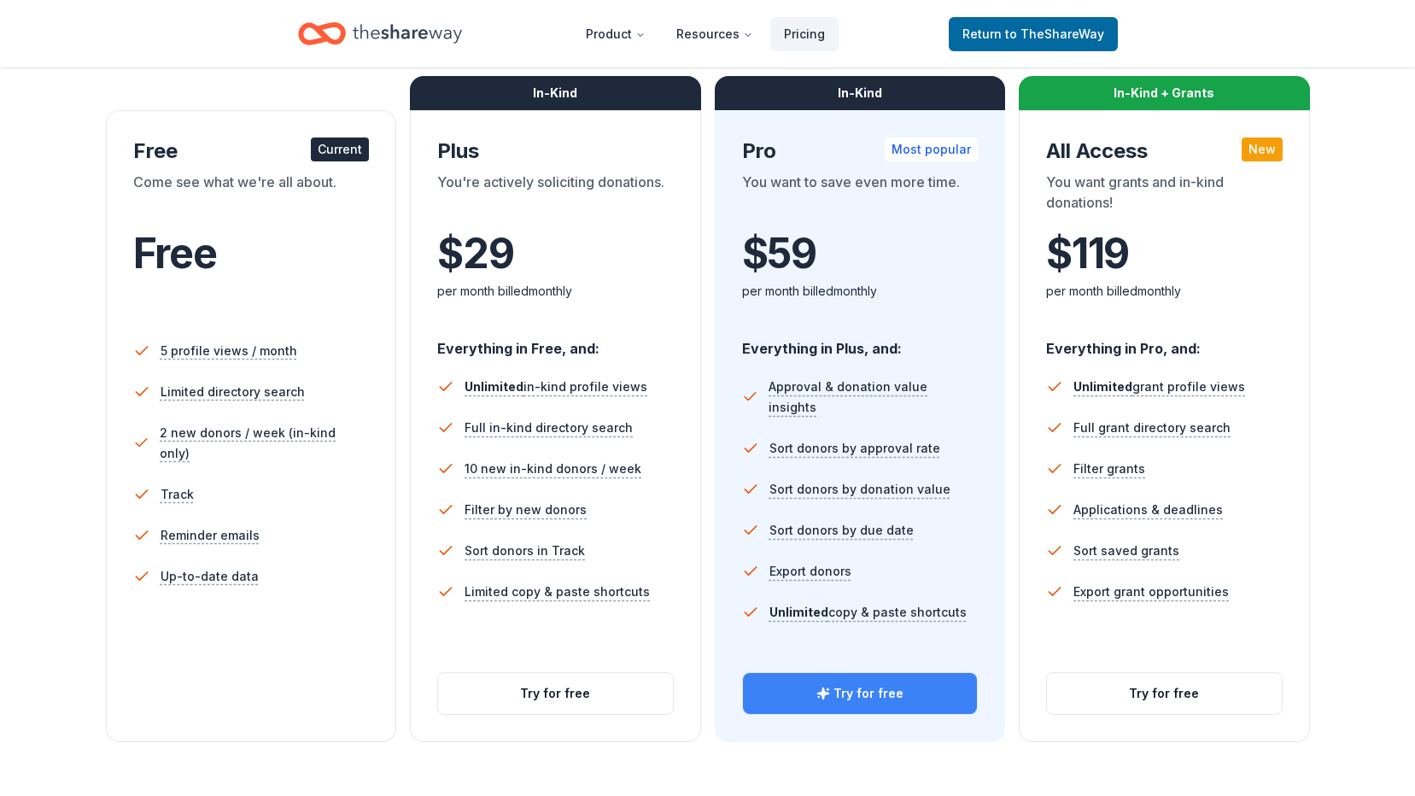
click at [839, 679] on button "Try for free" at bounding box center [860, 693] width 235 height 41
